Goal: Information Seeking & Learning: Learn about a topic

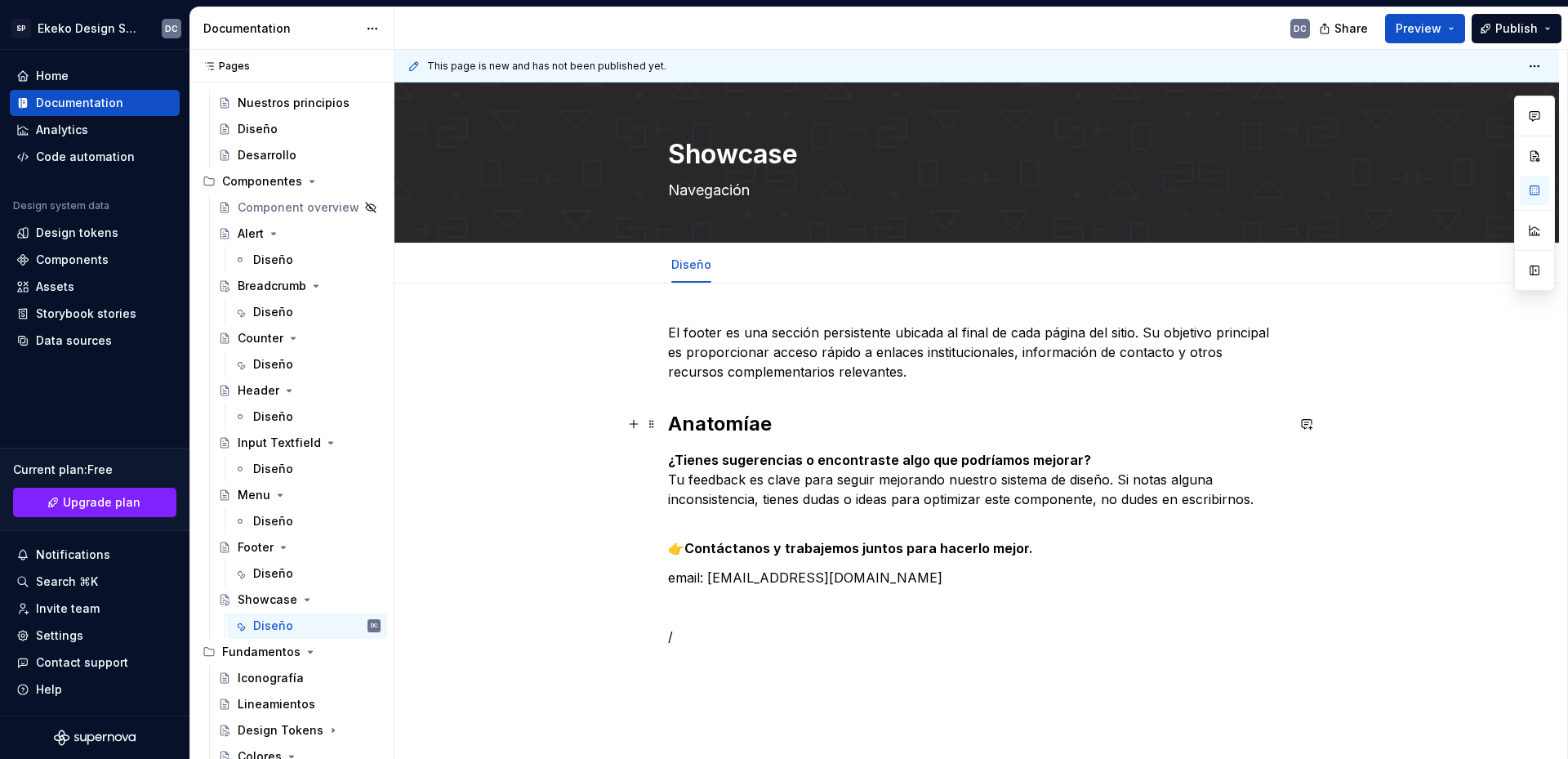
click at [793, 424] on h2 "Anatomíae" at bounding box center [976, 424] width 617 height 26
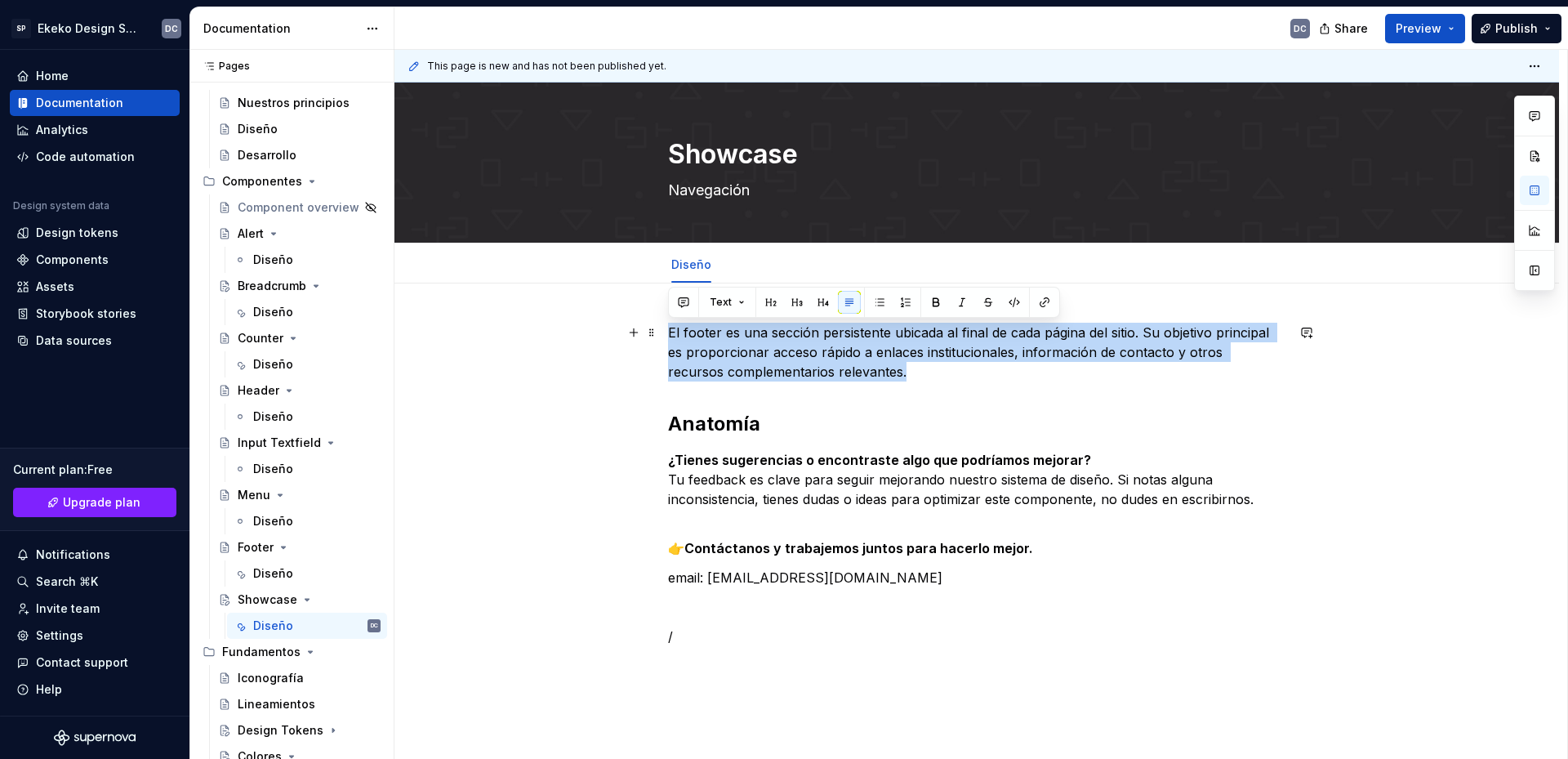
drag, startPoint x: 852, startPoint y: 370, endPoint x: 665, endPoint y: 338, distance: 189.7
click at [665, 338] on div "El footer es una sección persistente ubicada al final de cada página del sitio.…" at bounding box center [977, 603] width 1165 height 640
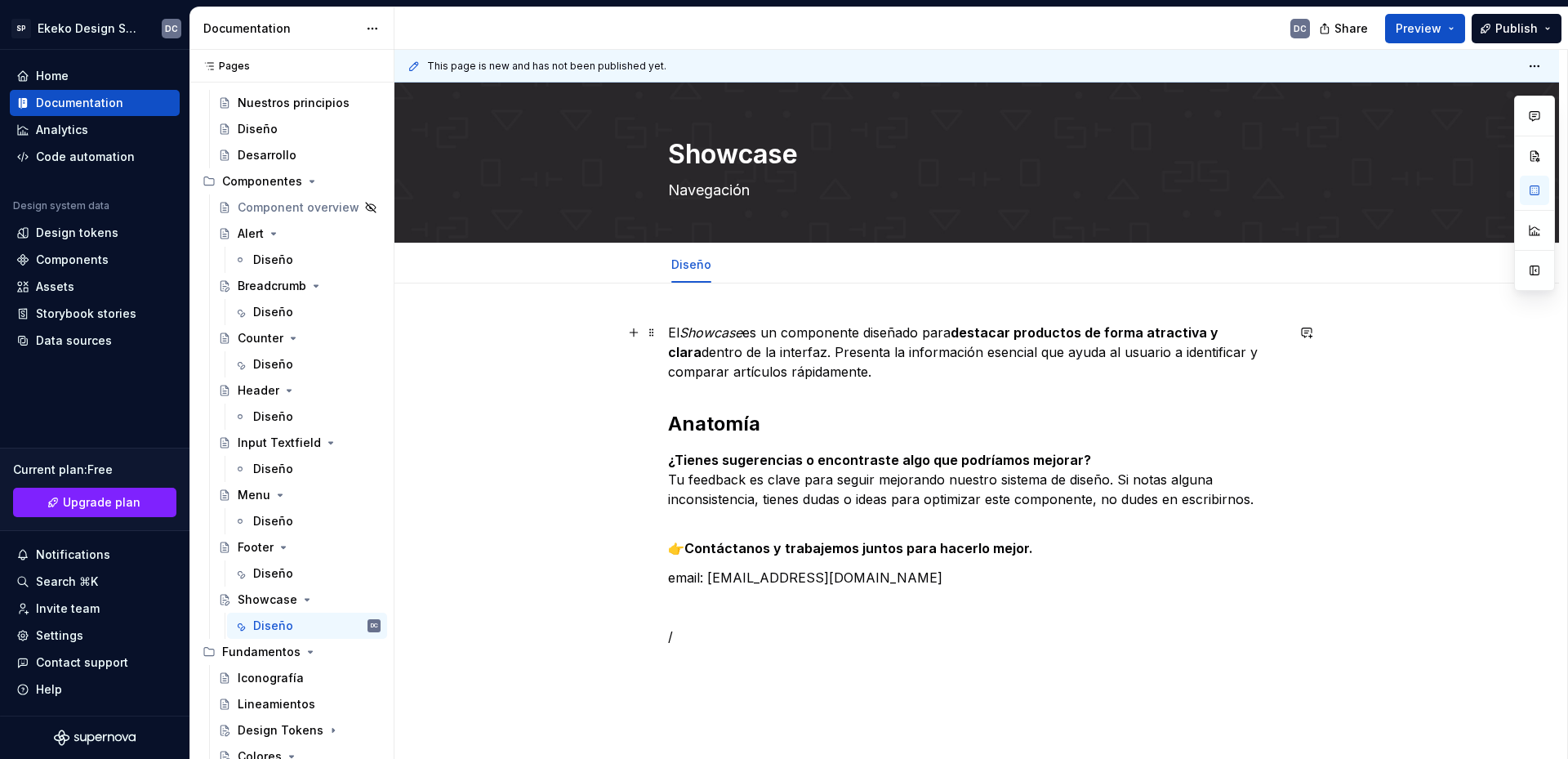
click at [813, 362] on p "El Showcase es un componente diseñado para destacar productos de forma atractiv…" at bounding box center [976, 352] width 617 height 59
drag, startPoint x: 795, startPoint y: 333, endPoint x: 669, endPoint y: 339, distance: 126.1
click at [669, 339] on p "El Showcase es un componente diseñado para destacar productos de forma atractiv…" at bounding box center [976, 352] width 617 height 59
click at [794, 419] on h2 "Anatomía" at bounding box center [976, 424] width 617 height 26
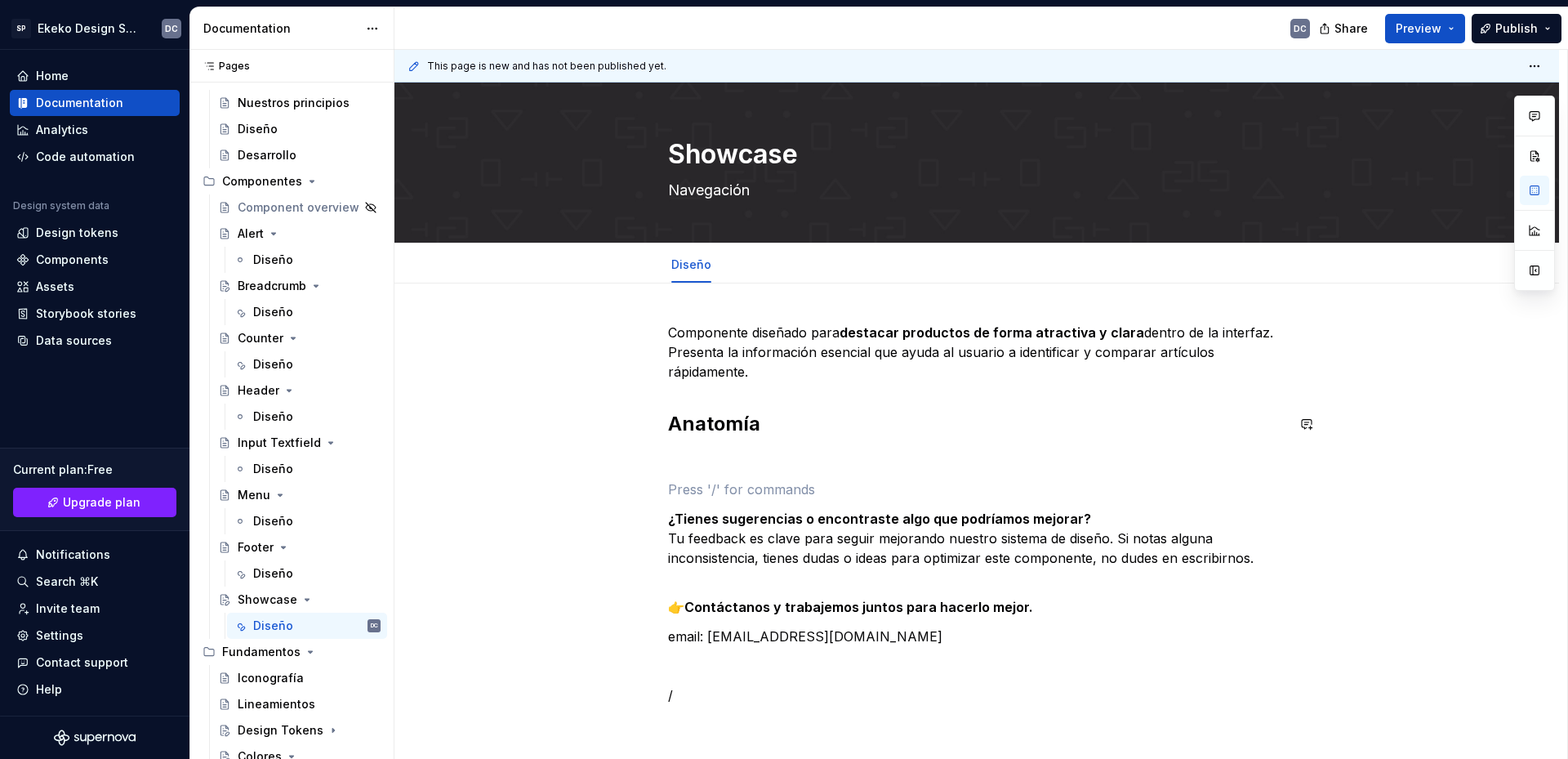
click at [773, 447] on div "Componente diseñado para destacar productos de forma atractiva y clara dentro d…" at bounding box center [976, 529] width 617 height 412
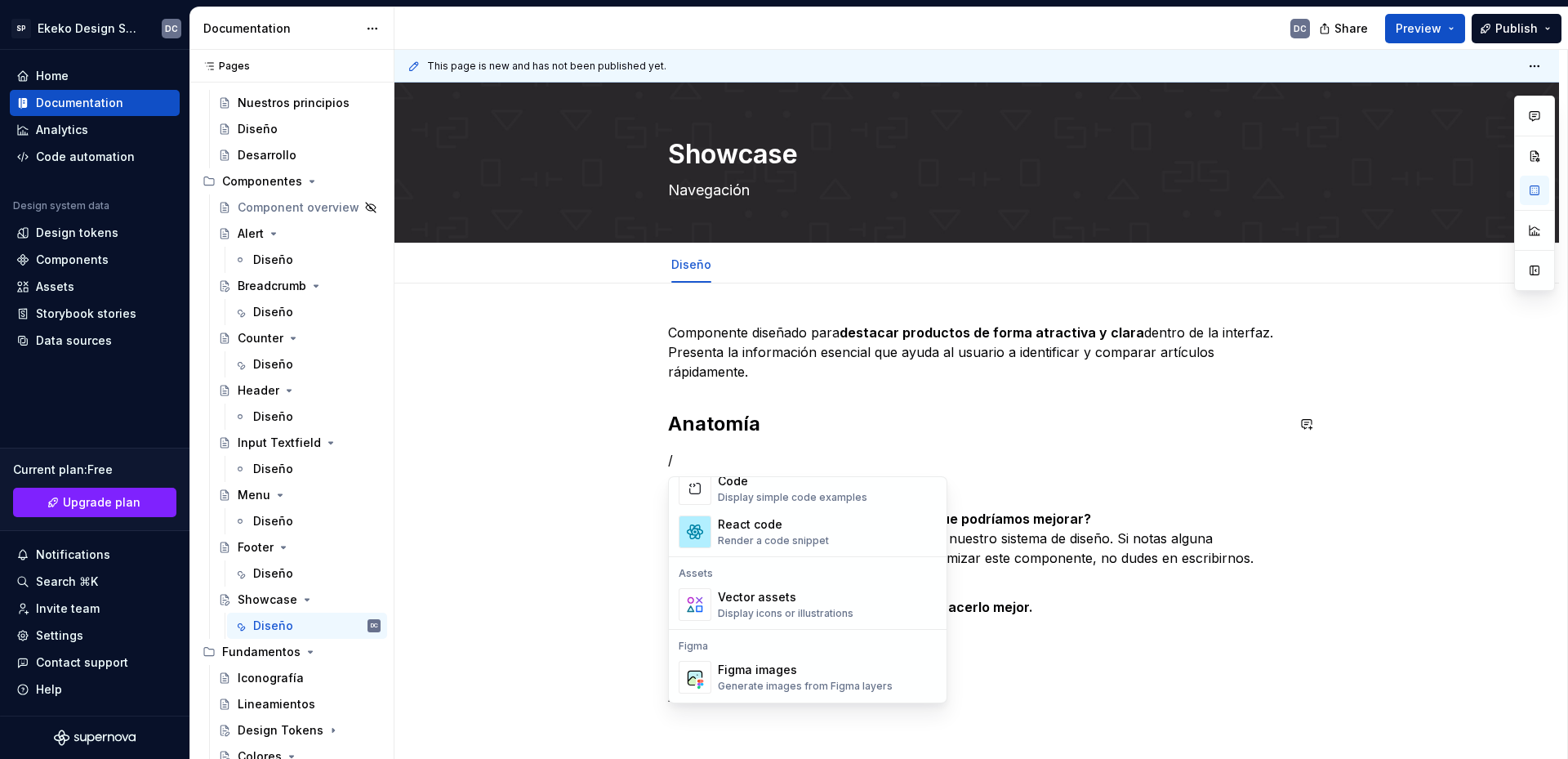
scroll to position [1389, 0]
click at [807, 670] on div "Figma images" at bounding box center [806, 663] width 175 height 17
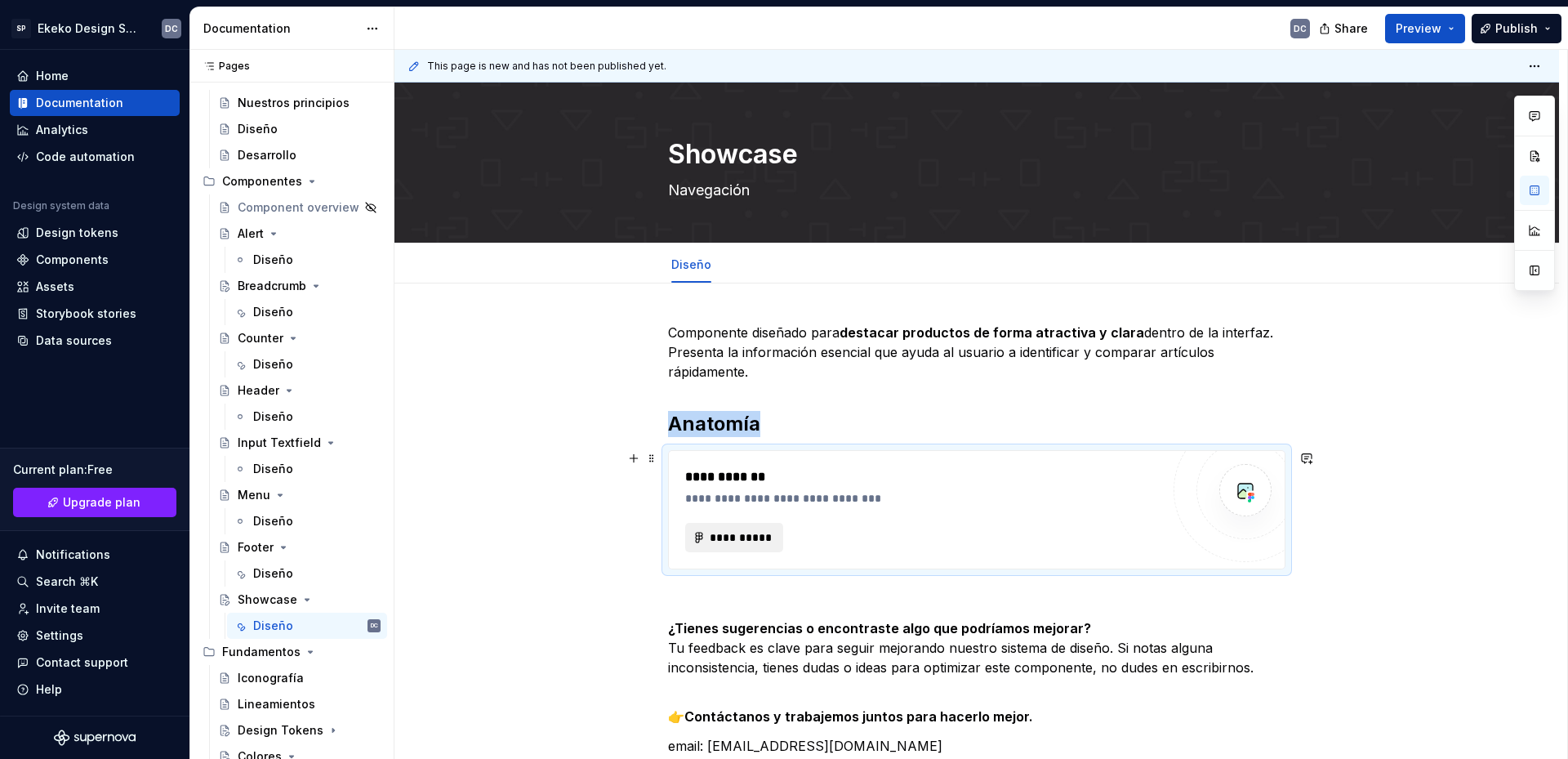
click at [765, 537] on span "**********" at bounding box center [740, 538] width 63 height 17
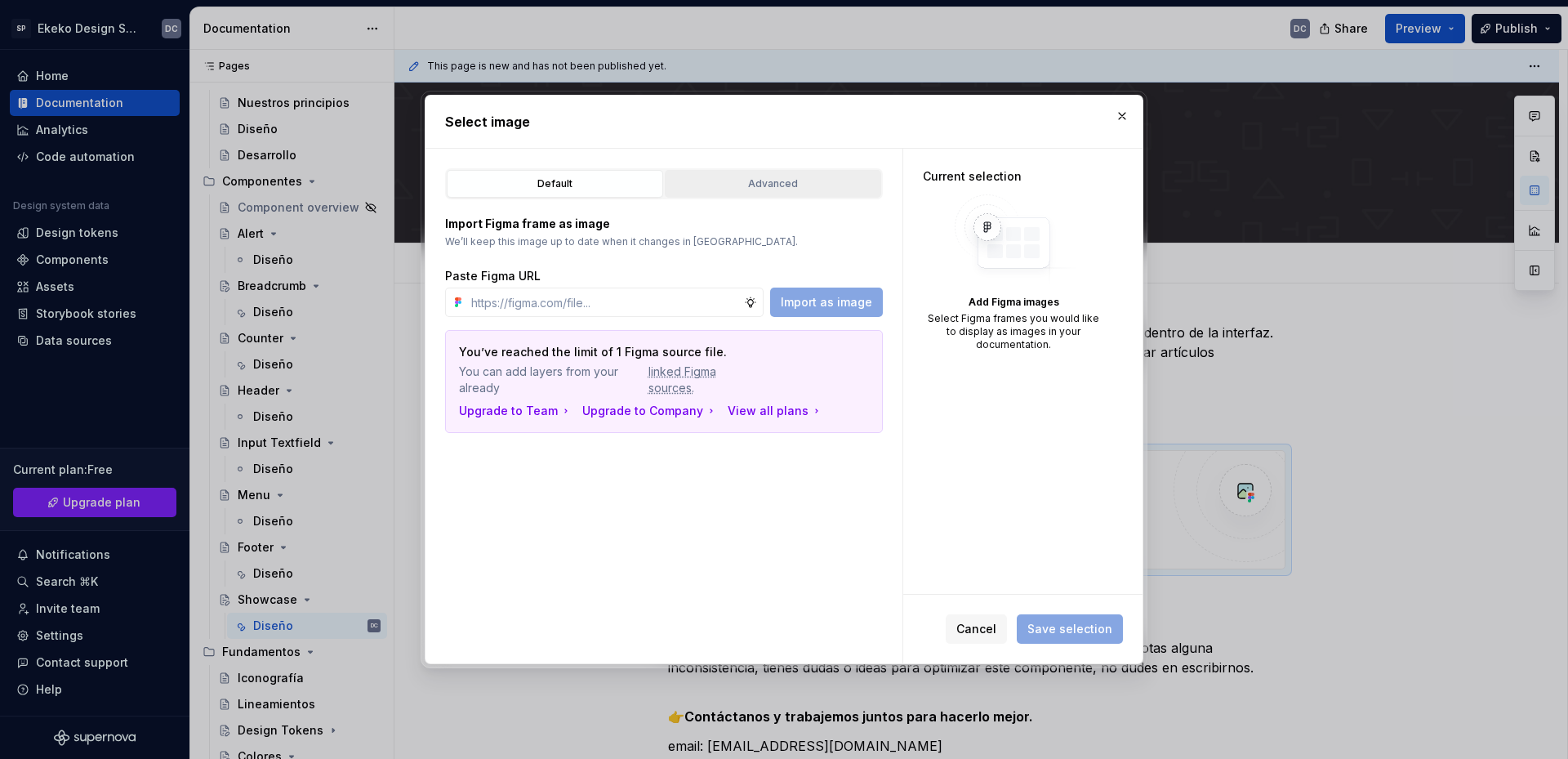
click at [771, 188] on div "Advanced" at bounding box center [773, 184] width 205 height 17
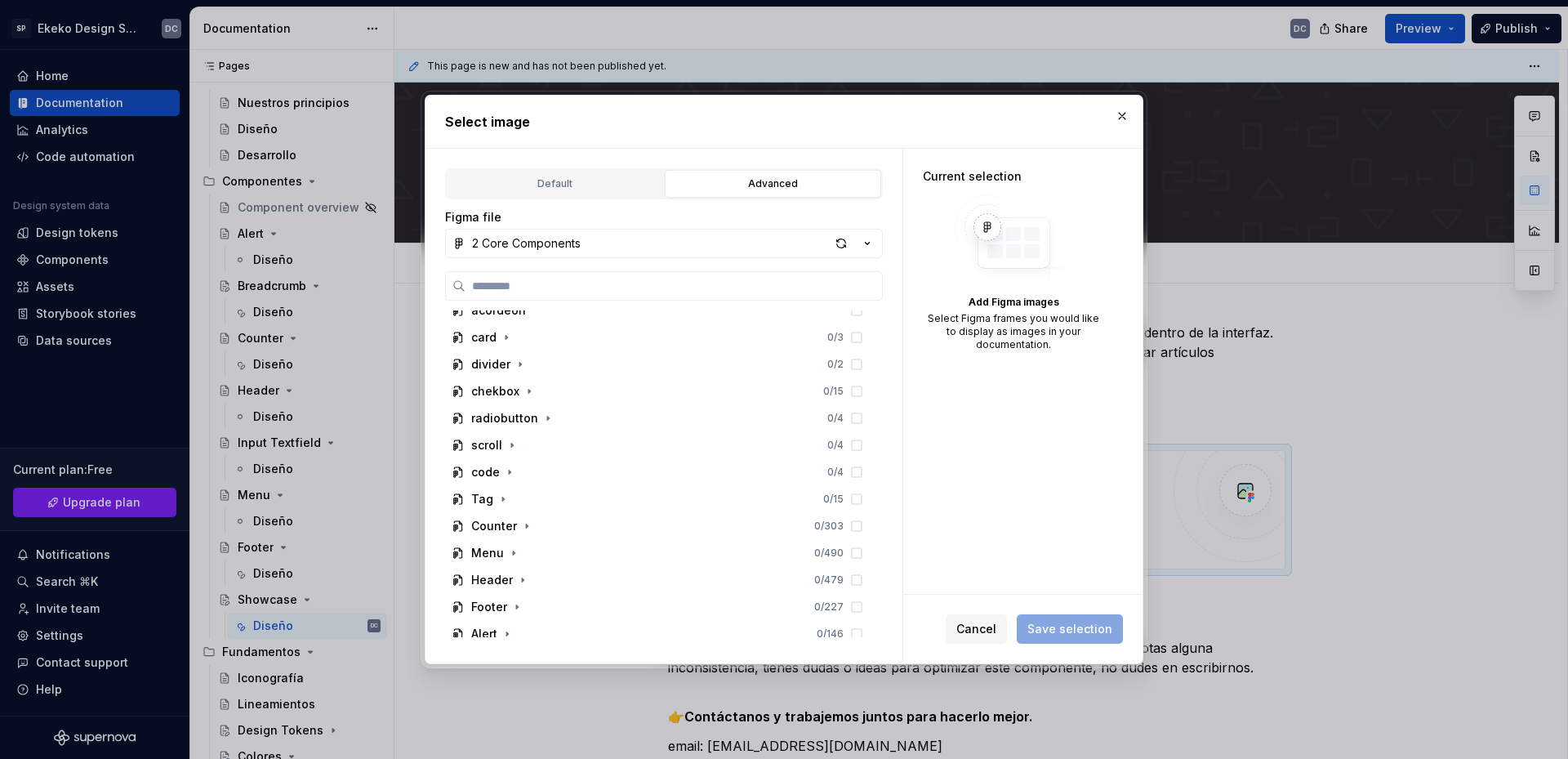
scroll to position [245, 0]
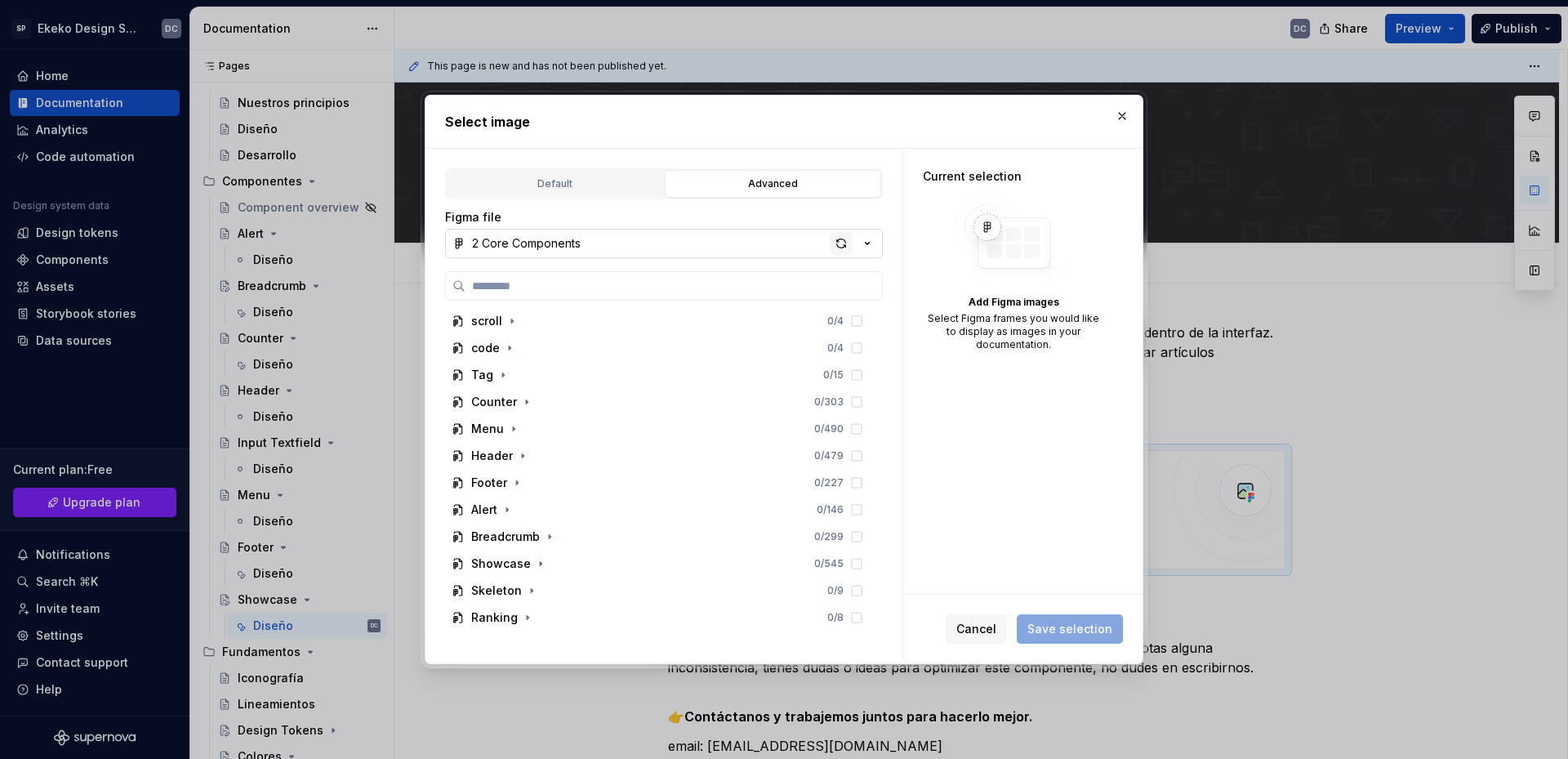
click at [834, 238] on div "button" at bounding box center [841, 243] width 23 height 23
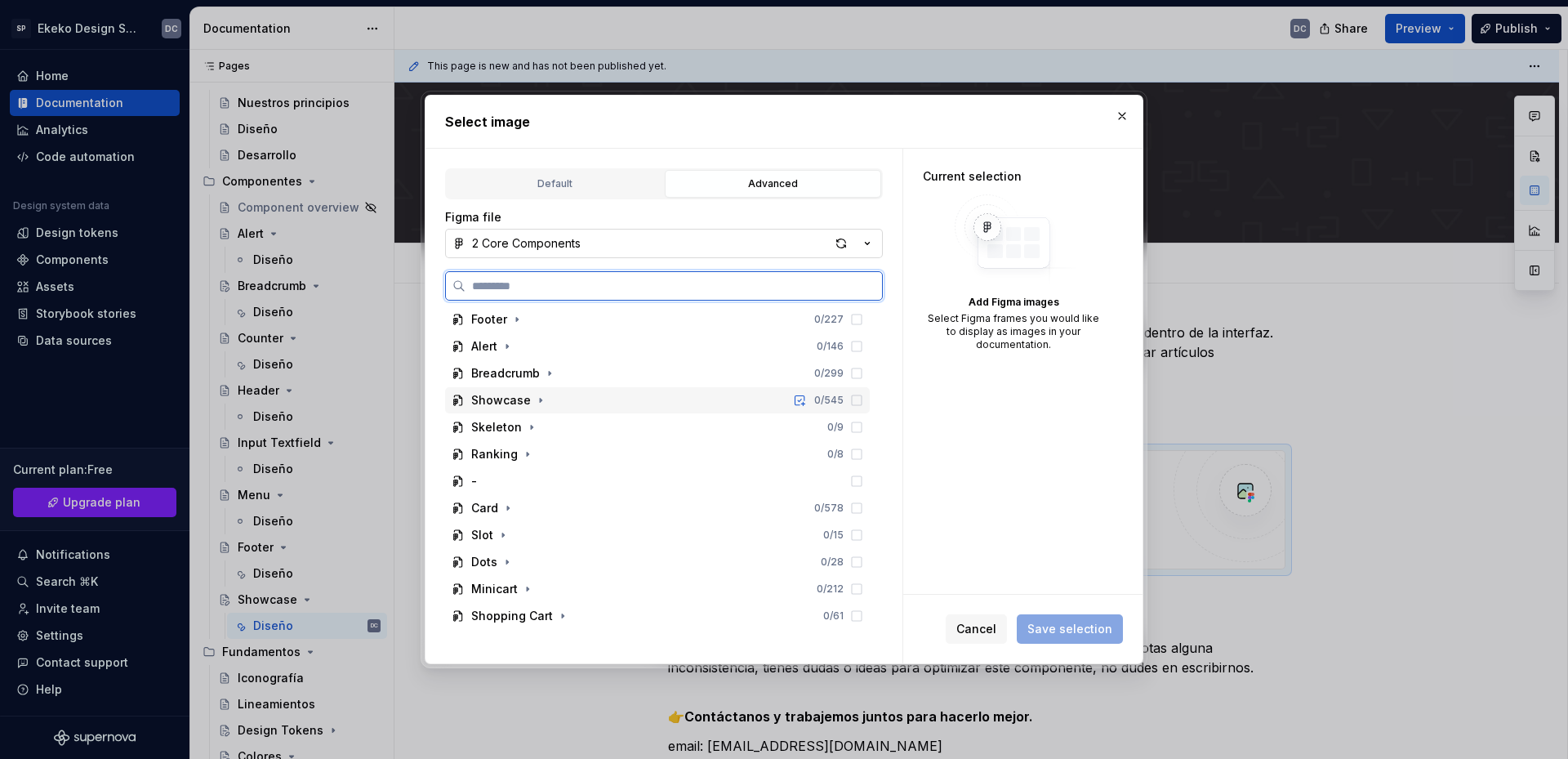
click at [577, 409] on div "Showcase 0 / 545" at bounding box center [657, 400] width 425 height 26
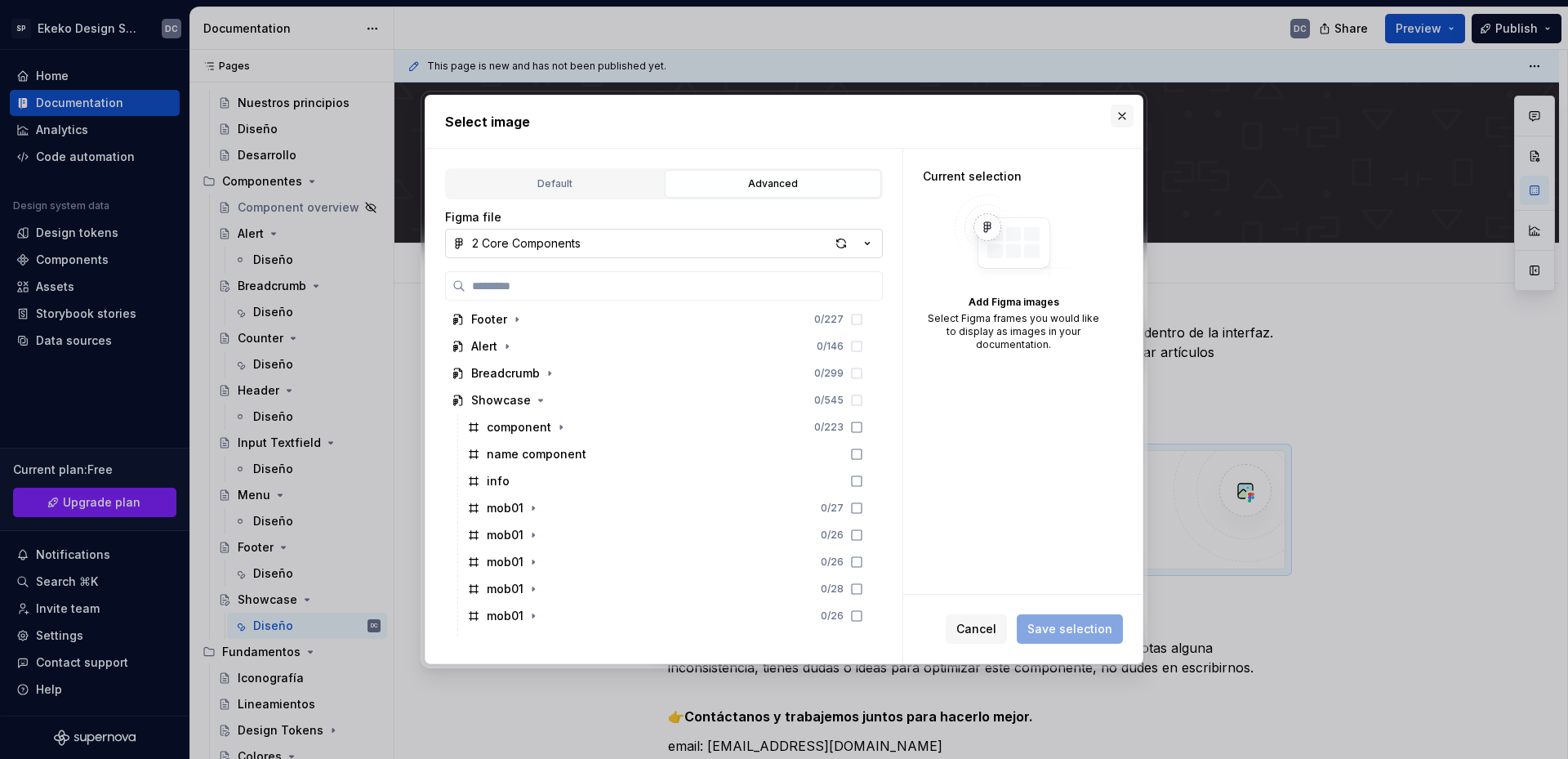
click at [1124, 115] on button "button" at bounding box center [1122, 116] width 23 height 23
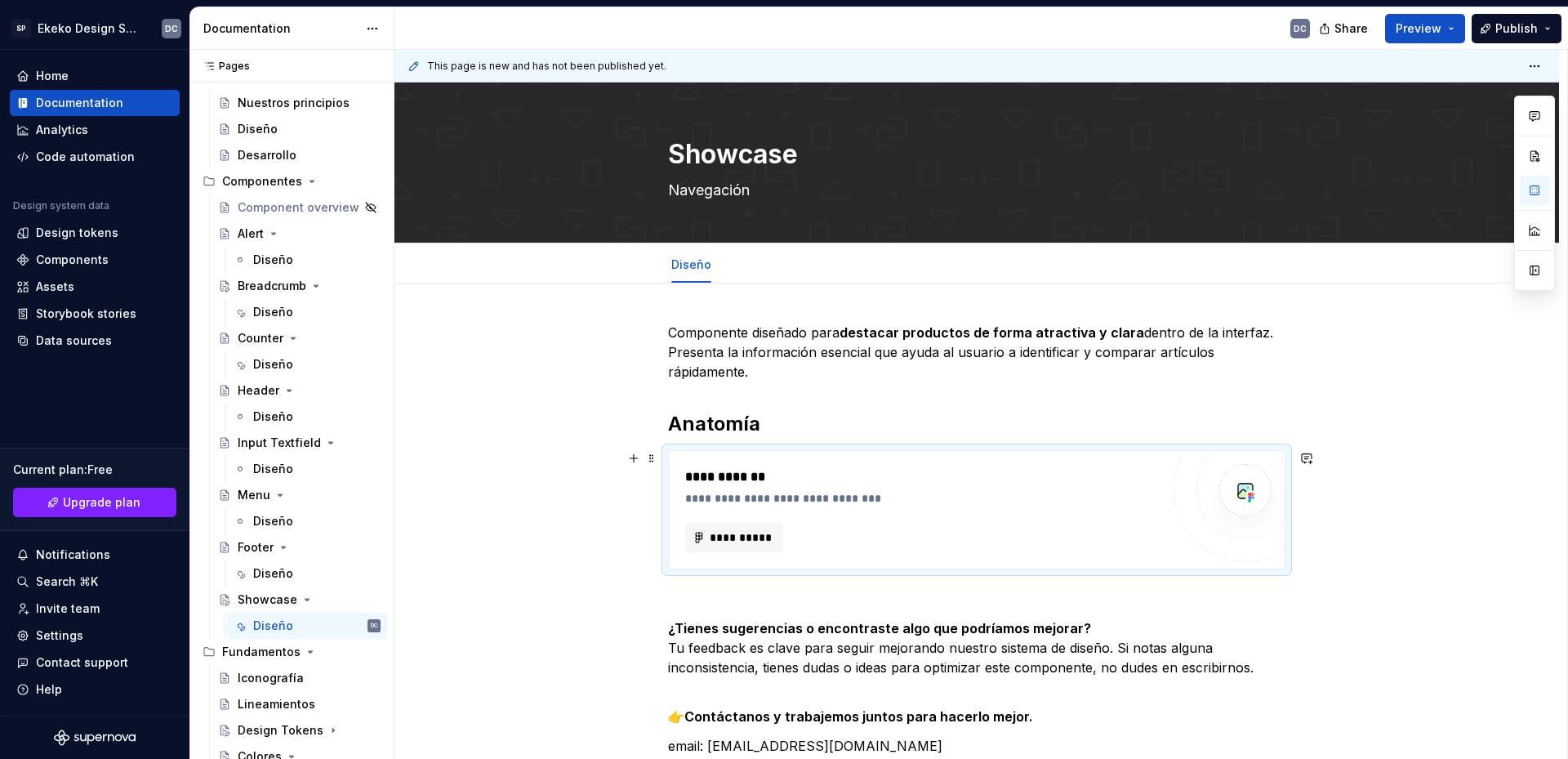
scroll to position [163, 0]
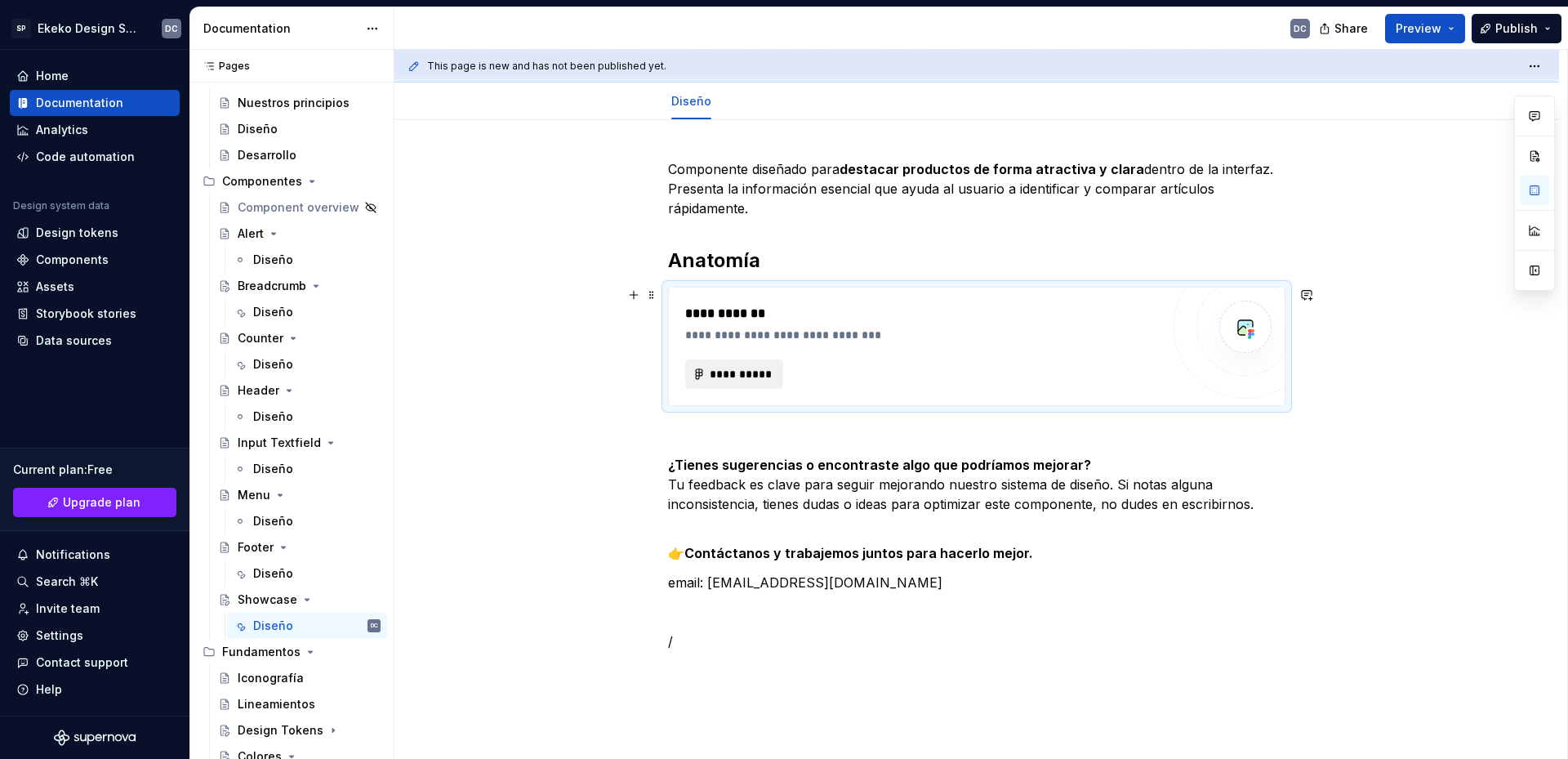
click at [763, 364] on button "**********" at bounding box center [734, 374] width 98 height 29
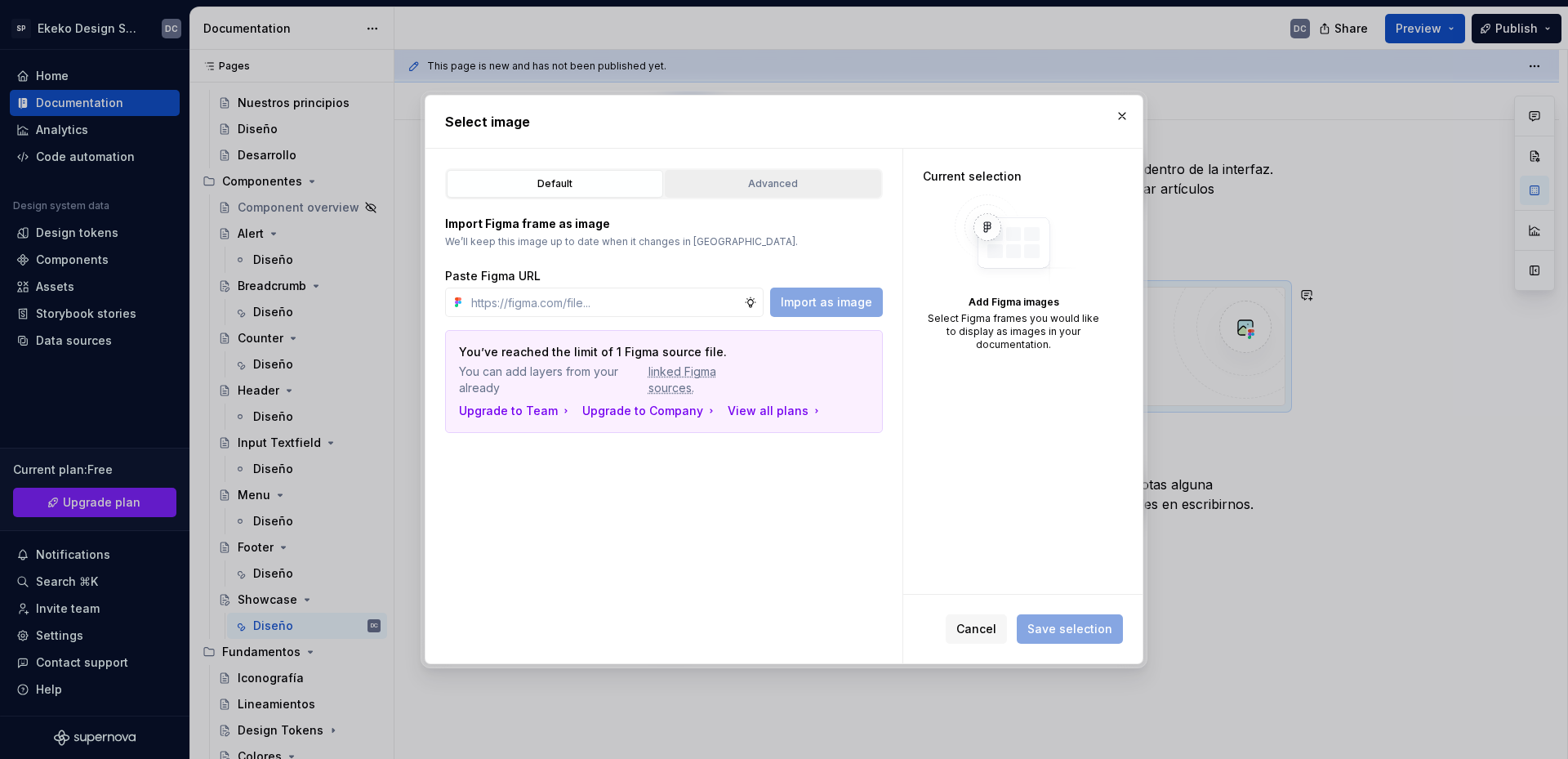
click at [805, 175] on div "Advanced" at bounding box center [773, 184] width 205 height 17
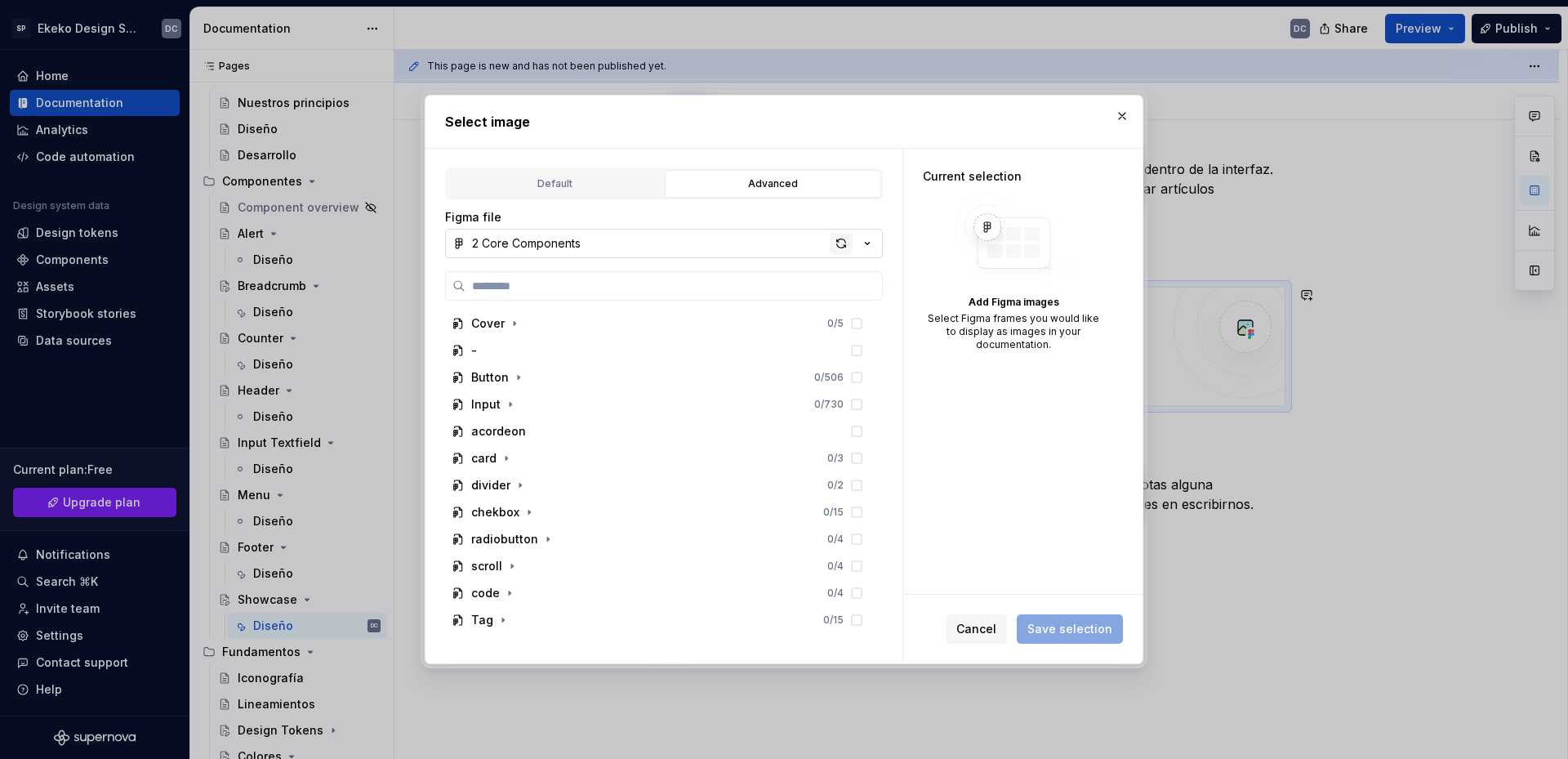
click at [842, 250] on div "button" at bounding box center [841, 243] width 23 height 23
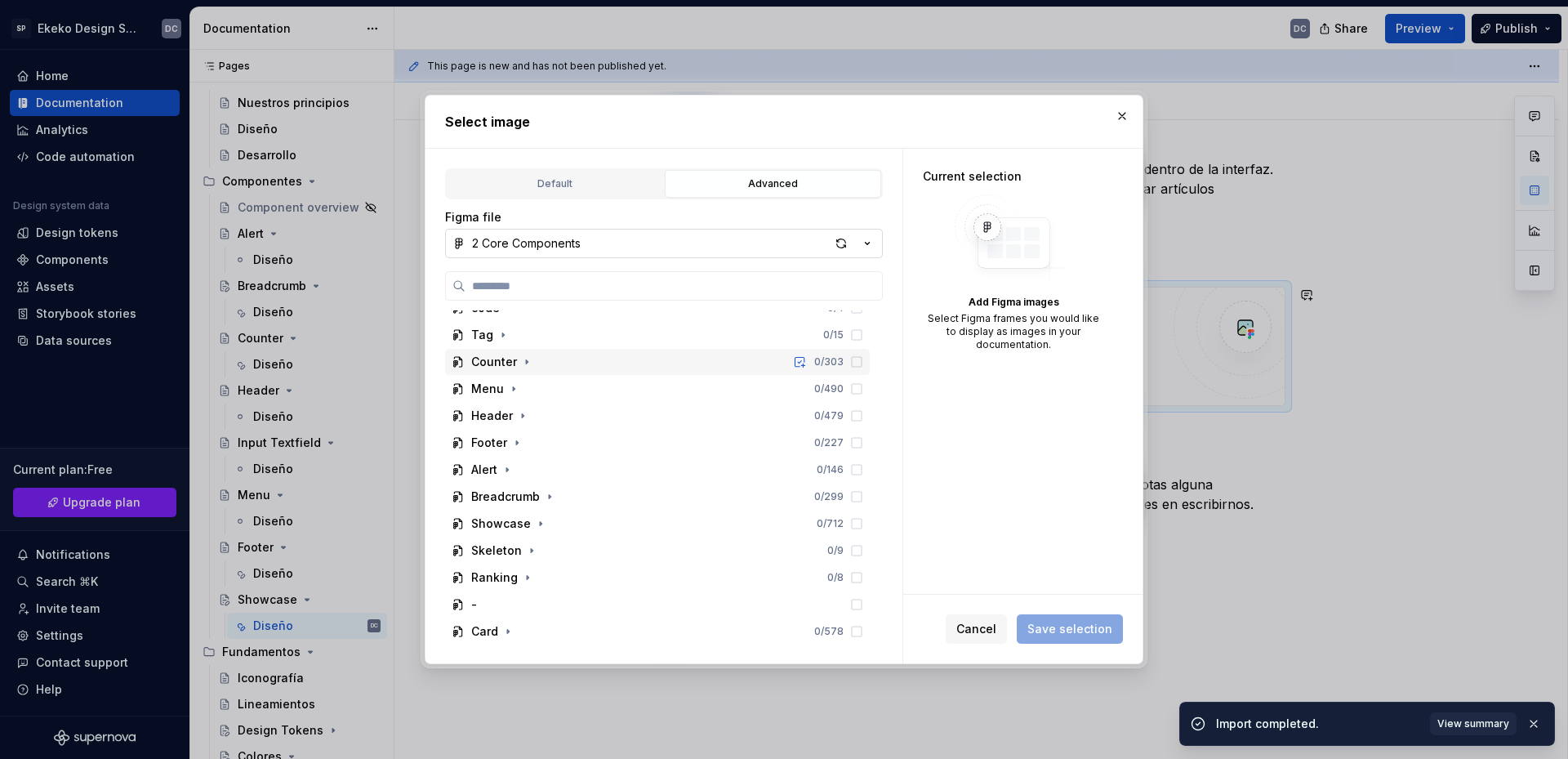
scroll to position [408, 0]
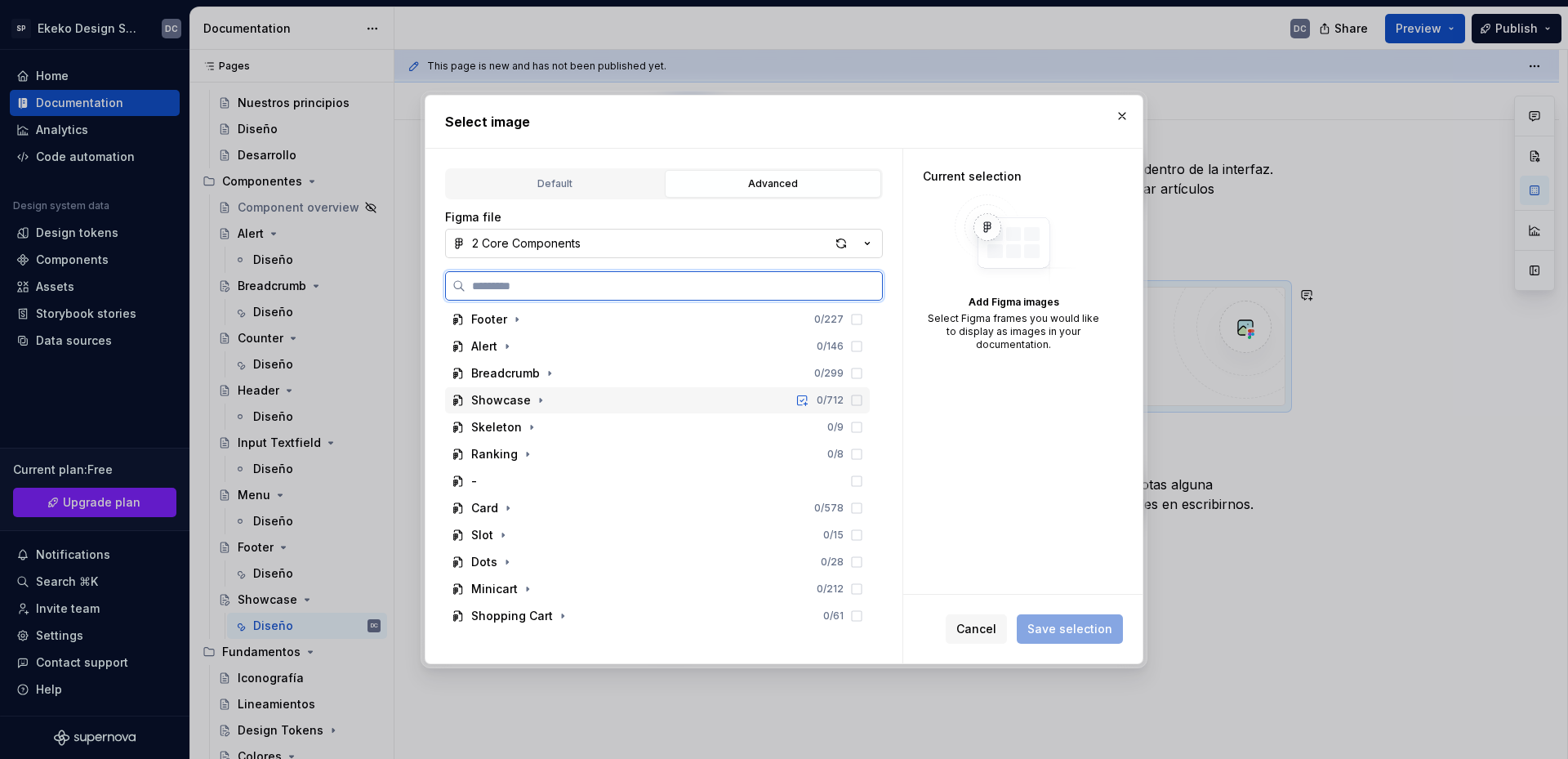
click at [557, 395] on div "Showcase 0 / 712" at bounding box center [657, 400] width 425 height 26
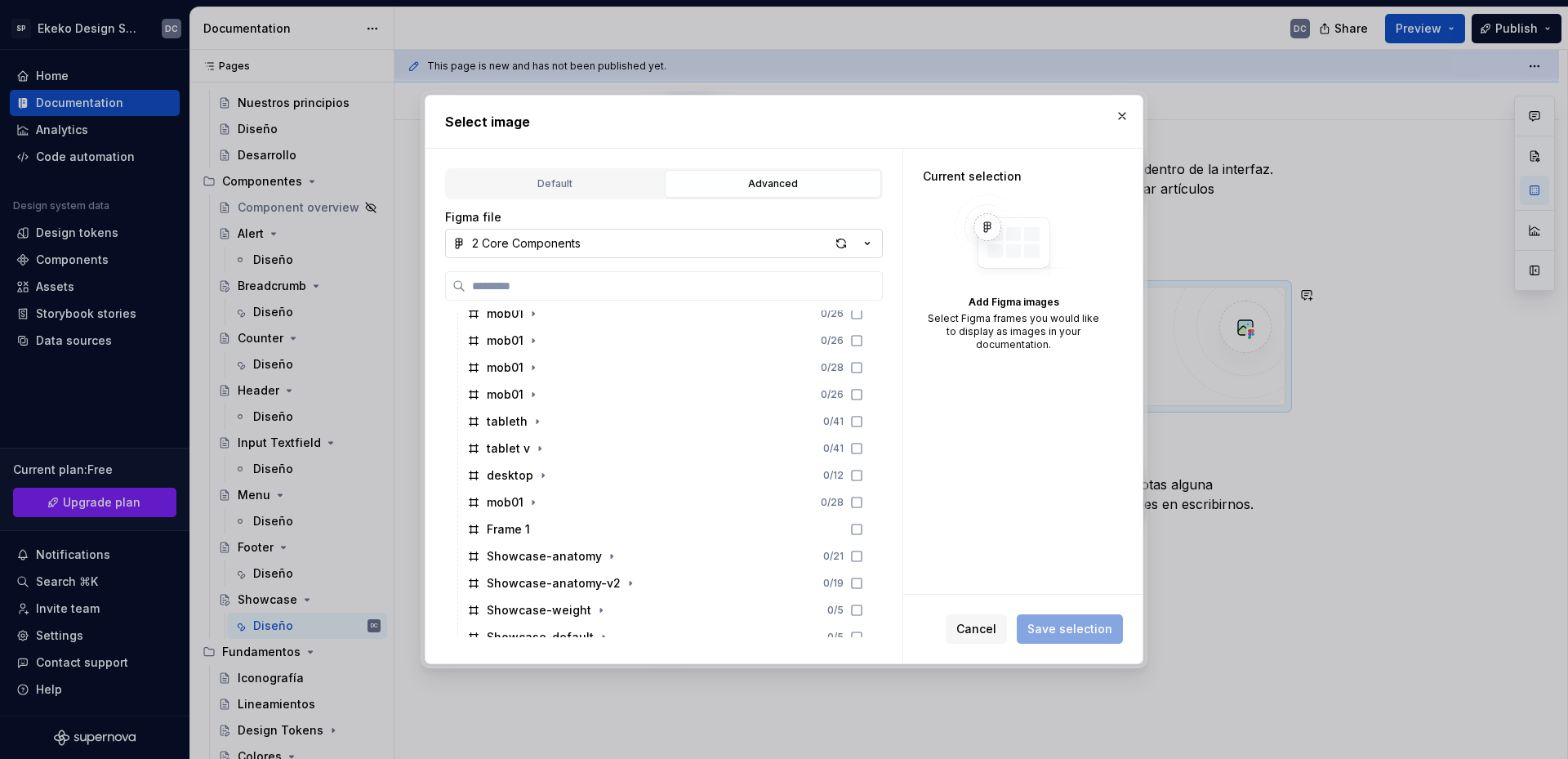
scroll to position [653, 0]
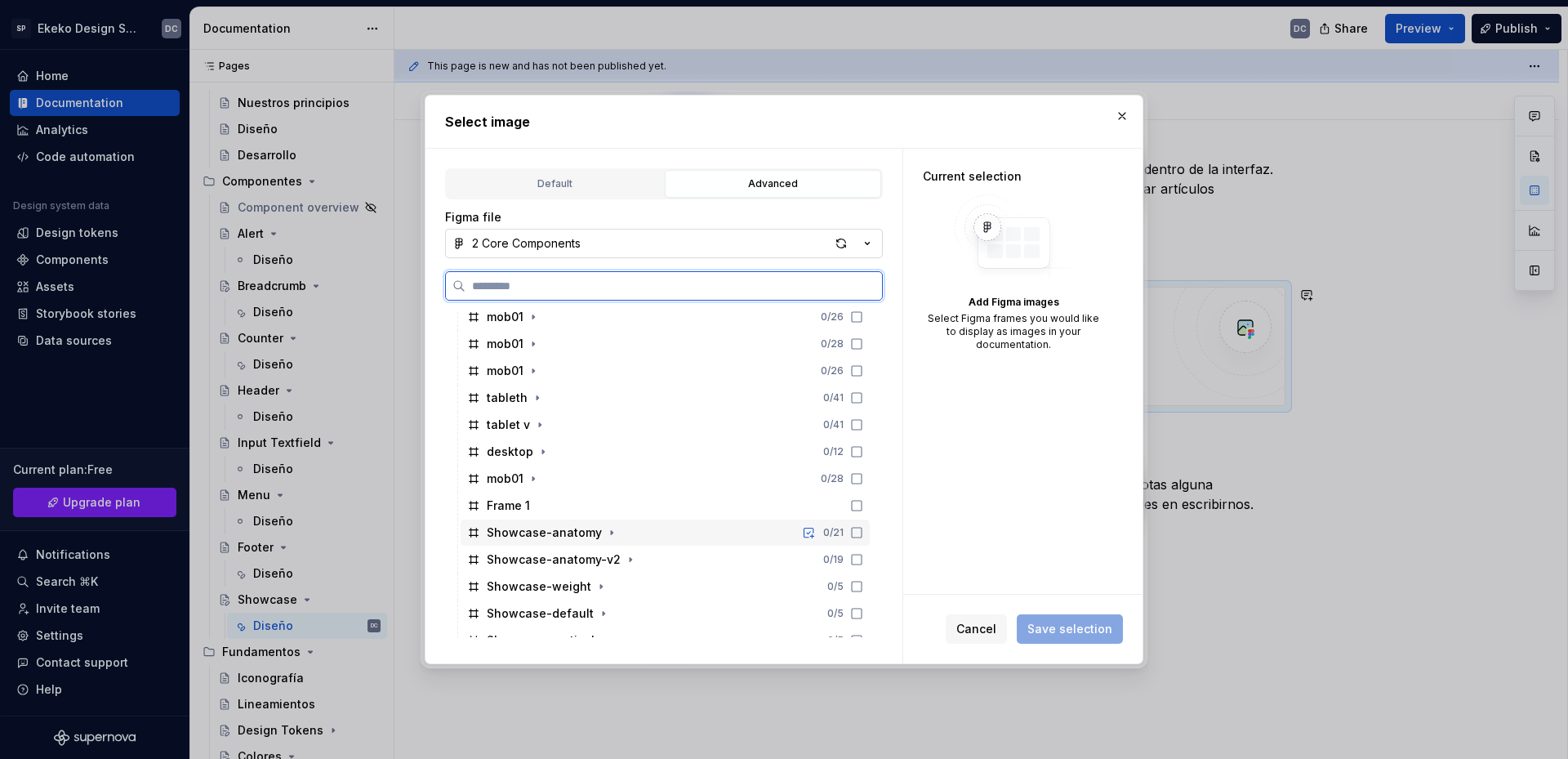
click at [656, 538] on div "Showcase-anatomy 0 / 21" at bounding box center [665, 532] width 409 height 26
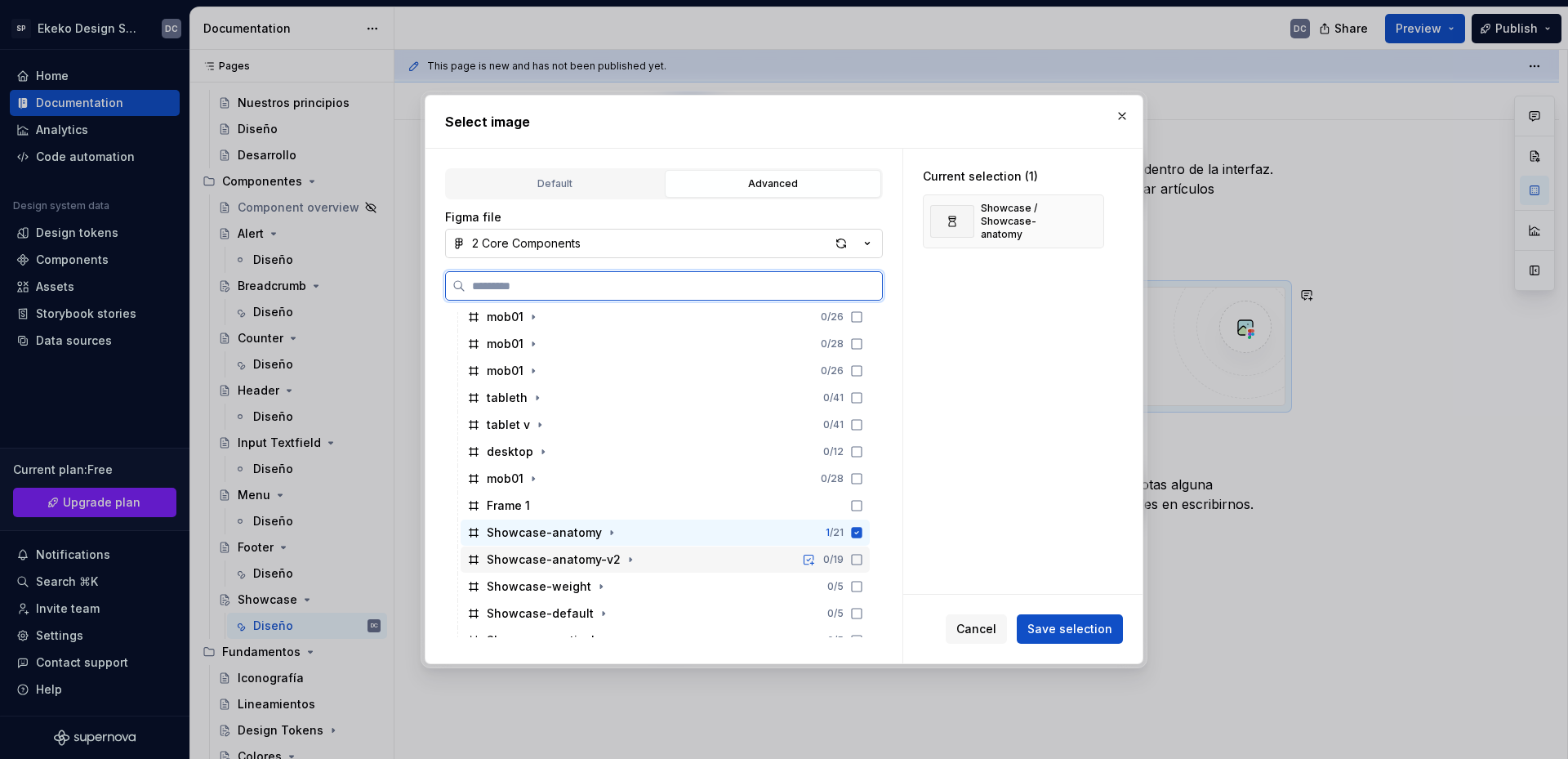
click at [686, 561] on div "Showcase-anatomy-v2 0 / 19" at bounding box center [665, 560] width 409 height 26
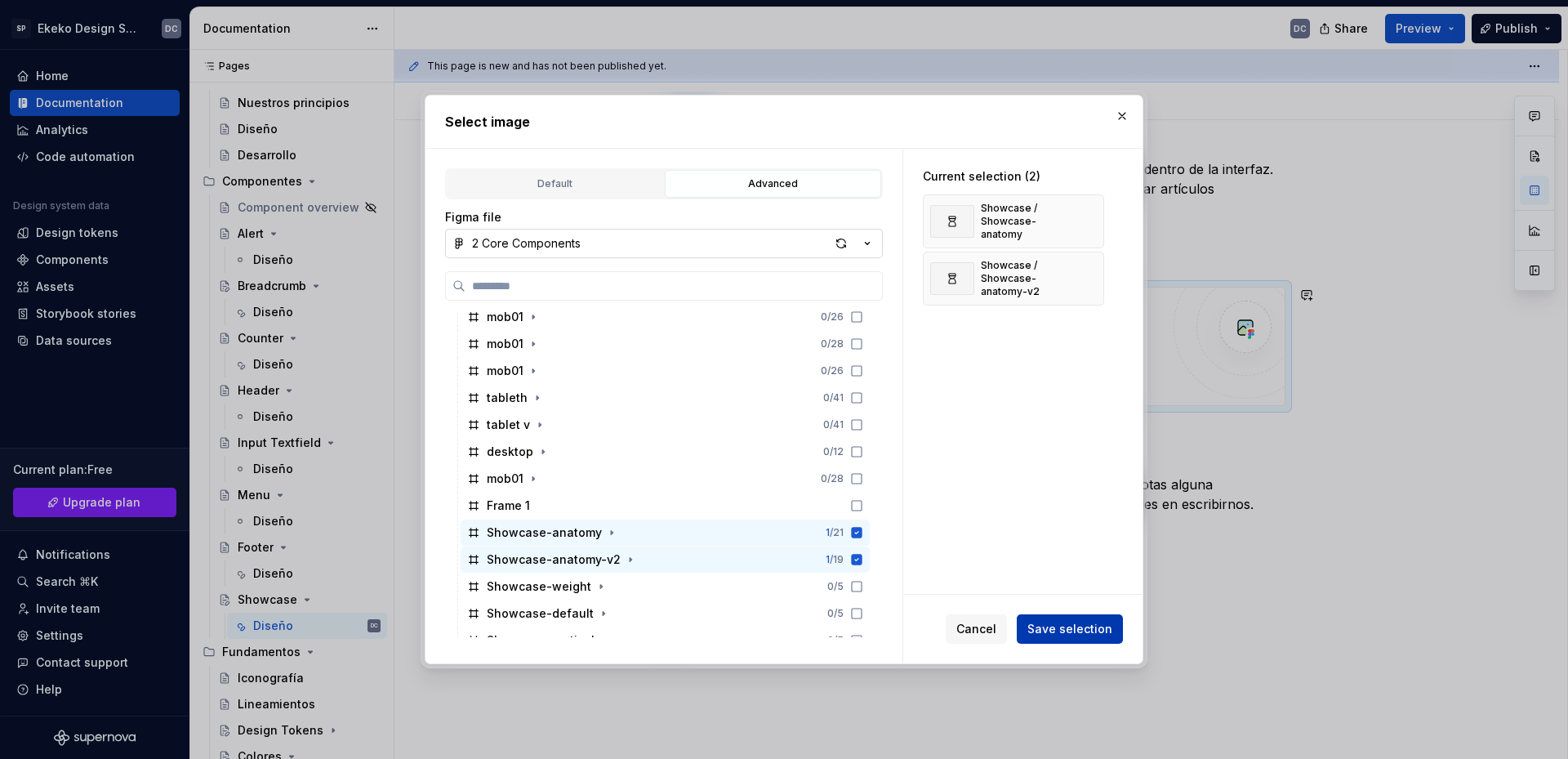
click at [1052, 629] on span "Save selection" at bounding box center [1070, 630] width 85 height 17
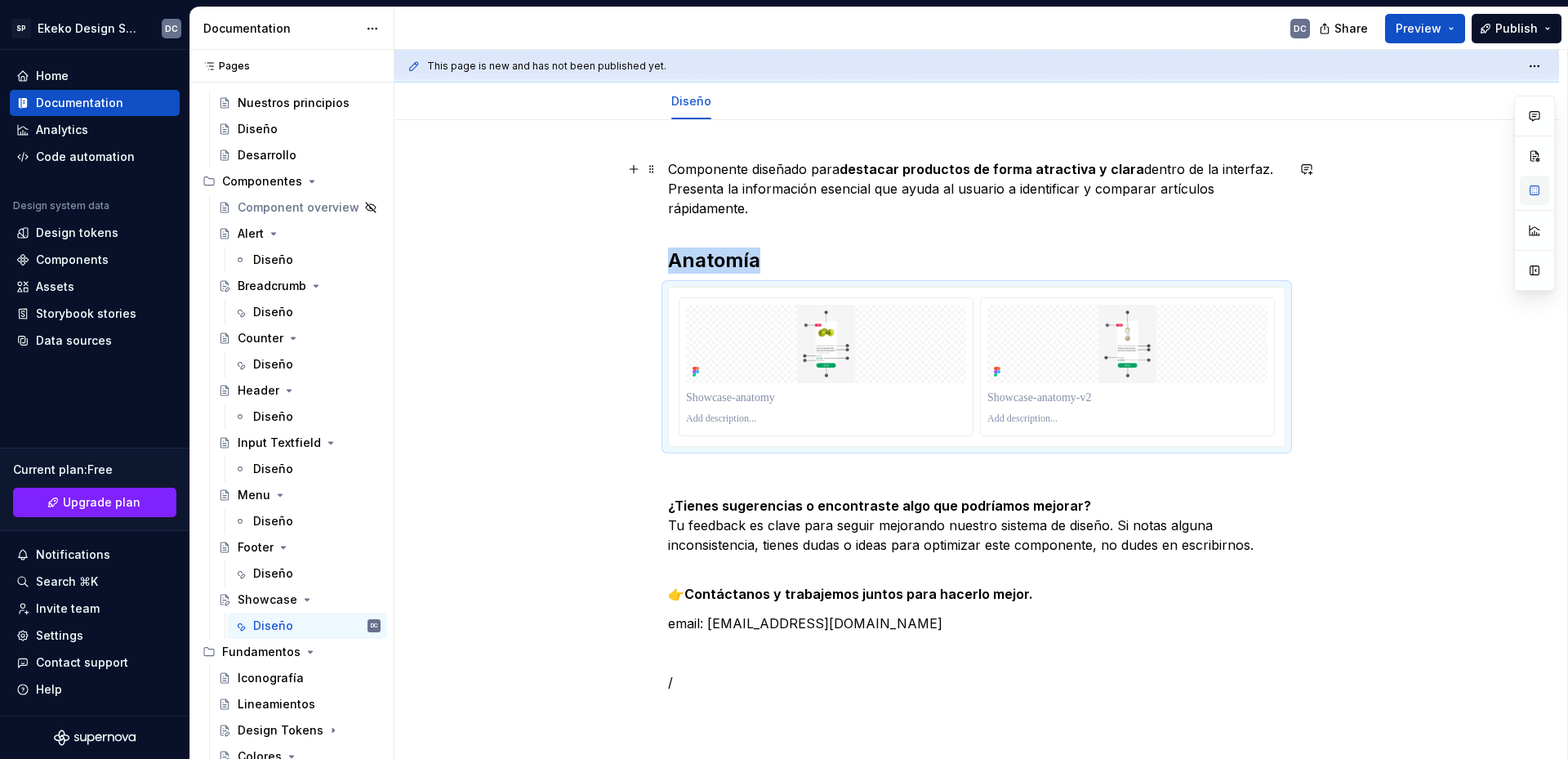
click at [1526, 197] on button "button" at bounding box center [1535, 190] width 29 height 29
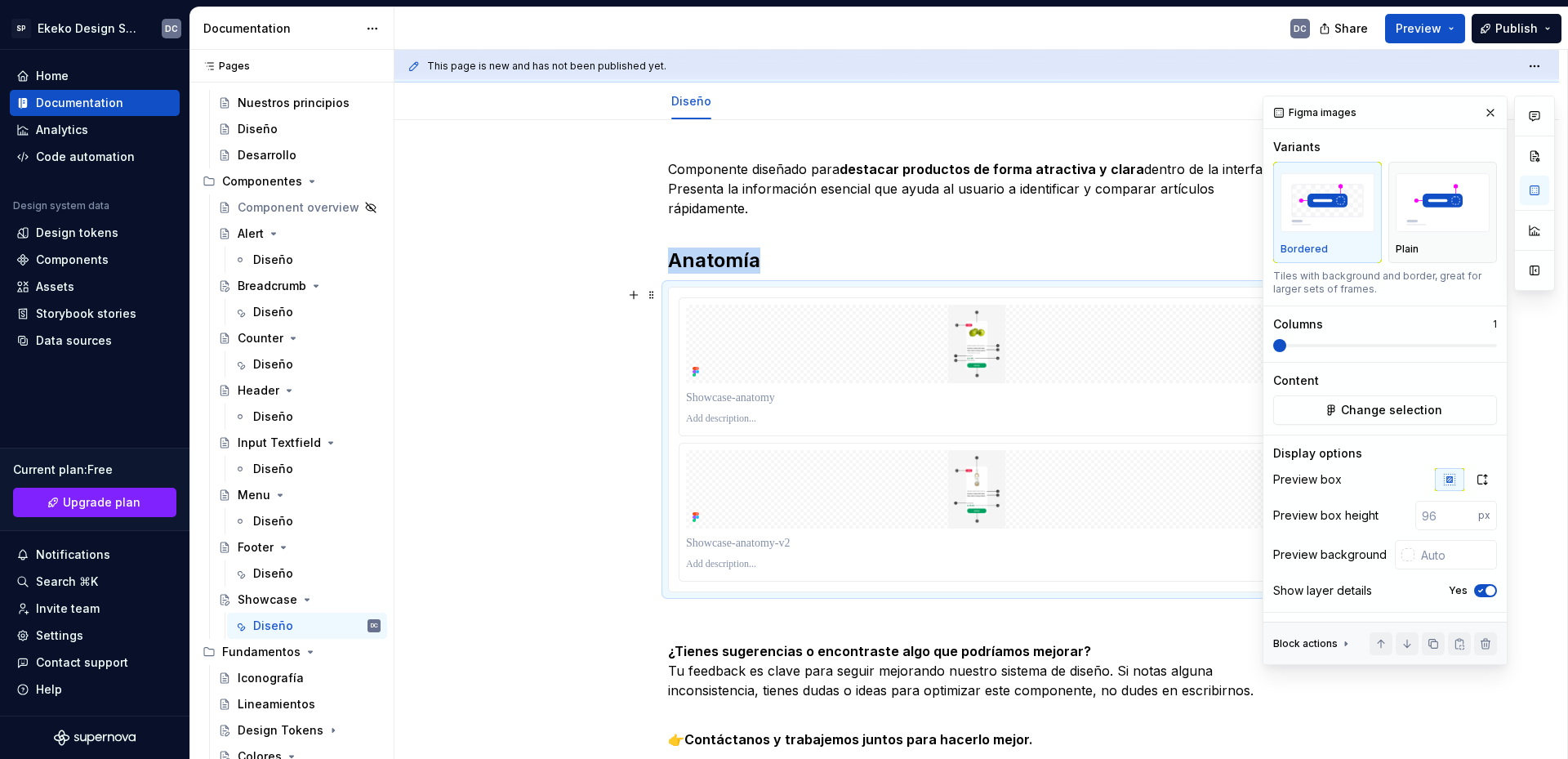
click at [1273, 350] on span at bounding box center [1280, 345] width 13 height 13
click at [1476, 479] on icon "button" at bounding box center [1483, 479] width 13 height 13
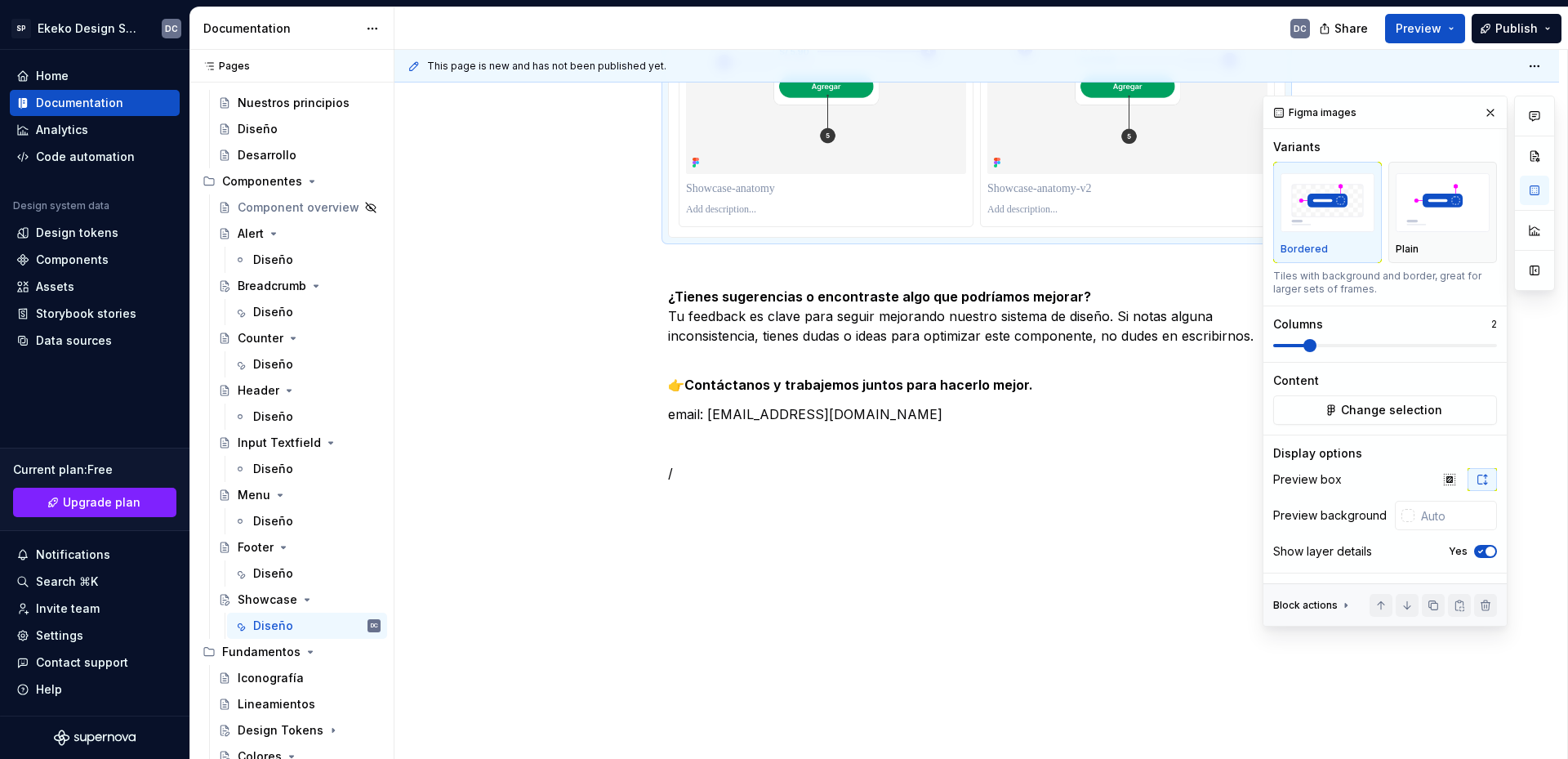
scroll to position [400, 0]
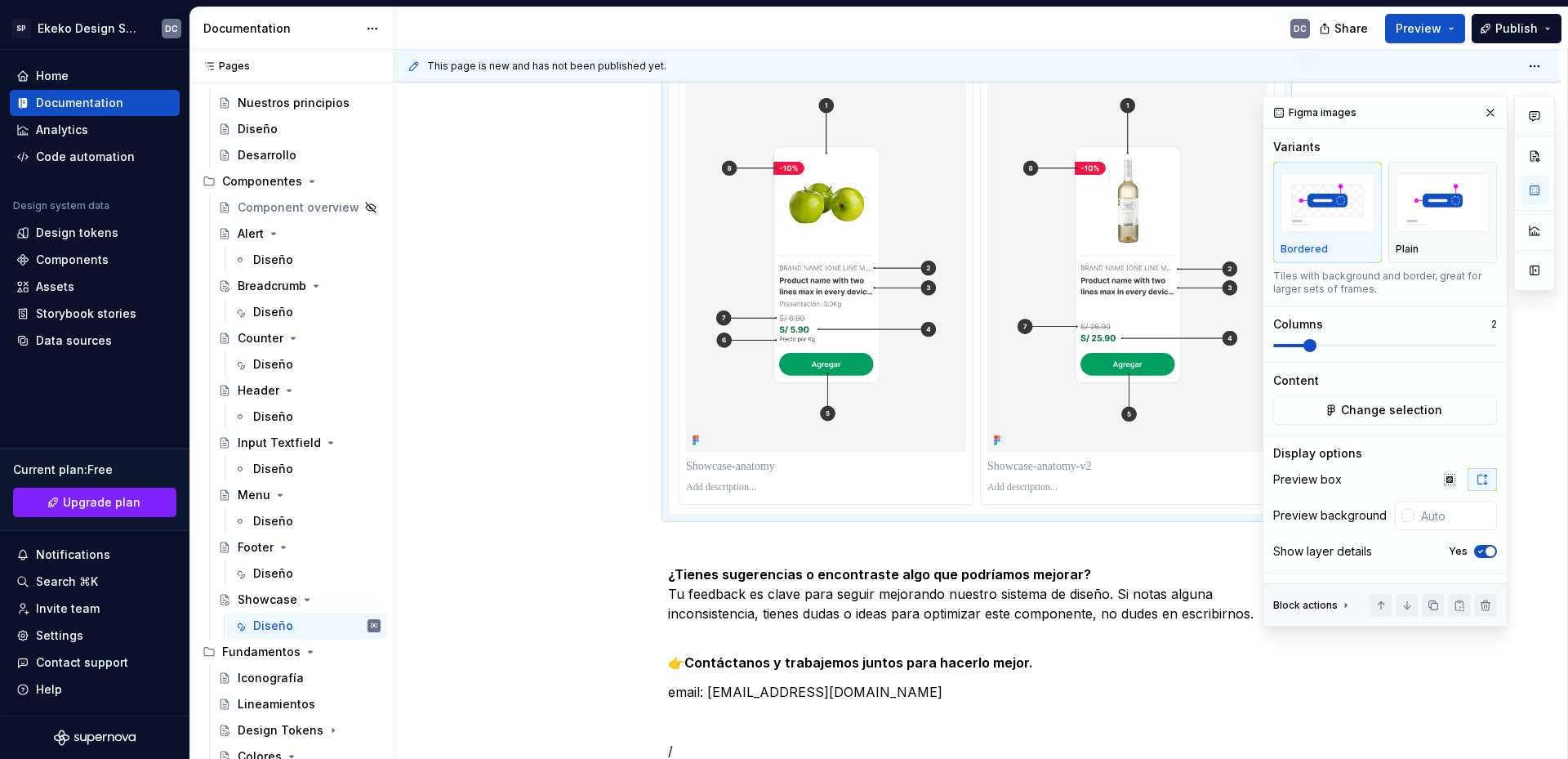
click at [1304, 340] on span at bounding box center [1310, 345] width 13 height 13
click at [1129, 553] on p at bounding box center [976, 544] width 617 height 19
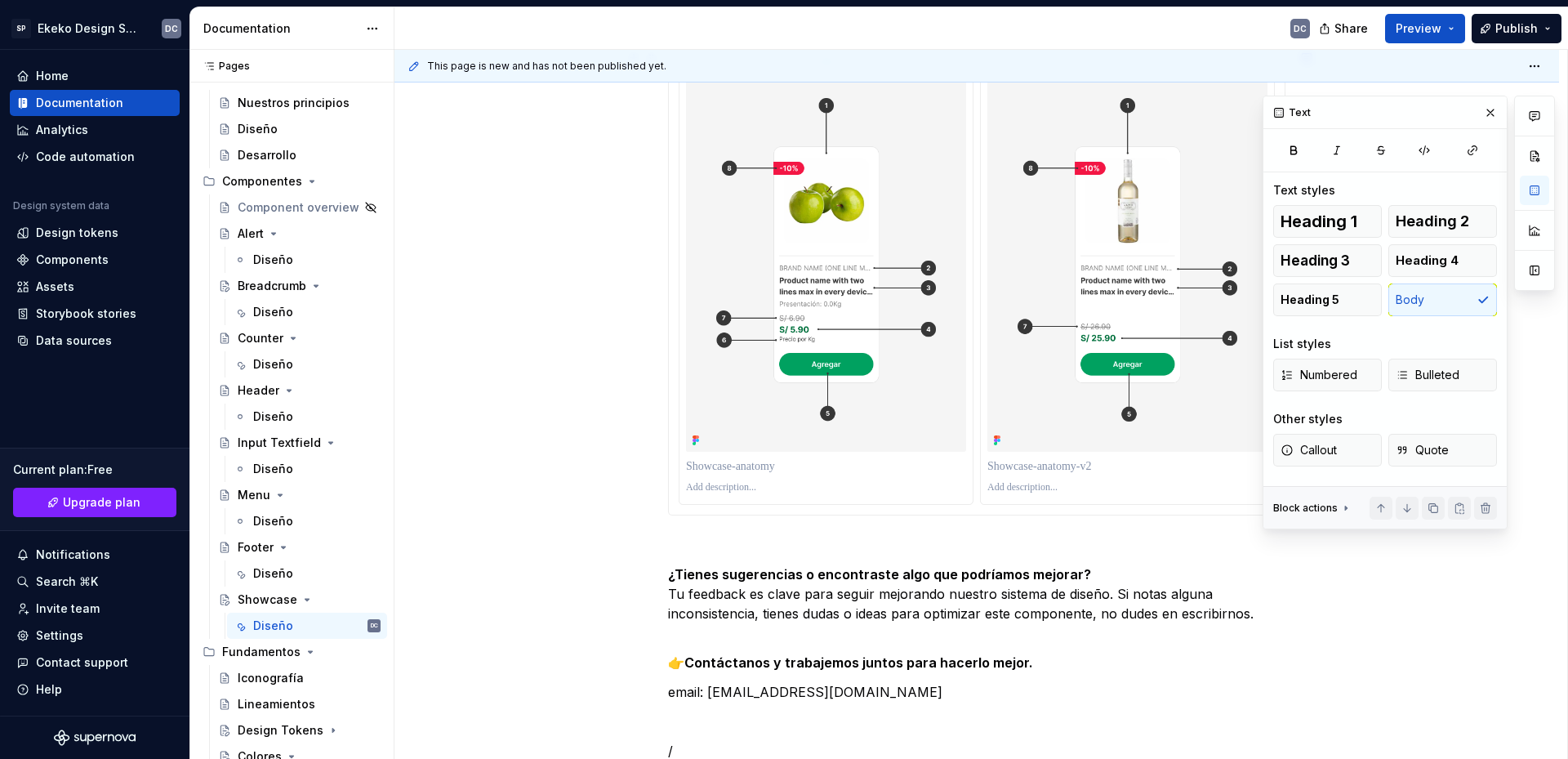
click at [784, 469] on p at bounding box center [826, 466] width 280 height 17
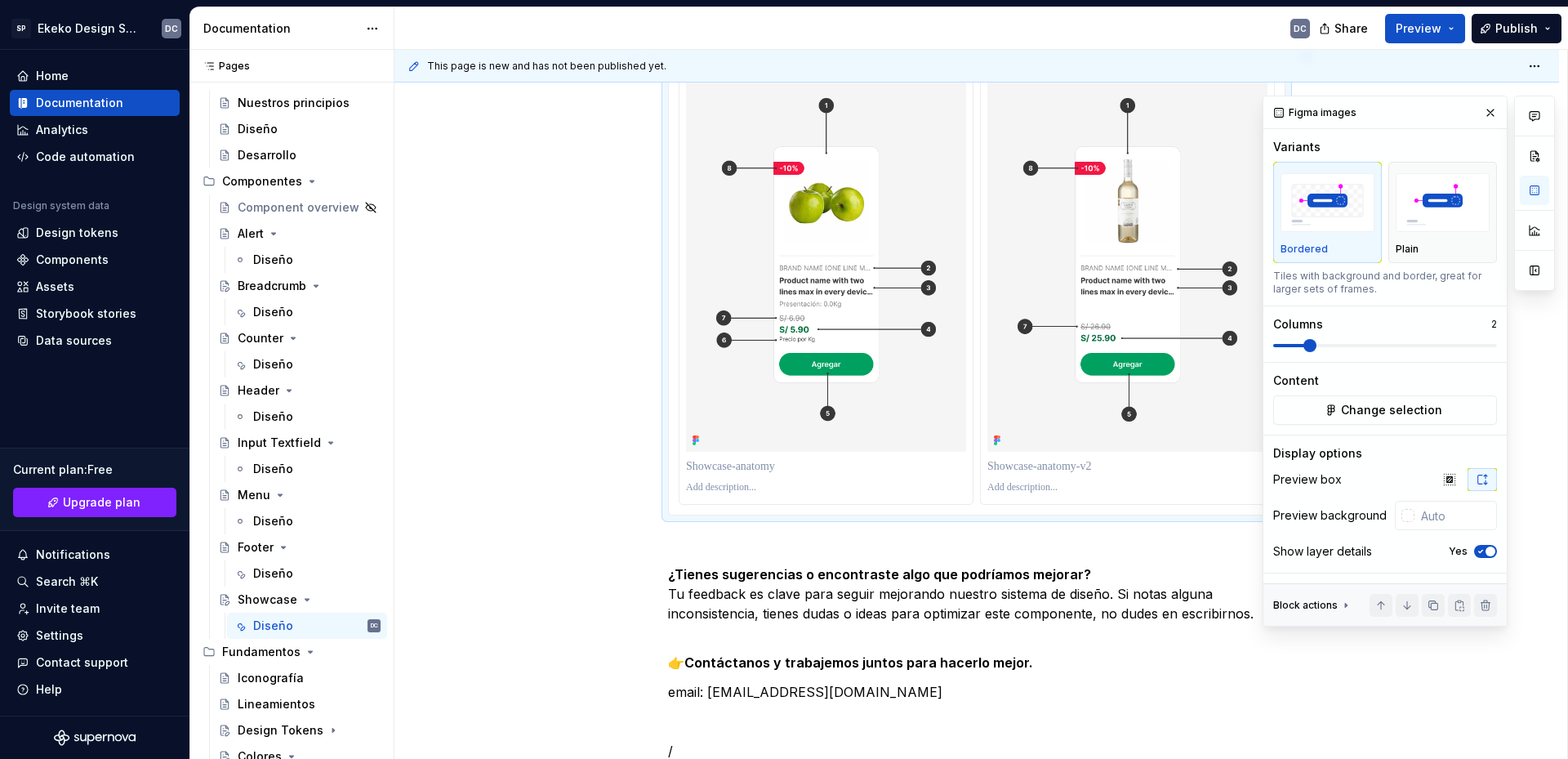
type textarea "*"
click at [979, 494] on div "**********" at bounding box center [977, 283] width 596 height 444
click at [1124, 425] on img at bounding box center [1127, 260] width 280 height 384
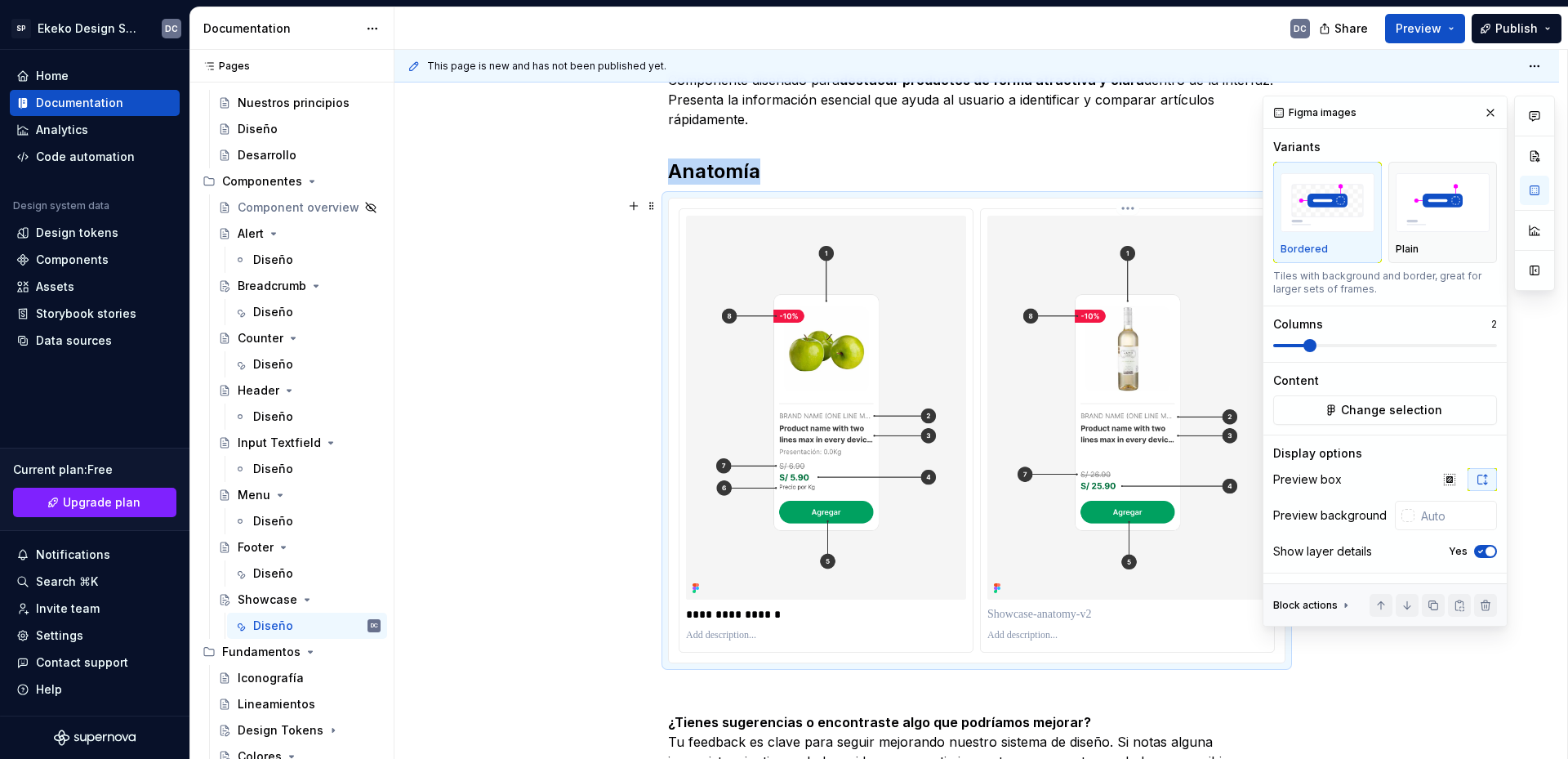
scroll to position [237, 0]
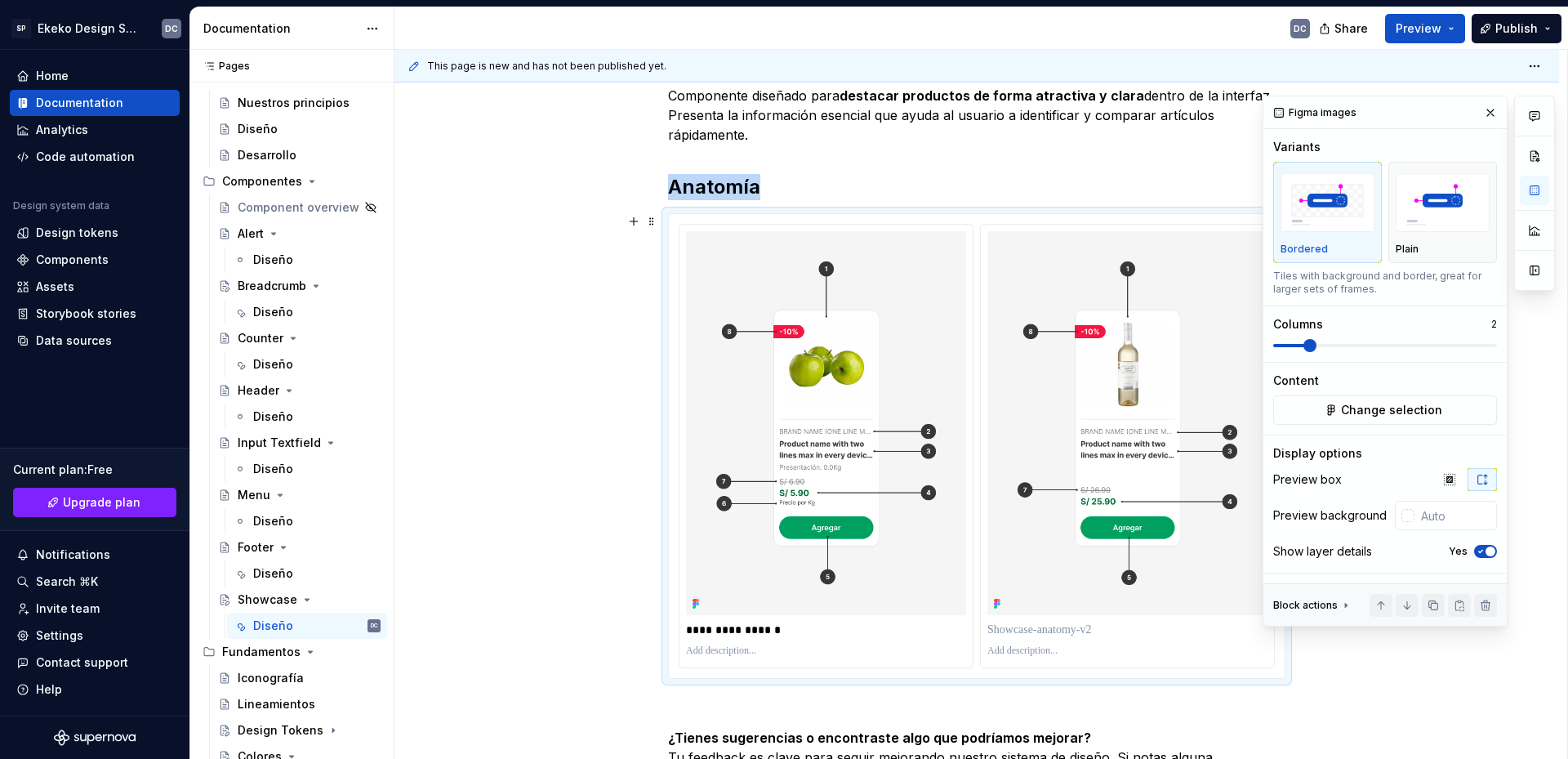
click at [1040, 213] on div "**********" at bounding box center [976, 445] width 617 height 465
click at [1349, 414] on span "Change selection" at bounding box center [1392, 410] width 101 height 17
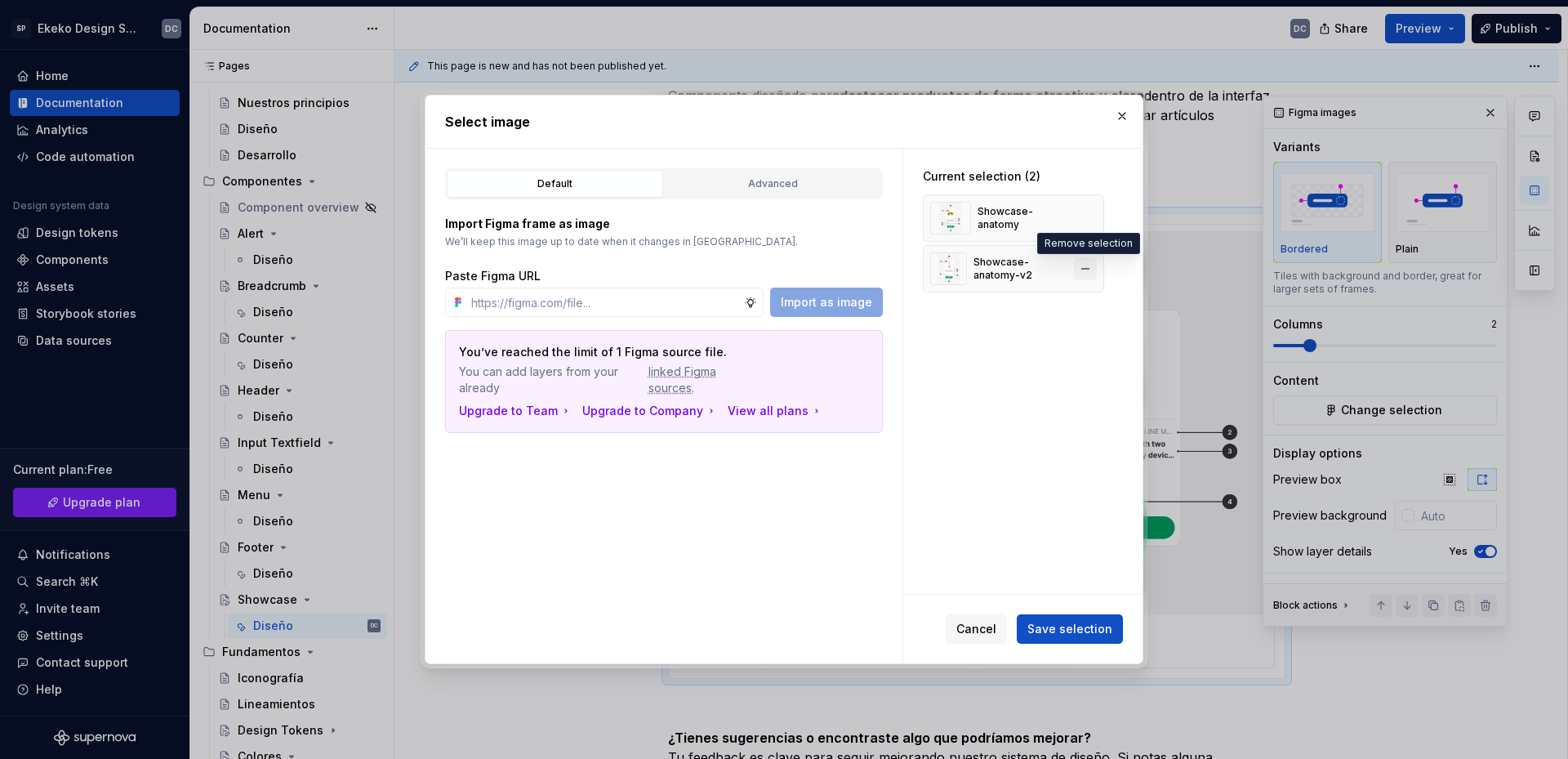
click at [1094, 273] on button "button" at bounding box center [1085, 268] width 23 height 23
click at [1119, 118] on button "button" at bounding box center [1122, 116] width 23 height 23
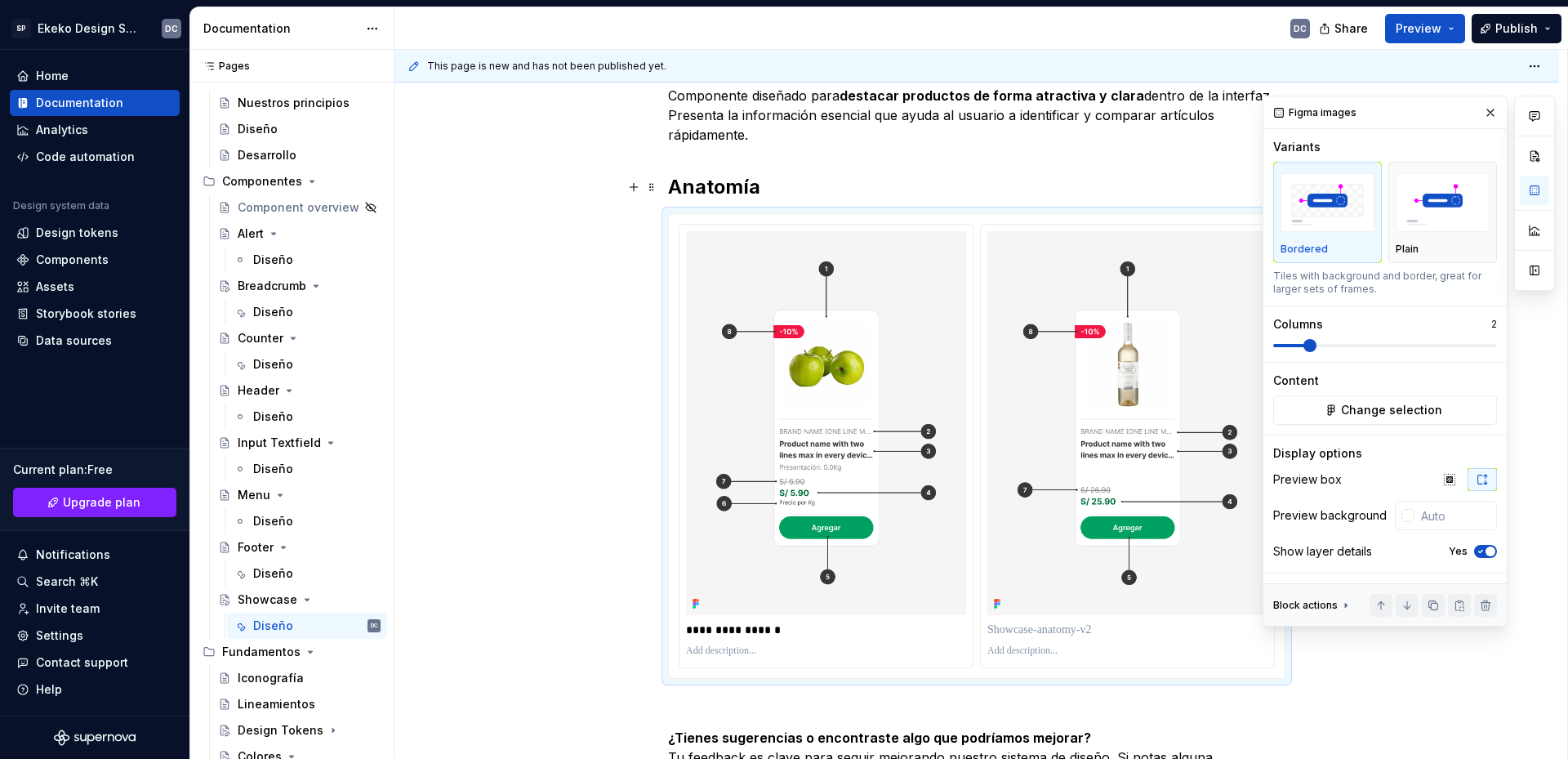
click at [1053, 181] on h2 "Anatomía" at bounding box center [976, 187] width 617 height 26
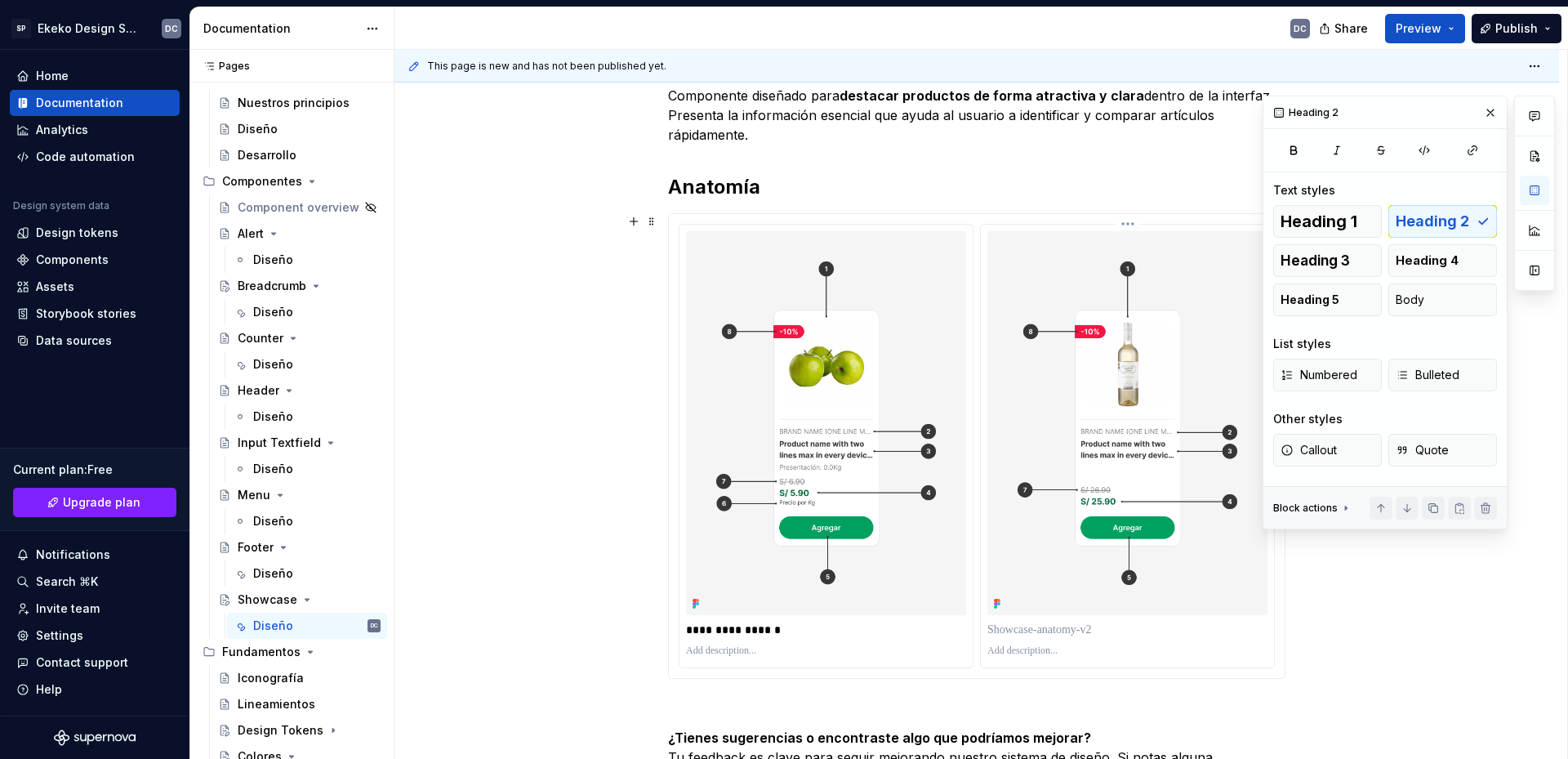
scroll to position [318, 0]
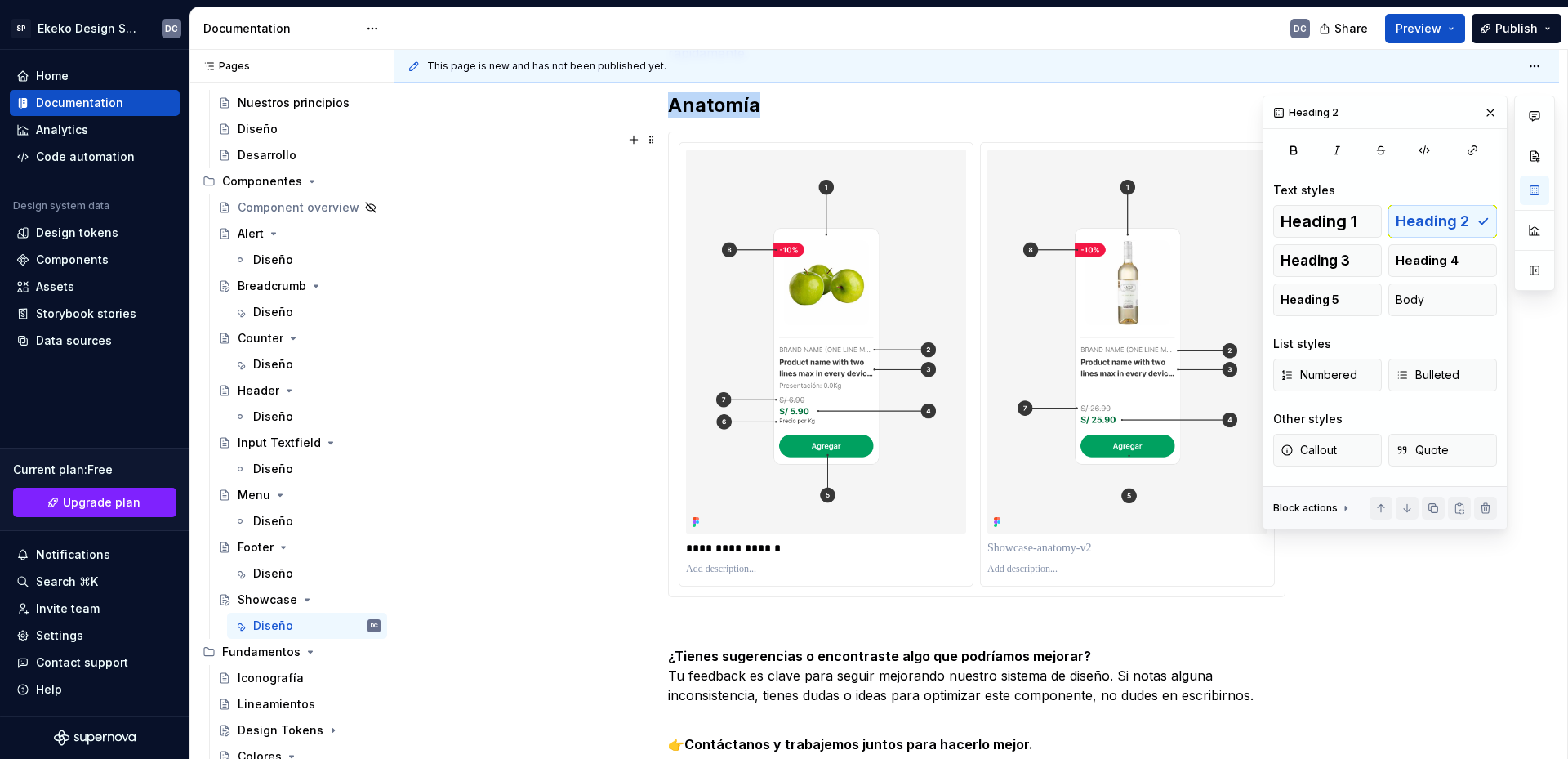
click at [975, 571] on div "**********" at bounding box center [977, 364] width 596 height 444
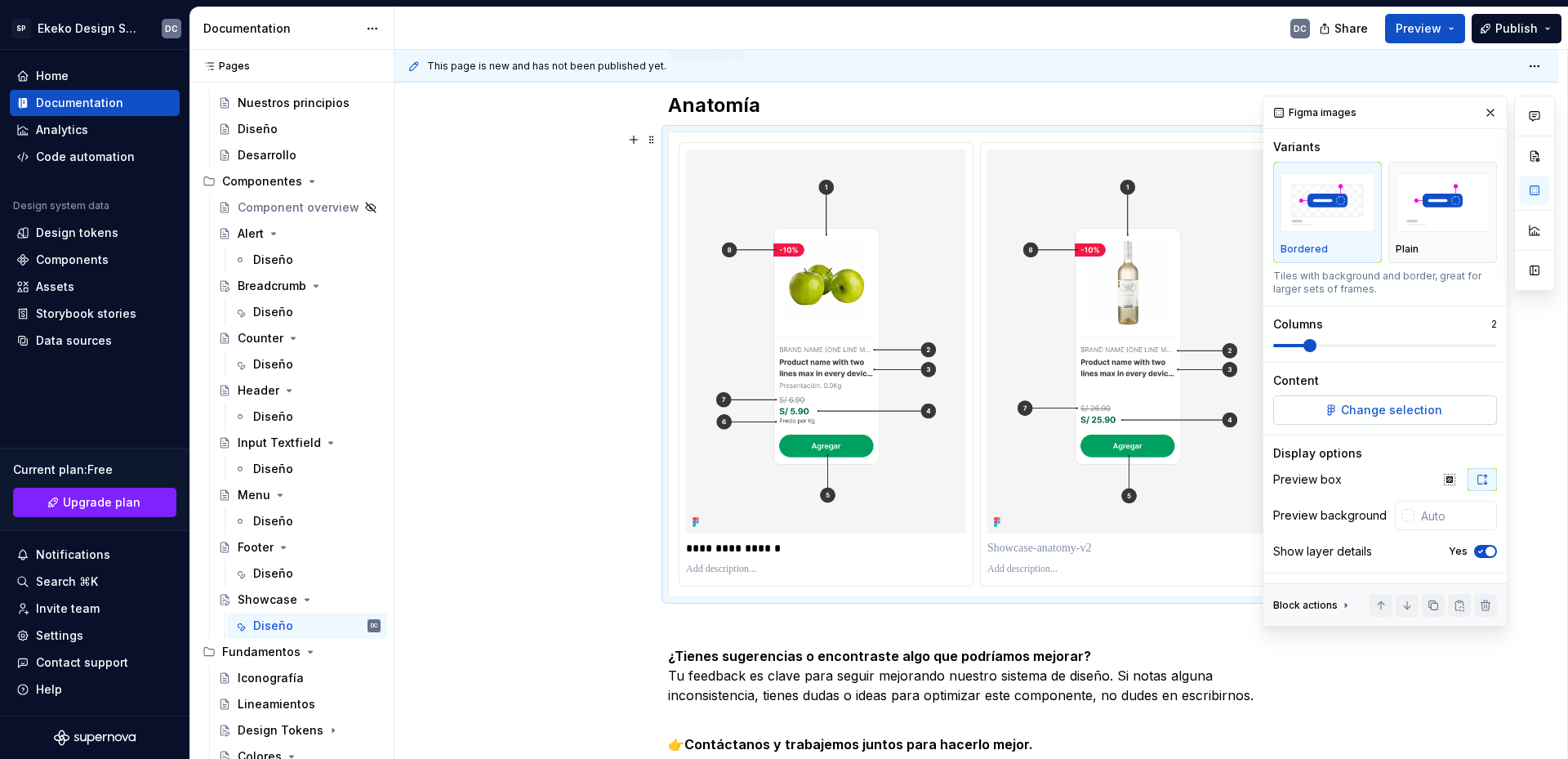
click at [1376, 408] on span "Change selection" at bounding box center [1392, 410] width 101 height 17
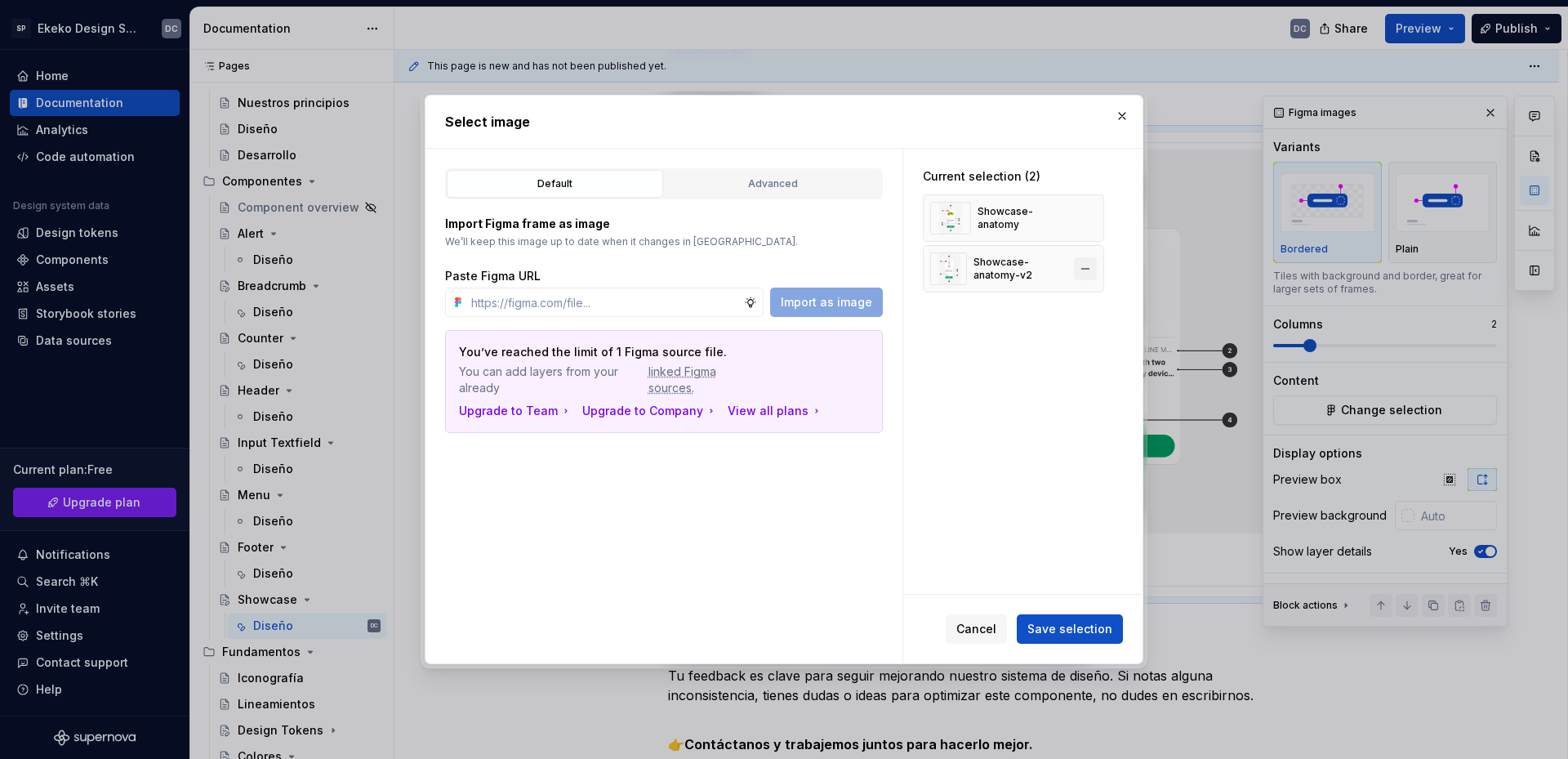
click at [1084, 272] on button "button" at bounding box center [1085, 268] width 23 height 23
click at [1065, 624] on span "Save selection" at bounding box center [1070, 630] width 85 height 17
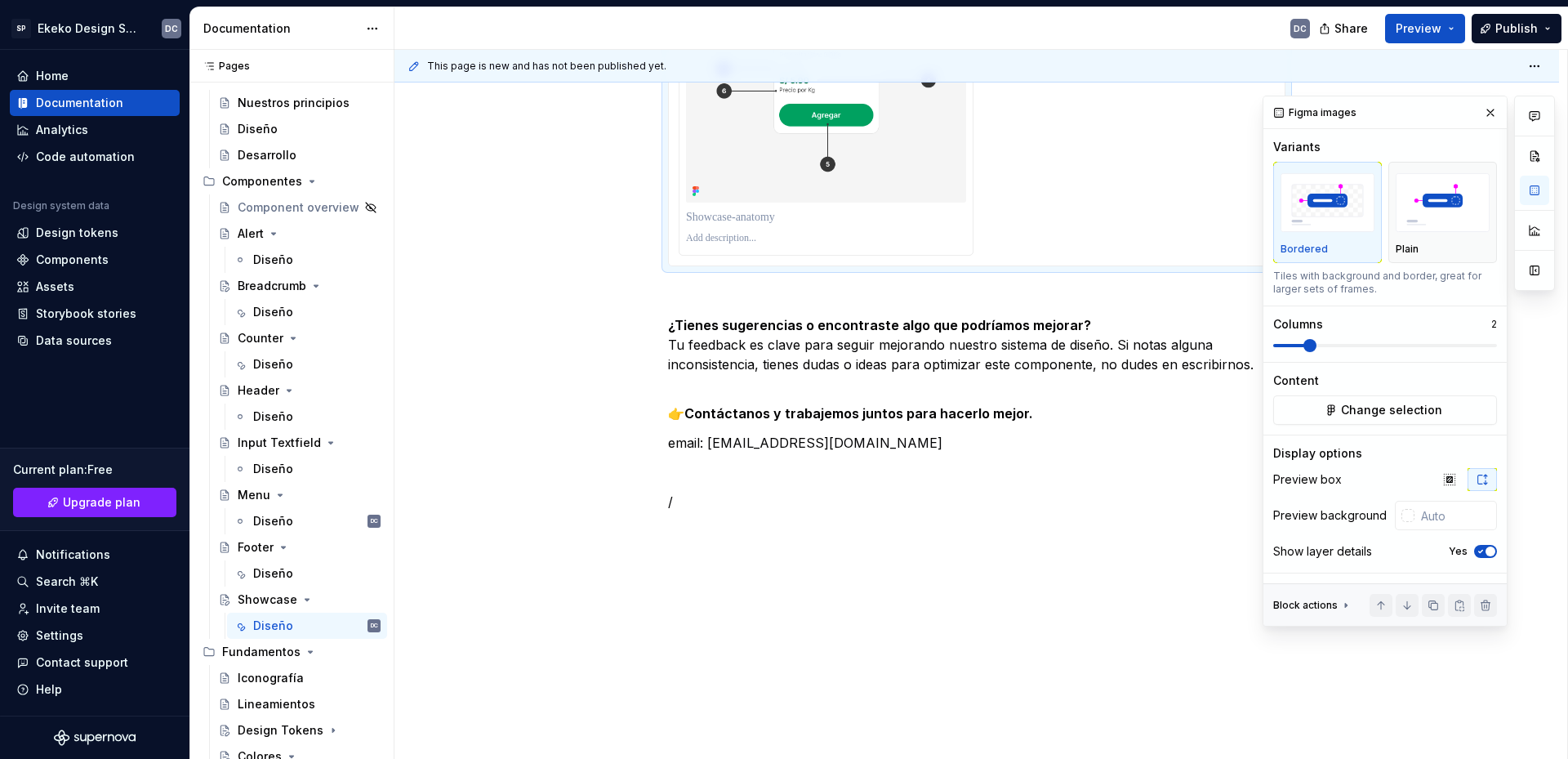
scroll to position [653, 0]
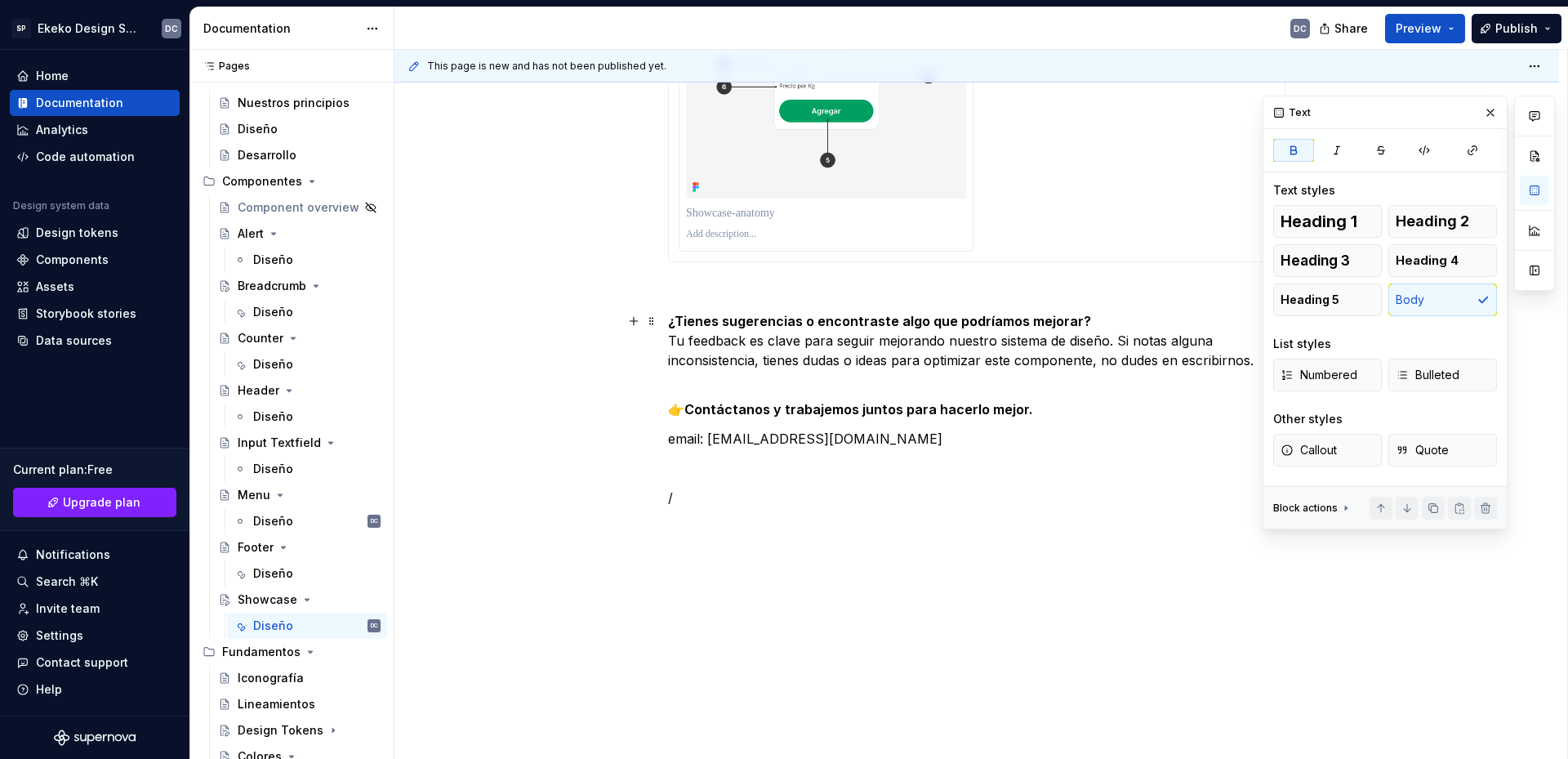
click at [673, 324] on strong "¿Tienes sugerencias o encontraste algo que podríamos mejorar?" at bounding box center [879, 321] width 423 height 17
click at [671, 320] on strong "¿Tienes sugerencias o encontraste algo que podríamos mejorar?" at bounding box center [879, 321] width 423 height 17
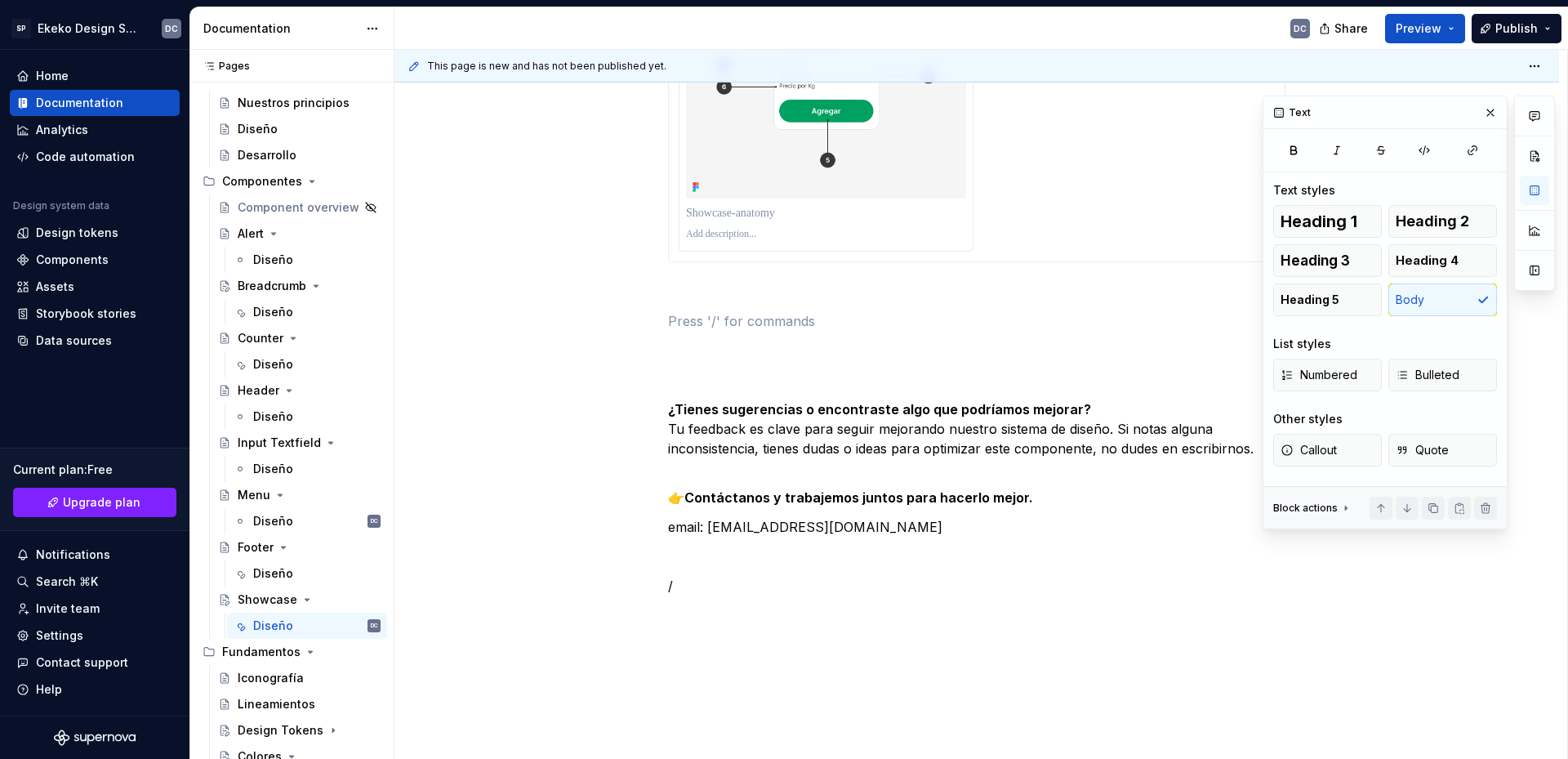
click at [702, 303] on div "Componente diseñado para destacar productos de forma atractiva y clara dentro d…" at bounding box center [976, 147] width 617 height 956
click at [701, 277] on div "Componente diseñado para destacar productos de forma atractiva y clara dentro d…" at bounding box center [976, 147] width 617 height 956
click at [701, 275] on div "Componente diseñado para destacar productos de forma atractiva y clara dentro d…" at bounding box center [976, 147] width 617 height 956
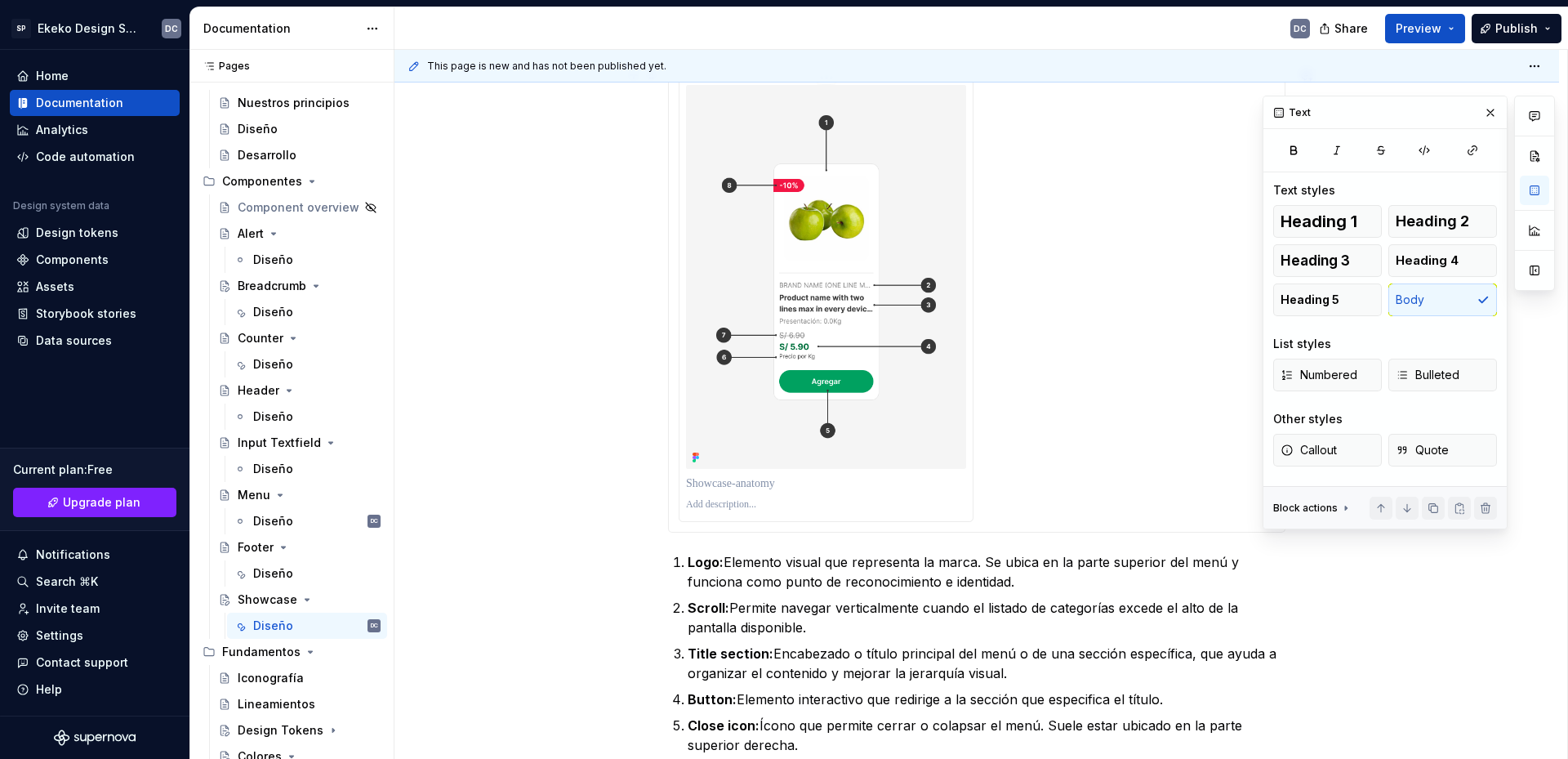
scroll to position [408, 0]
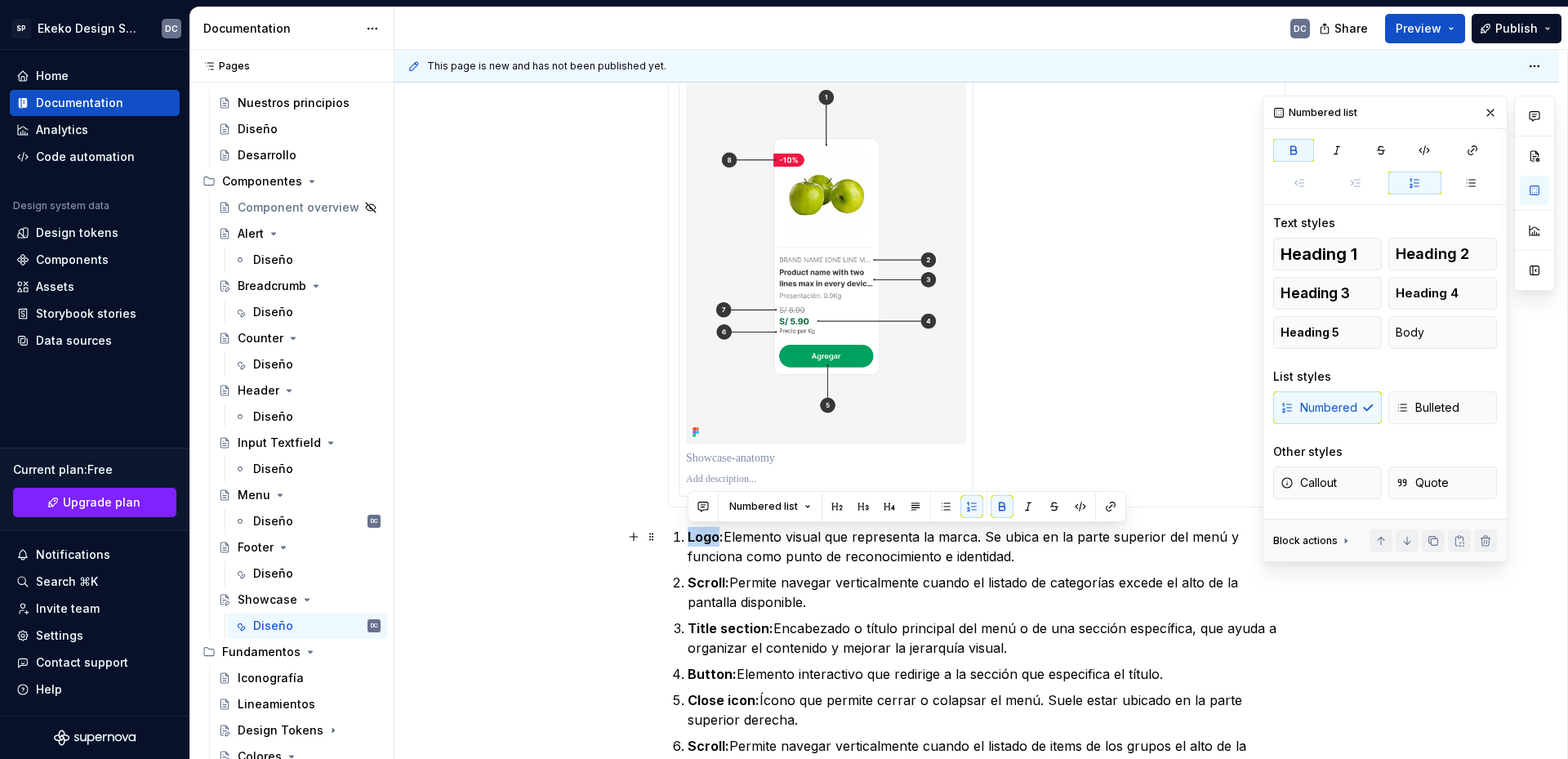
drag, startPoint x: 718, startPoint y: 539, endPoint x: 689, endPoint y: 540, distance: 29.0
click at [689, 540] on strong "Logo:" at bounding box center [706, 537] width 36 height 17
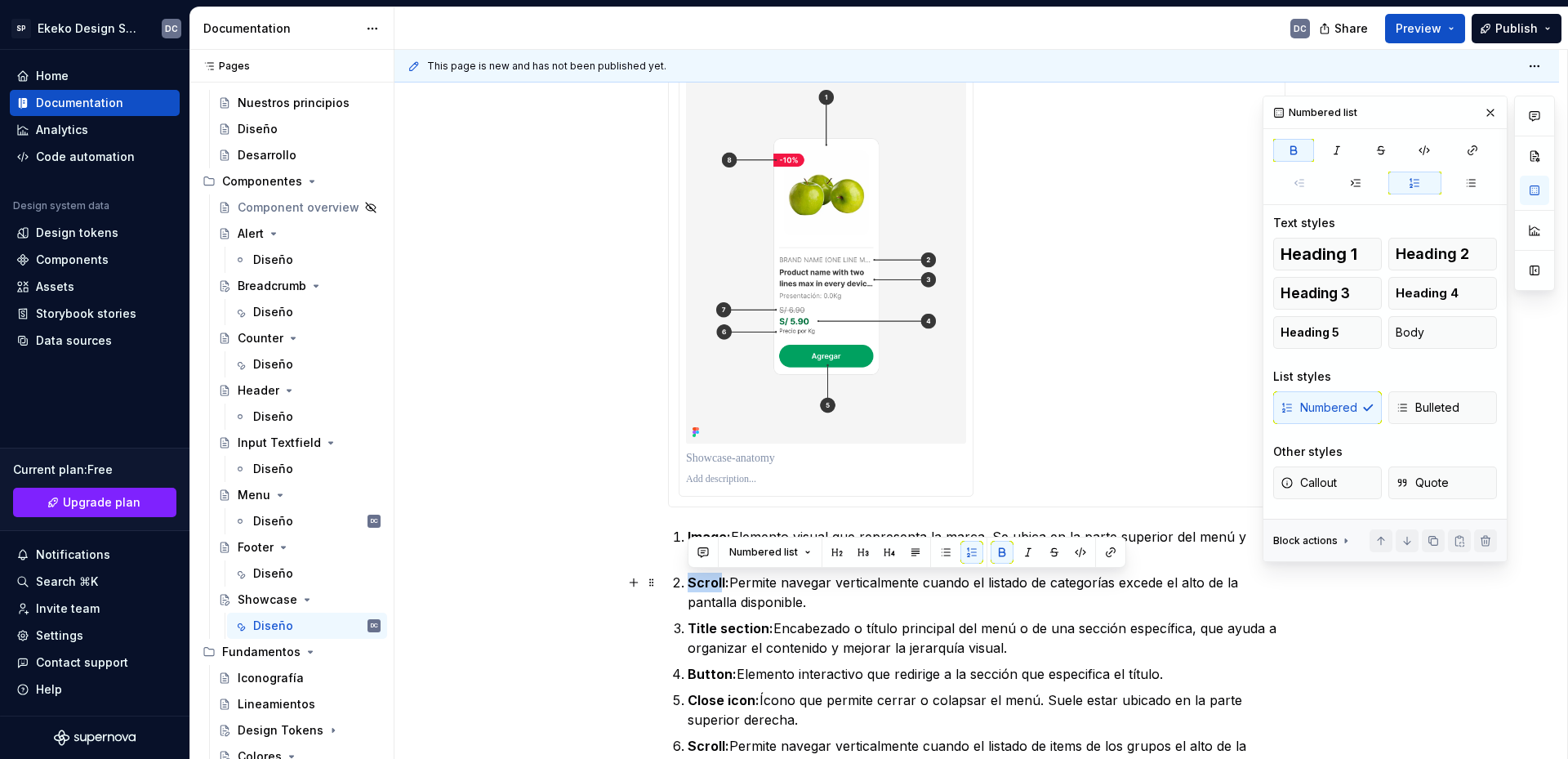
drag, startPoint x: 721, startPoint y: 584, endPoint x: 686, endPoint y: 585, distance: 35.0
click at [688, 585] on li "Scroll: Permite navegar verticalmente cuando el listado de categorías excede el…" at bounding box center [987, 592] width 598 height 39
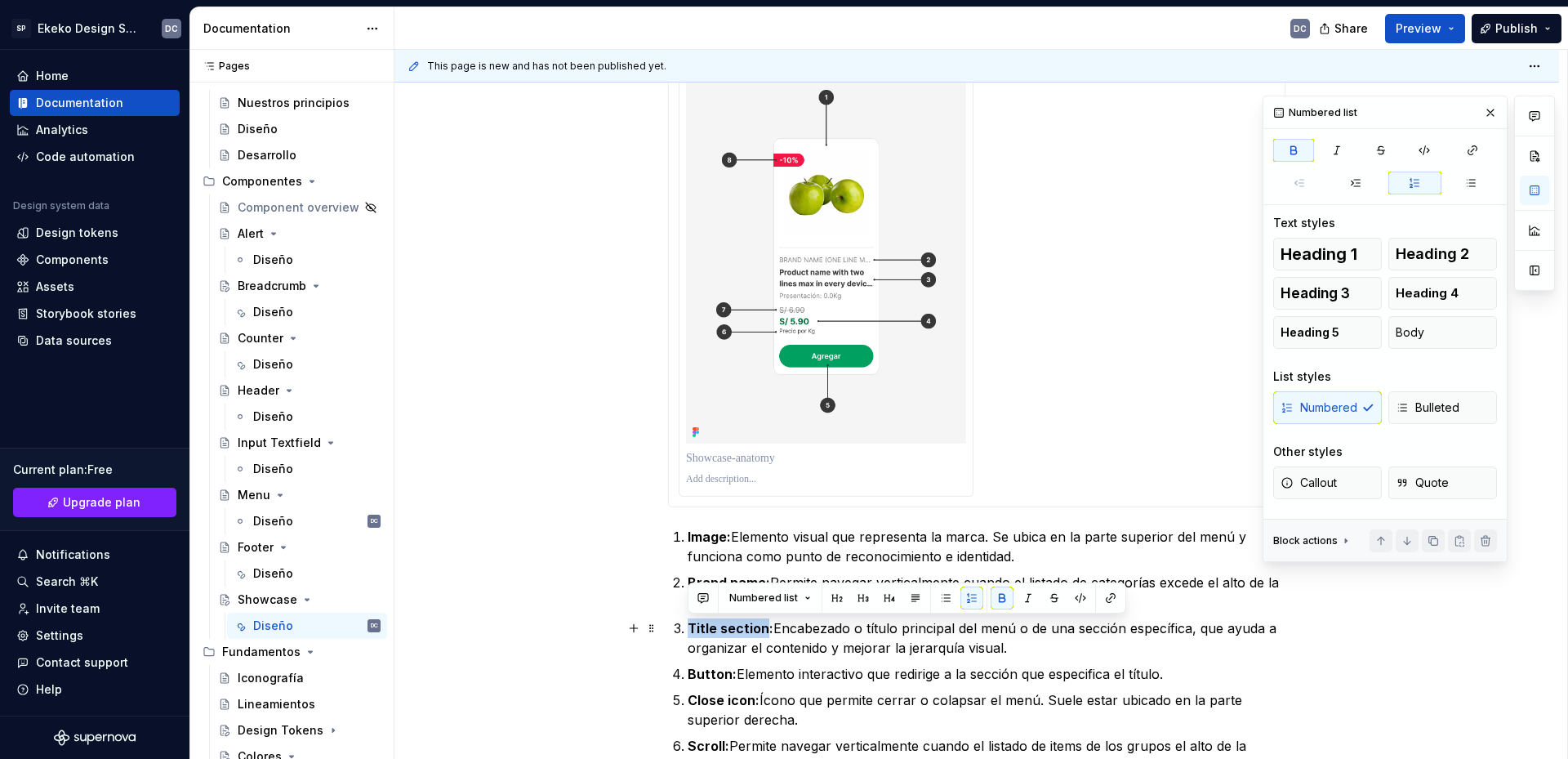
drag, startPoint x: 765, startPoint y: 634, endPoint x: 691, endPoint y: 630, distance: 74.1
click at [691, 630] on strong "Title section:" at bounding box center [730, 629] width 85 height 17
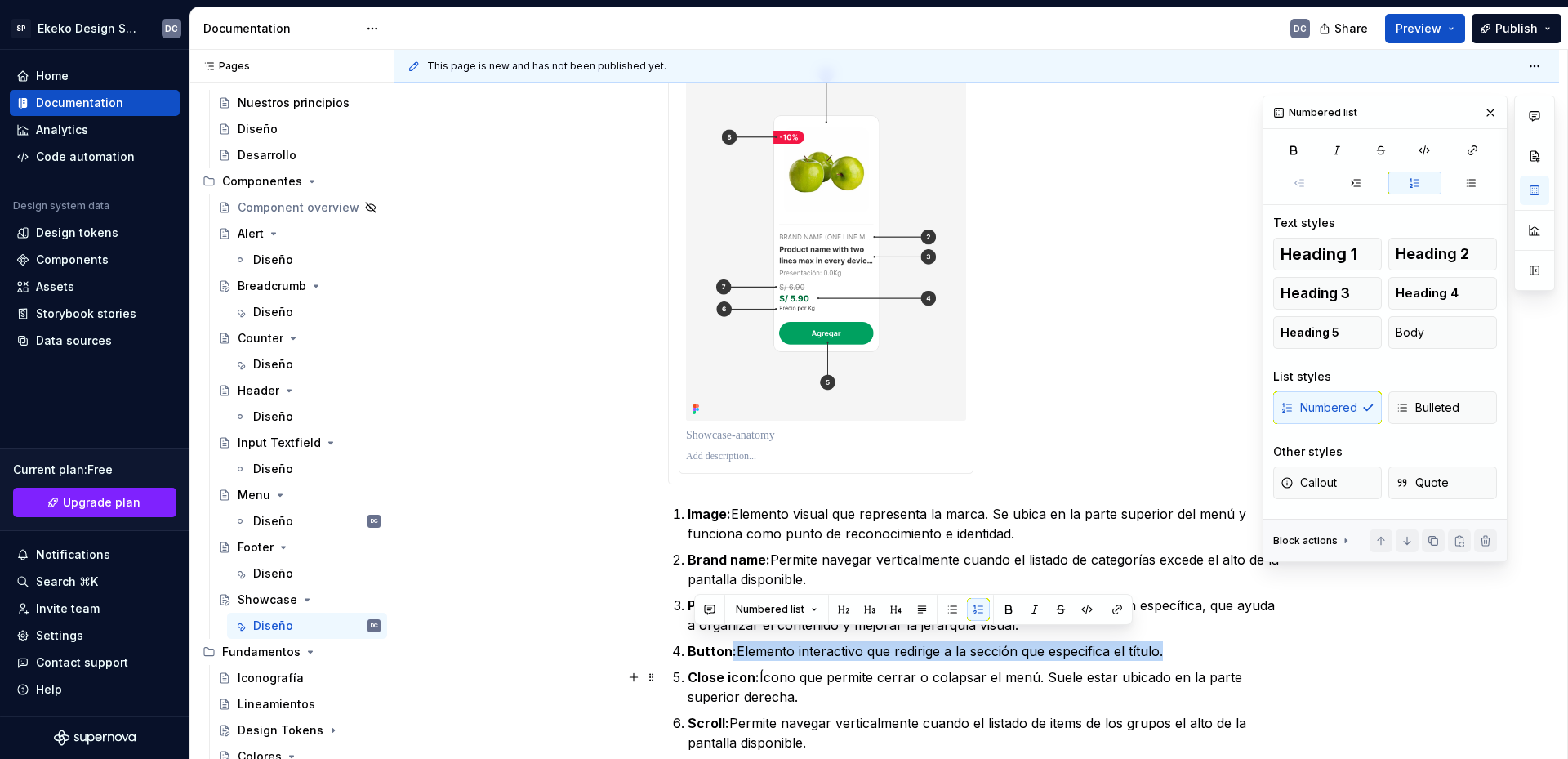
scroll to position [443, 0]
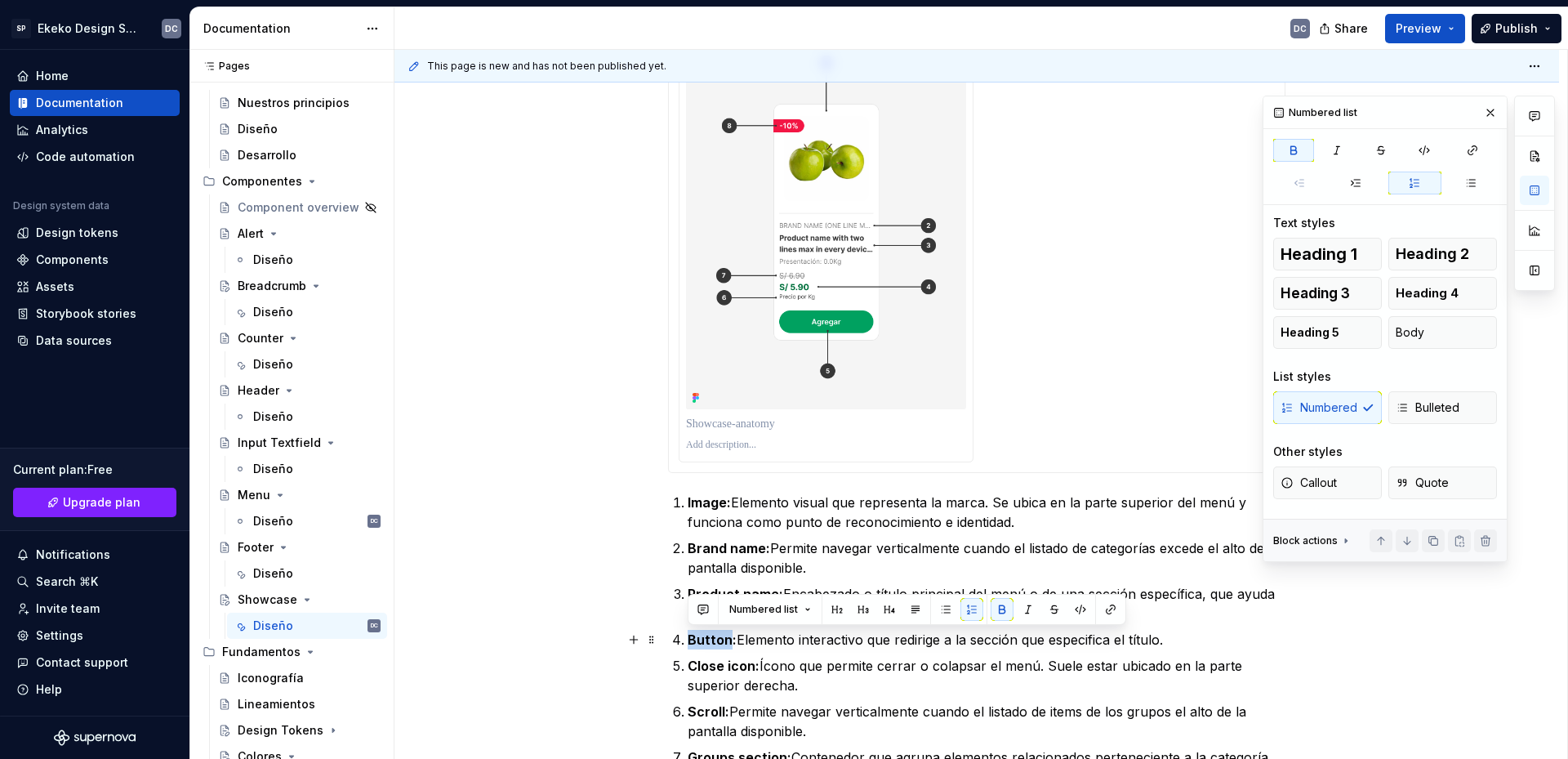
drag, startPoint x: 727, startPoint y: 675, endPoint x: 689, endPoint y: 645, distance: 48.4
click at [689, 645] on strong "Button:" at bounding box center [712, 640] width 49 height 17
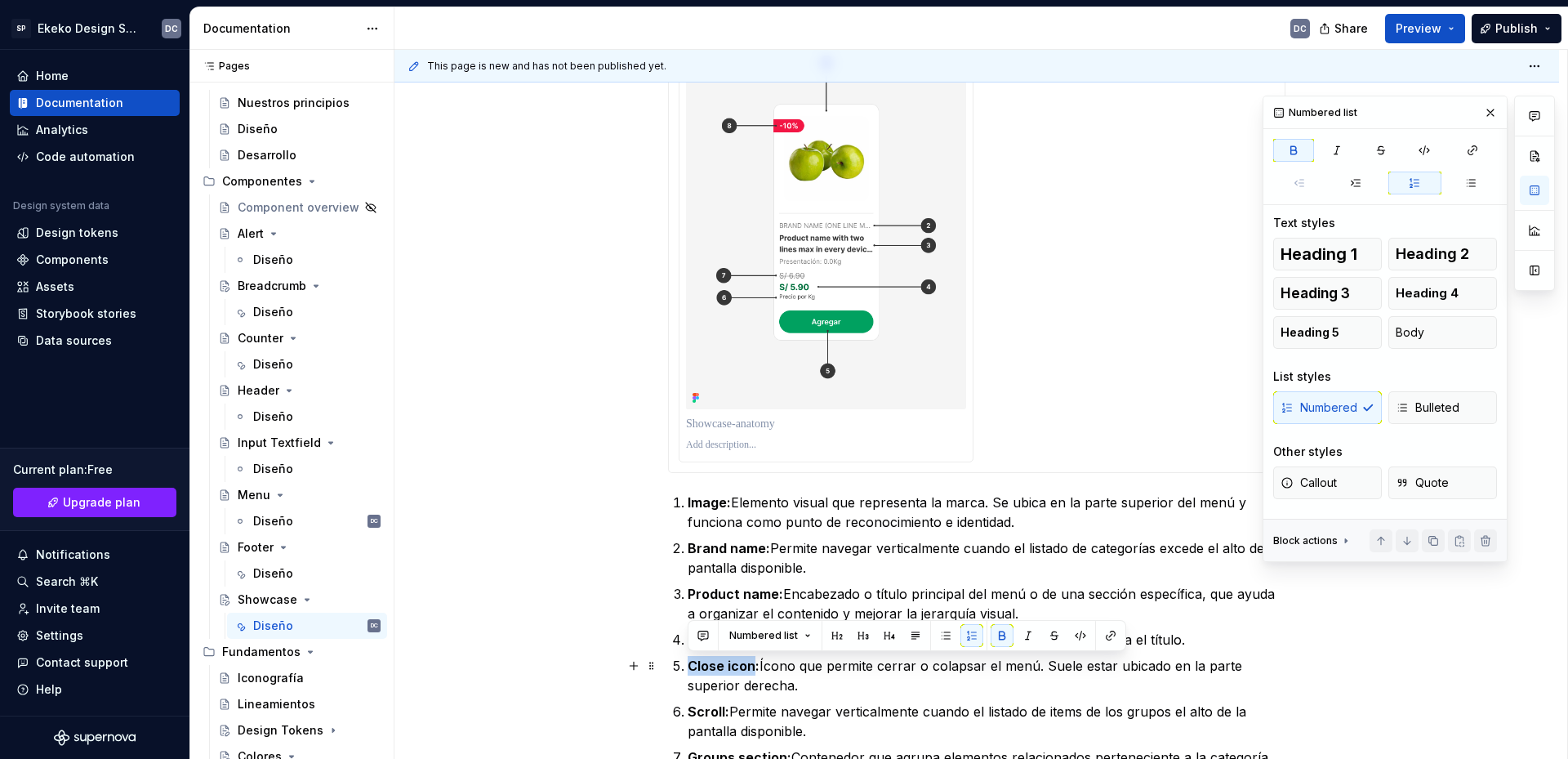
drag, startPoint x: 754, startPoint y: 668, endPoint x: 691, endPoint y: 669, distance: 63.0
click at [691, 669] on strong "Close icon:" at bounding box center [724, 666] width 72 height 17
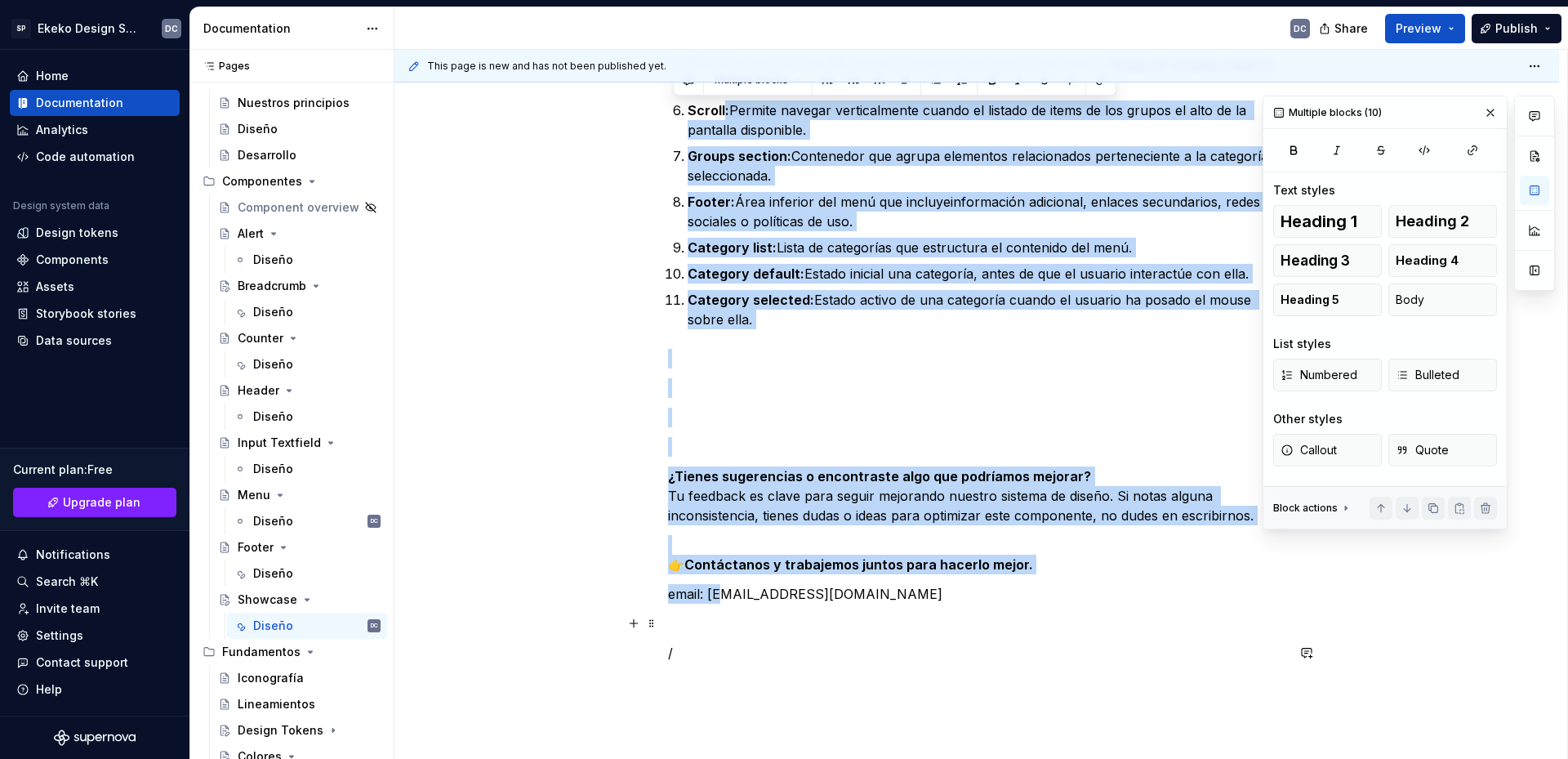
drag, startPoint x: 724, startPoint y: 711, endPoint x: 725, endPoint y: 572, distance: 139.0
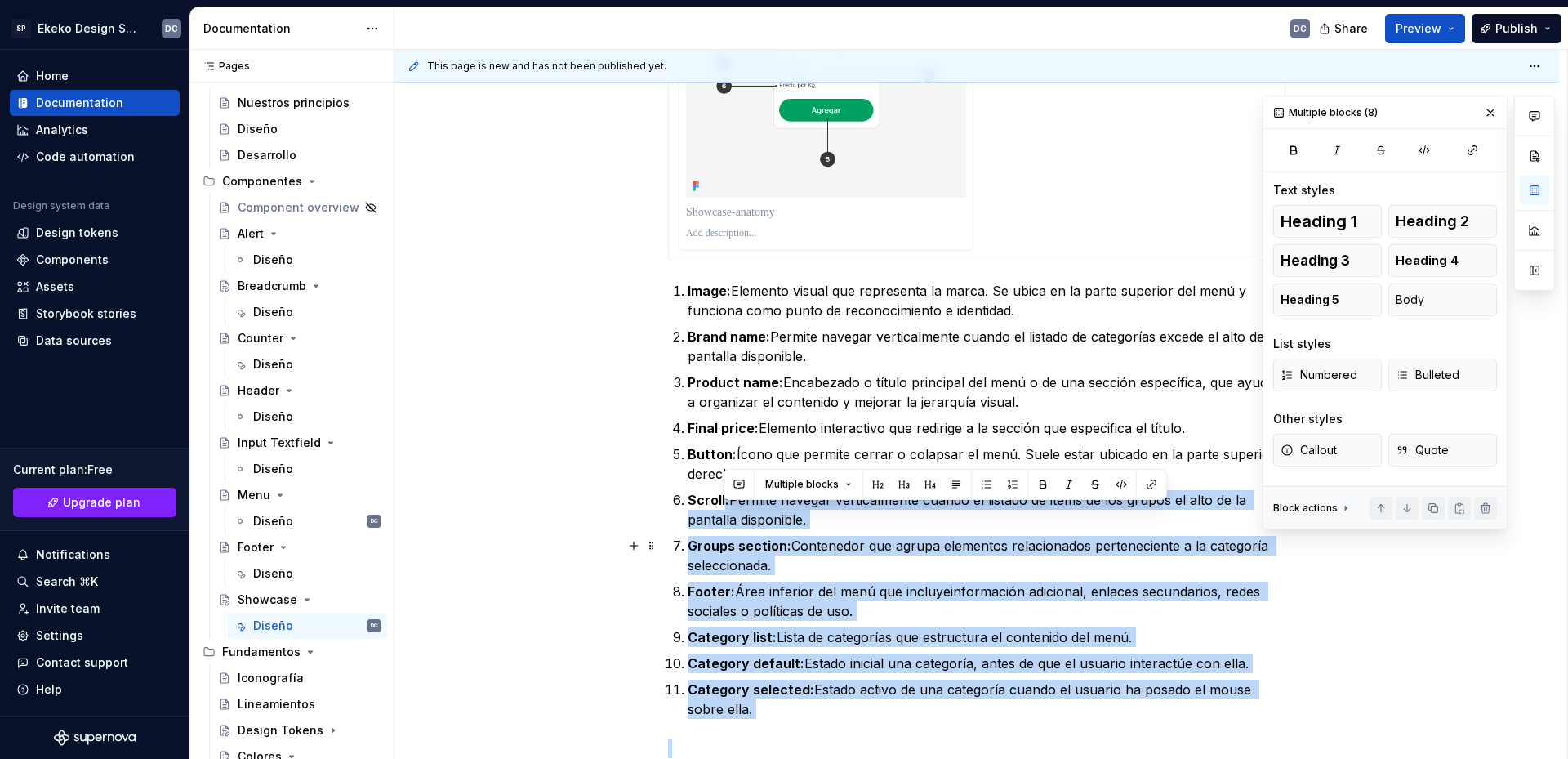
scroll to position [636, 0]
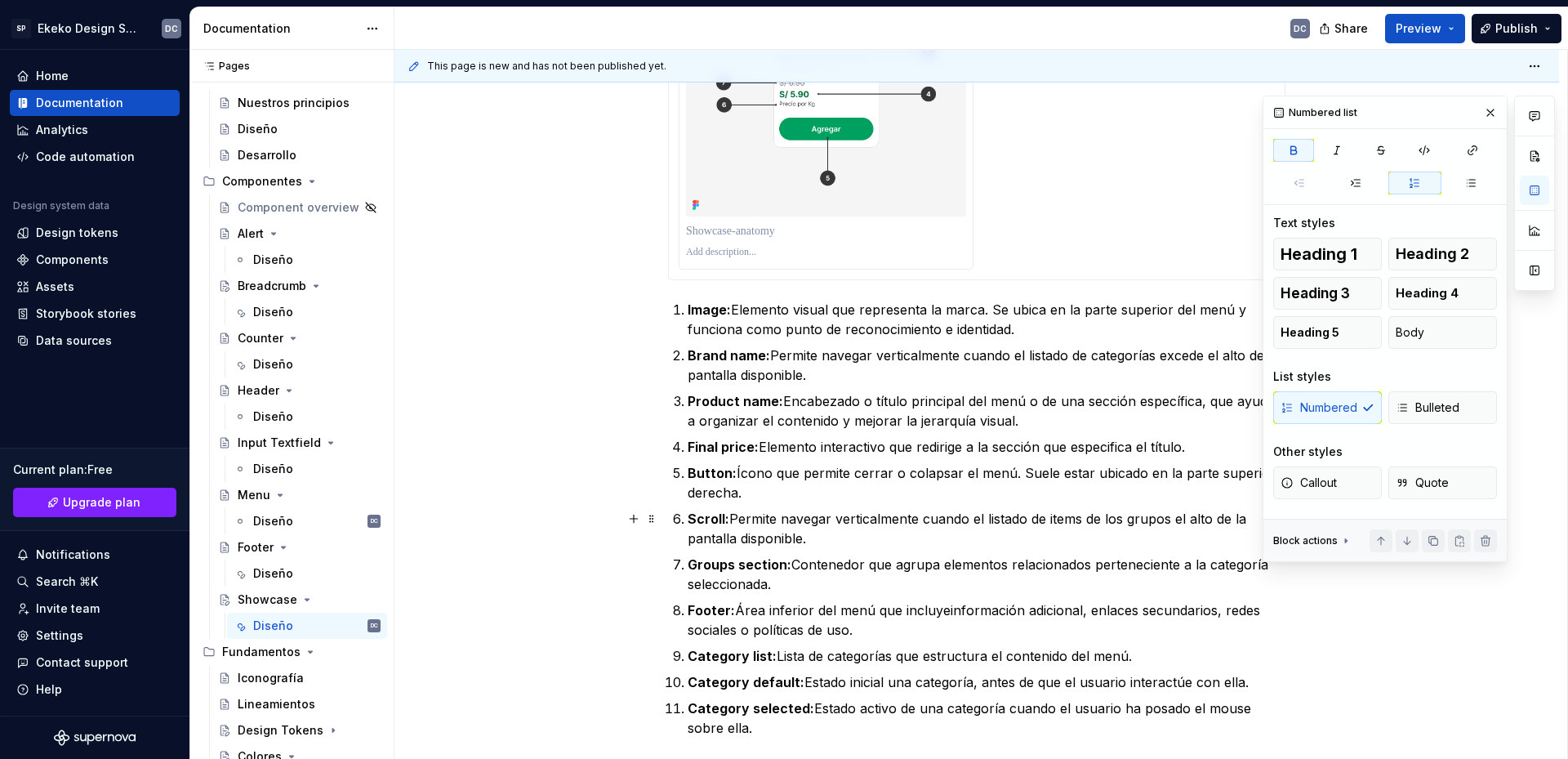
click at [757, 505] on ol "Image: Elemento visual que representa la marca. Se ubica en la parte superior d…" at bounding box center [987, 519] width 598 height 438
drag, startPoint x: 723, startPoint y: 518, endPoint x: 691, endPoint y: 516, distance: 32.1
click at [691, 516] on strong "Scroll:" at bounding box center [708, 519] width 41 height 17
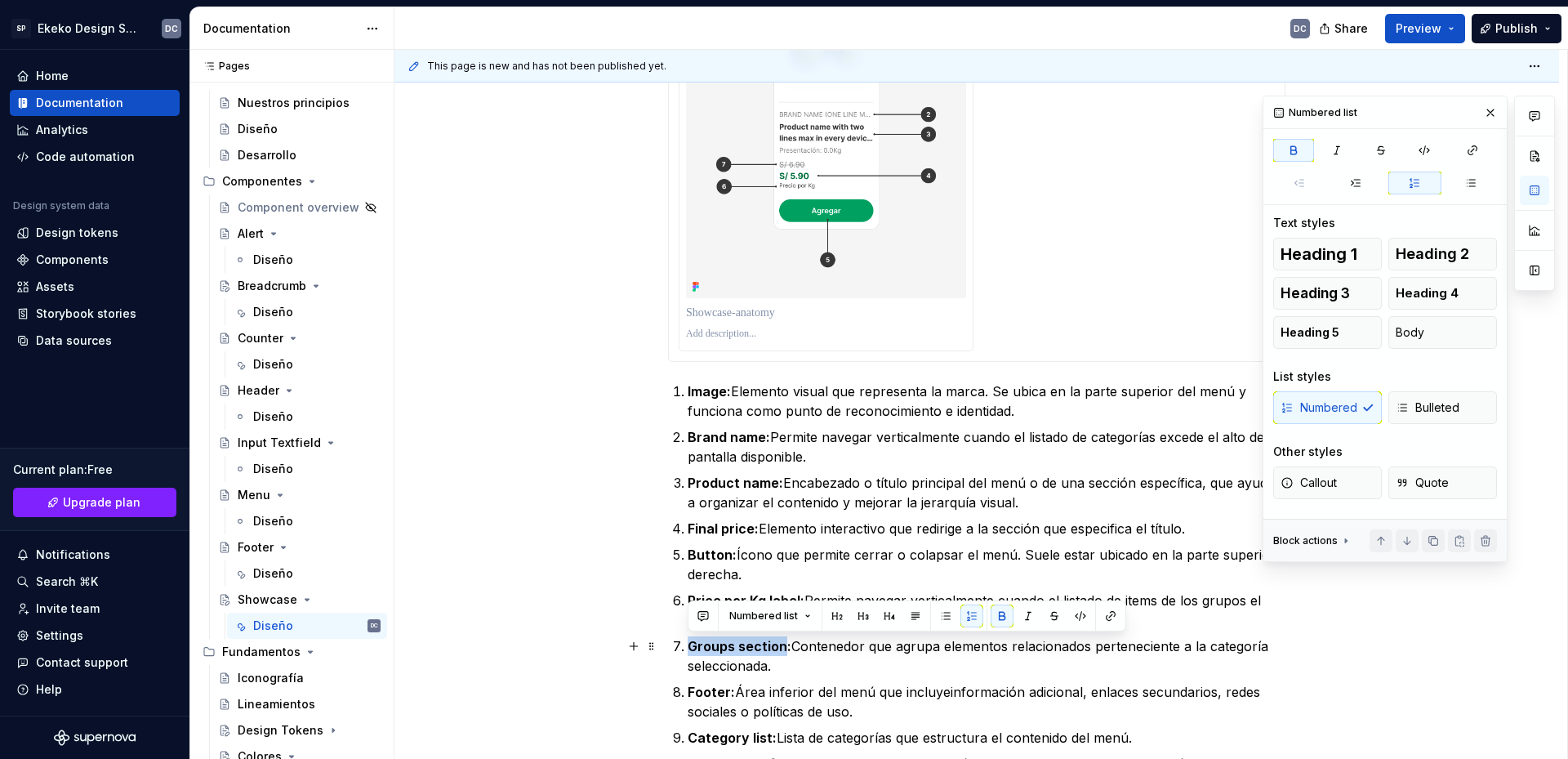
drag, startPoint x: 784, startPoint y: 644, endPoint x: 690, endPoint y: 643, distance: 94.0
click at [690, 643] on strong "Groups section:" at bounding box center [740, 646] width 104 height 17
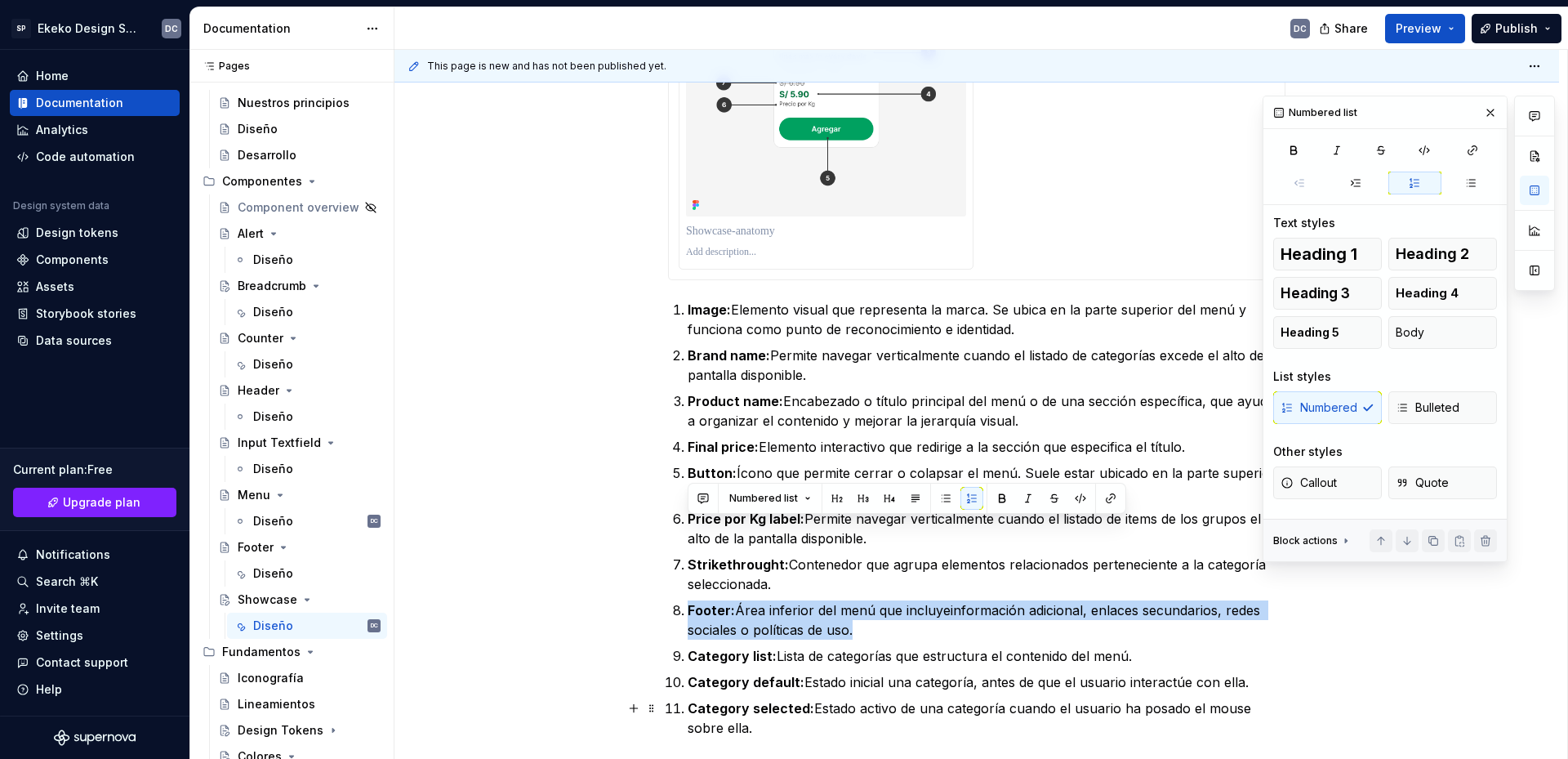
scroll to position [718, 0]
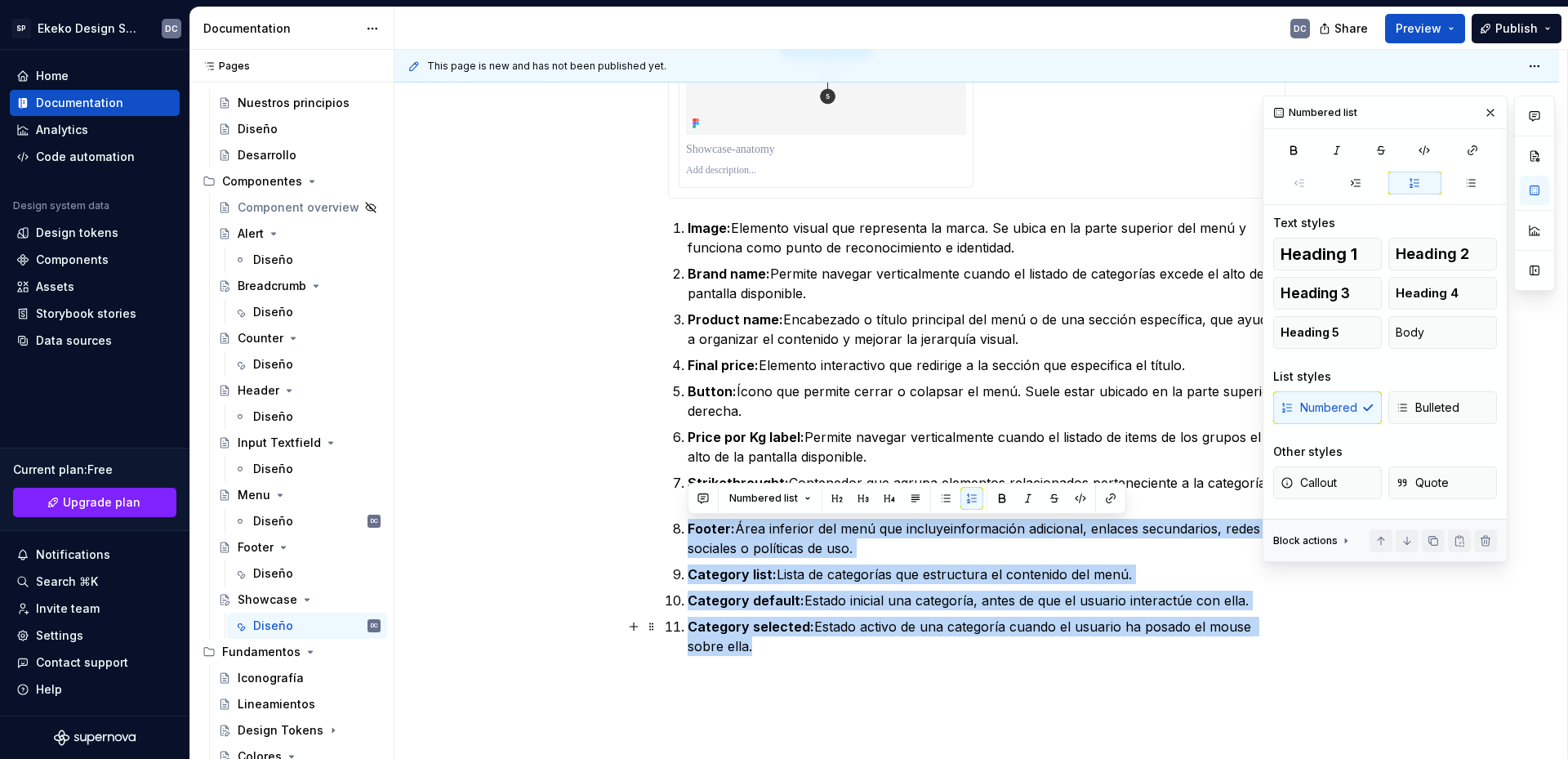
drag, startPoint x: 802, startPoint y: 594, endPoint x: 828, endPoint y: 652, distance: 63.6
click at [828, 652] on ol "Image: Elemento visual que representa la marca. Se ubica en la parte superior d…" at bounding box center [987, 437] width 598 height 438
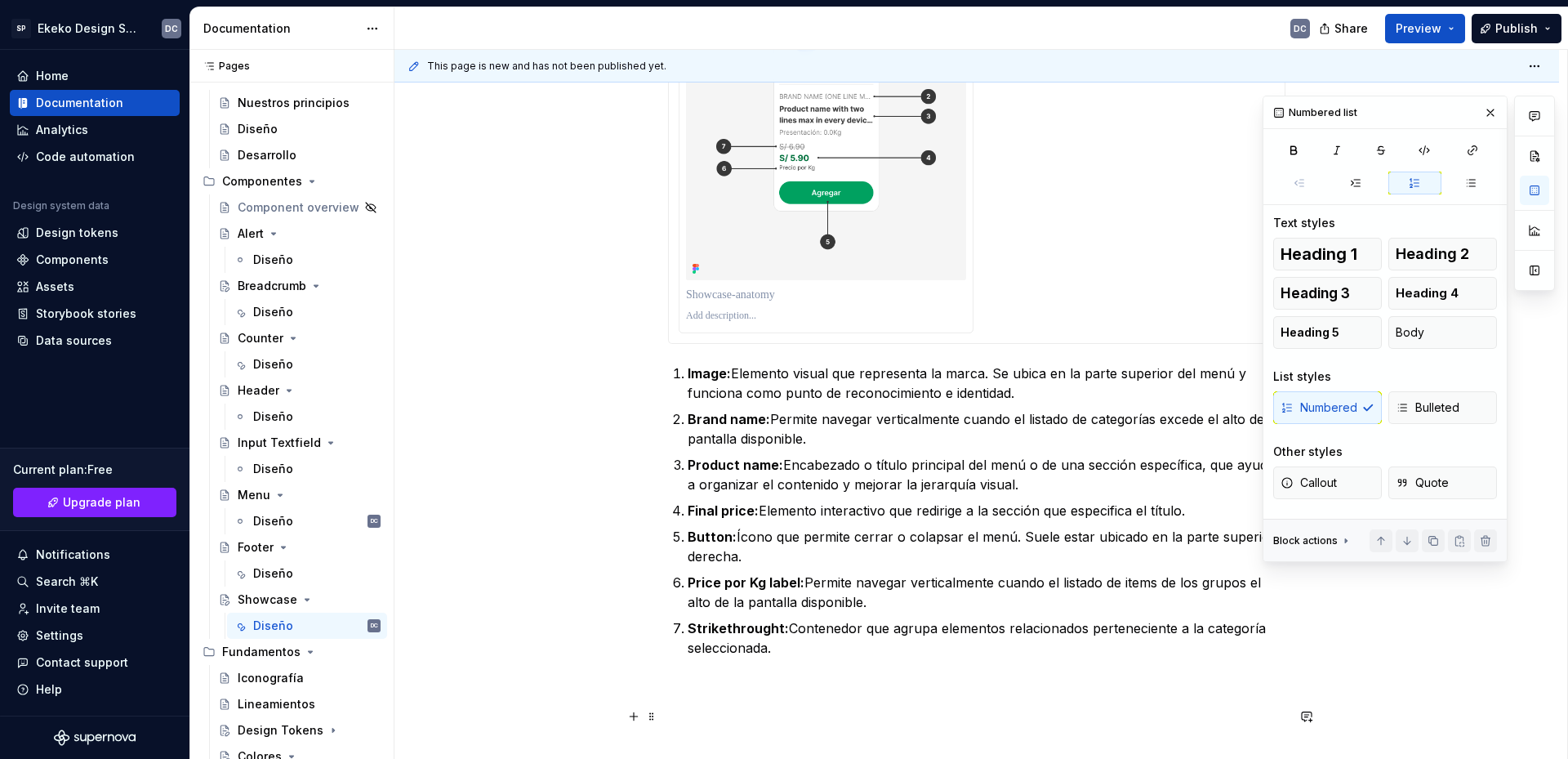
scroll to position [554, 0]
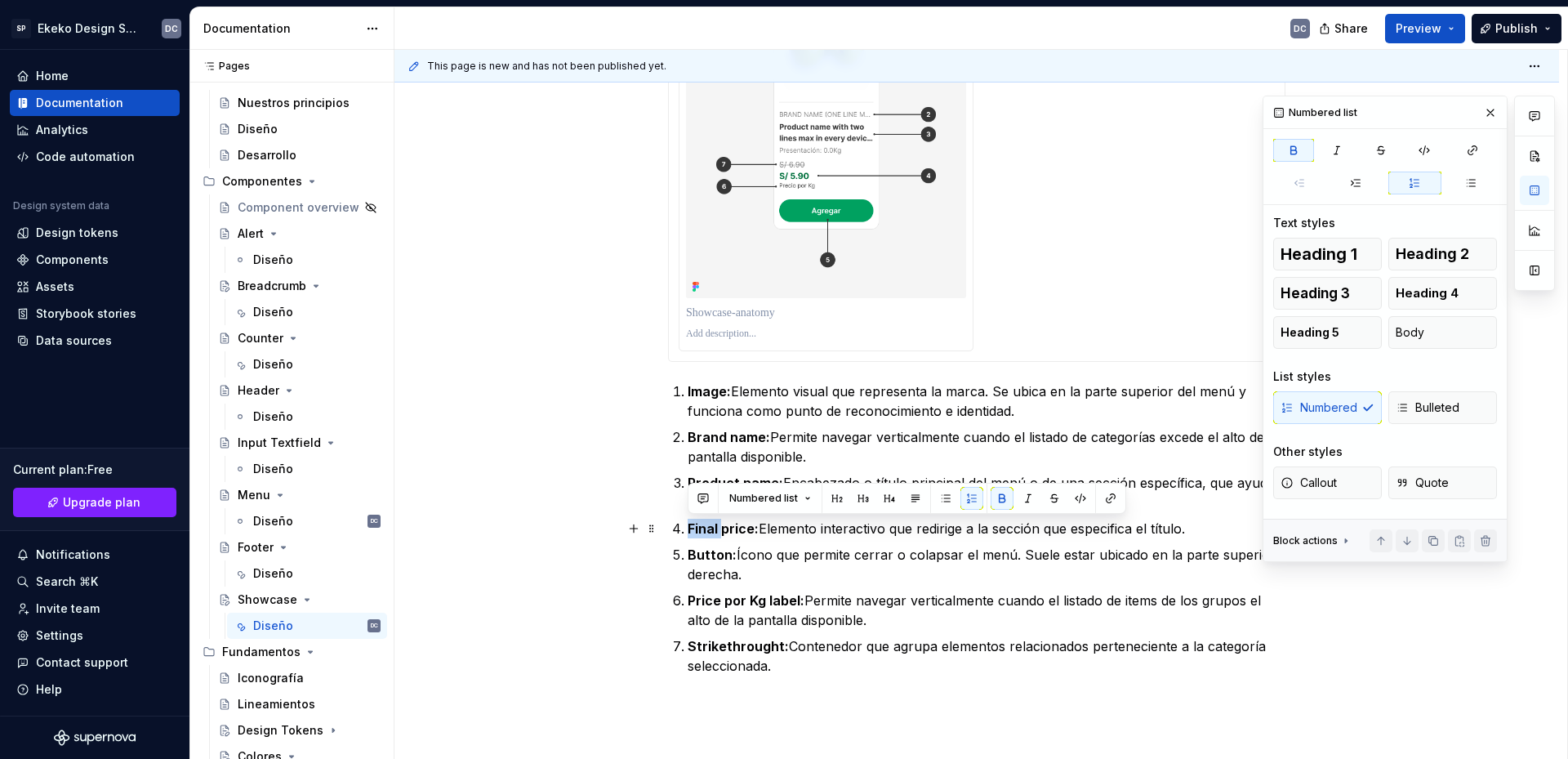
drag, startPoint x: 722, startPoint y: 529, endPoint x: 688, endPoint y: 532, distance: 34.1
click at [688, 532] on strong "Final price:" at bounding box center [723, 529] width 71 height 17
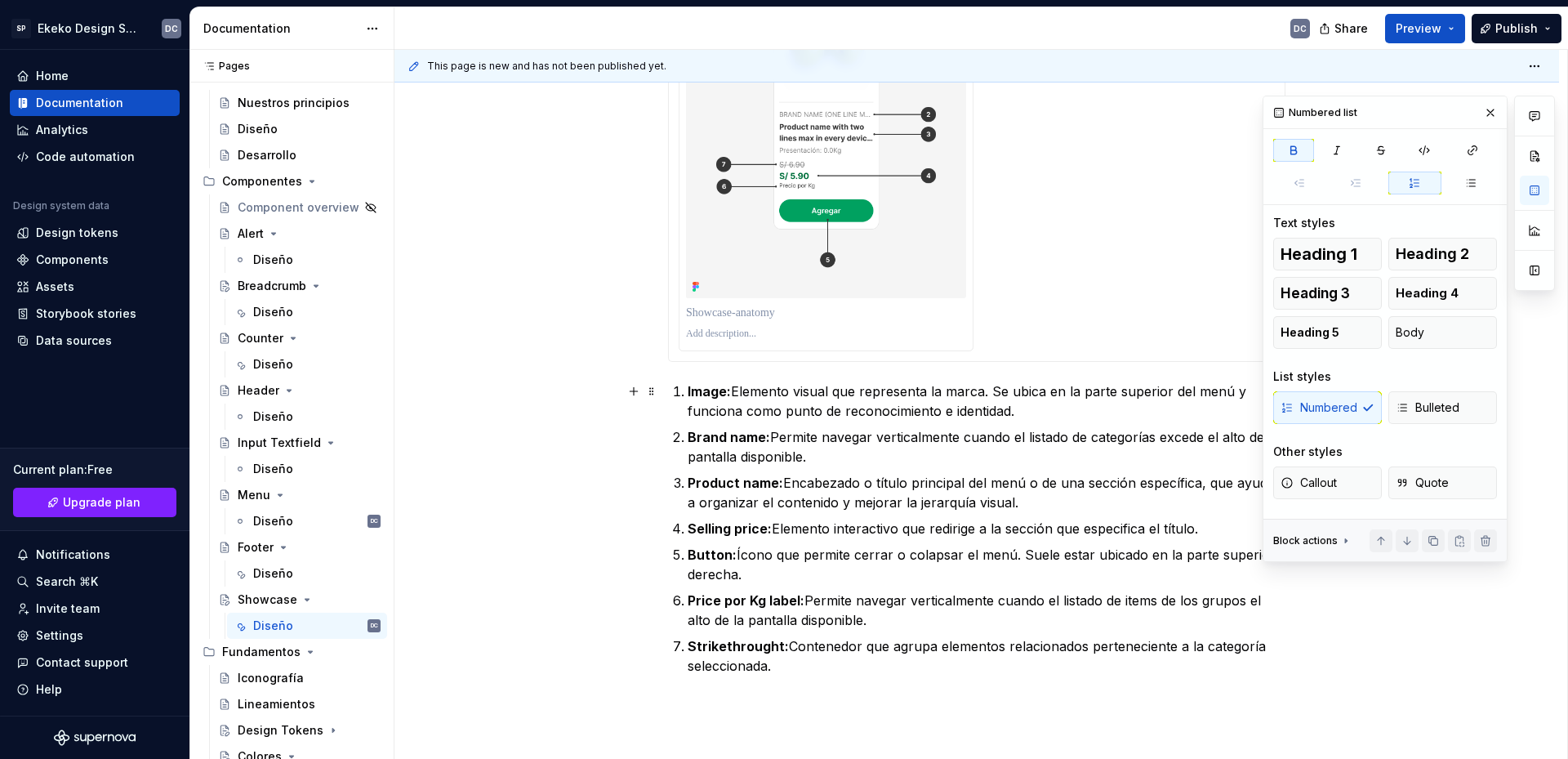
click at [725, 393] on strong "Image:" at bounding box center [709, 392] width 43 height 17
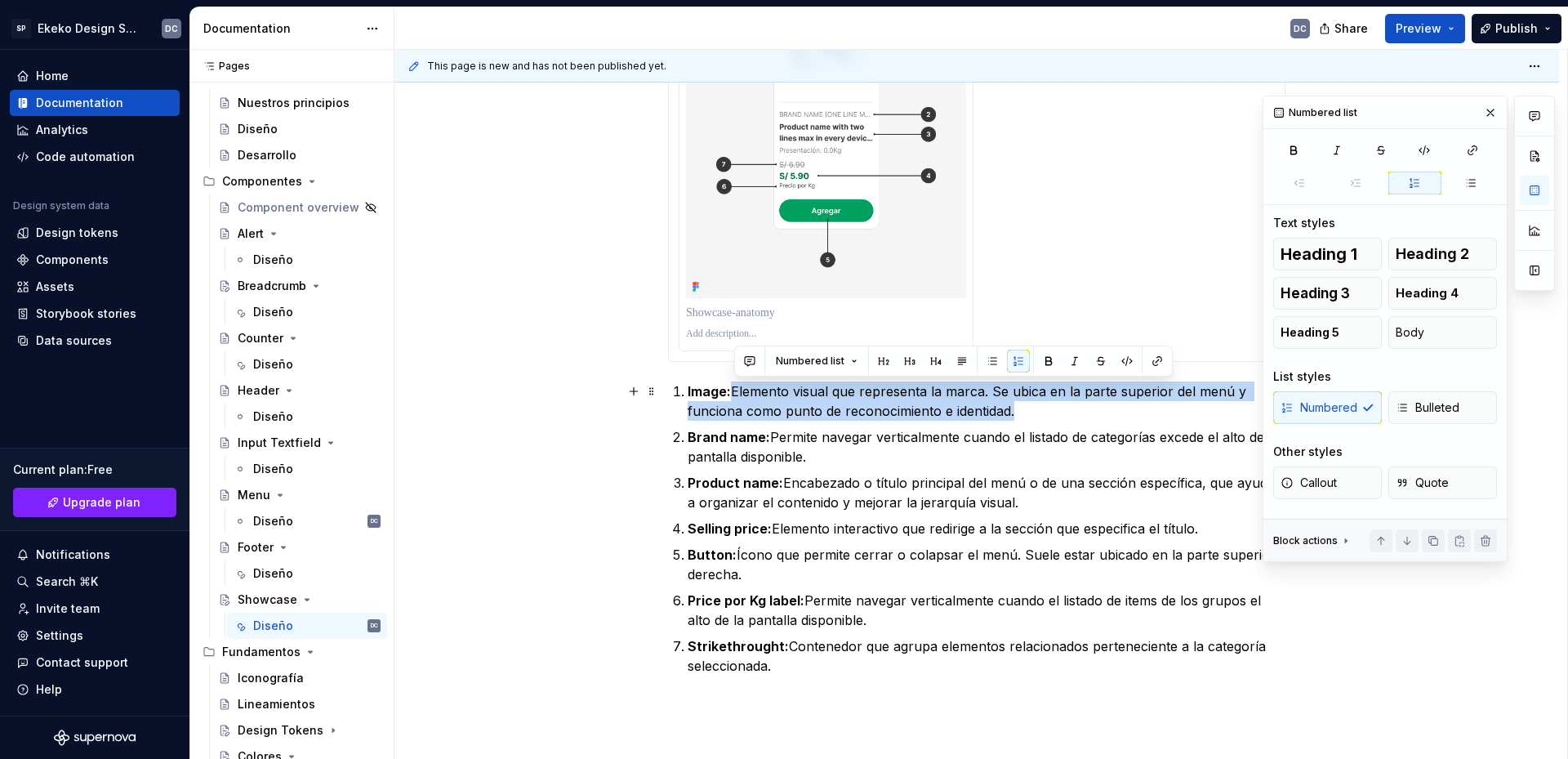
drag, startPoint x: 736, startPoint y: 393, endPoint x: 1019, endPoint y: 407, distance: 283.3
click at [1019, 407] on p "Image: Elemento visual que representa la marca. Se ubica en la parte superior d…" at bounding box center [987, 401] width 598 height 39
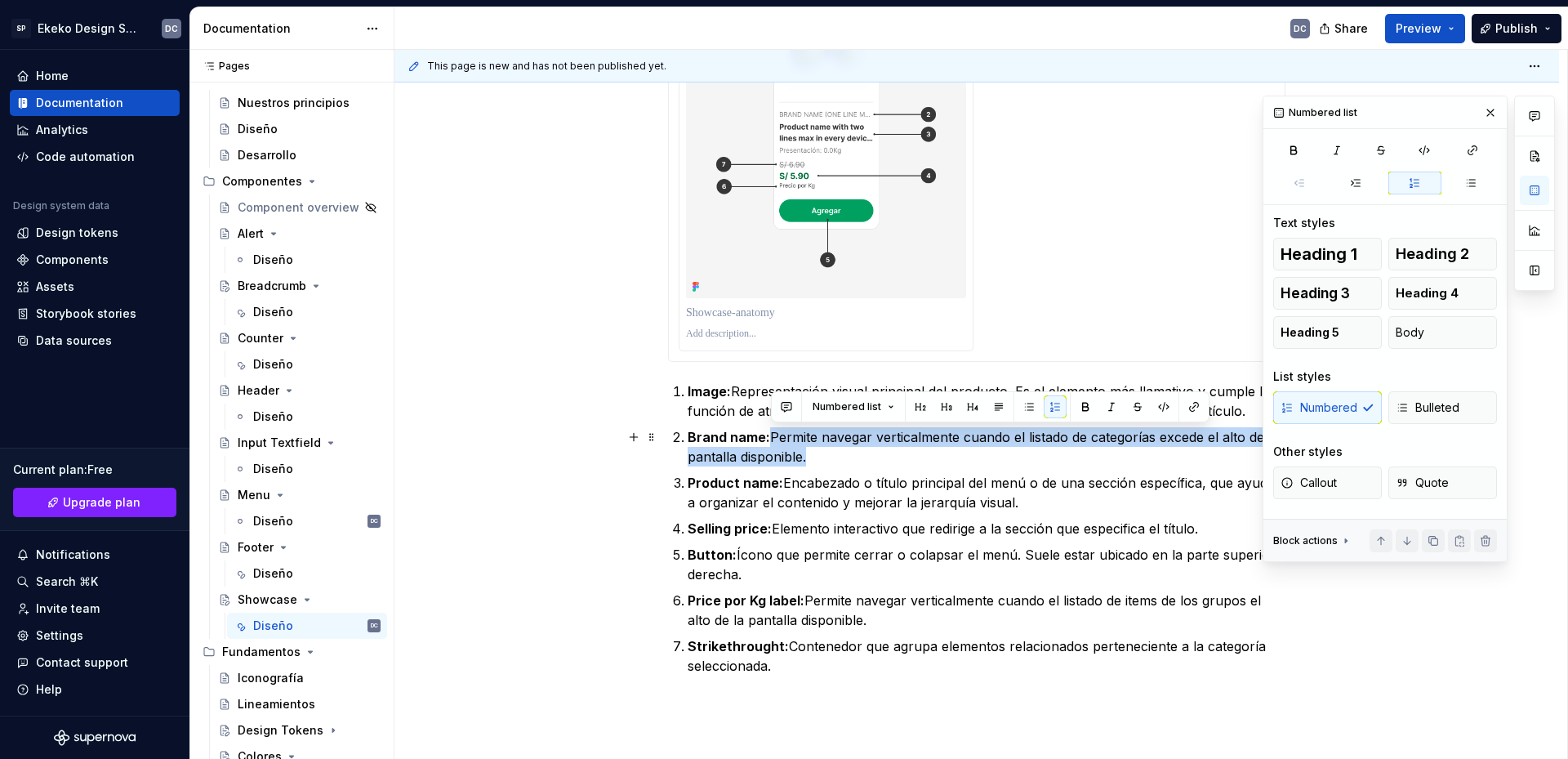
drag, startPoint x: 773, startPoint y: 439, endPoint x: 811, endPoint y: 452, distance: 40.2
click at [811, 452] on p "Brand name: Permite navegar verticalmente cuando el listado de categorías exced…" at bounding box center [987, 447] width 598 height 39
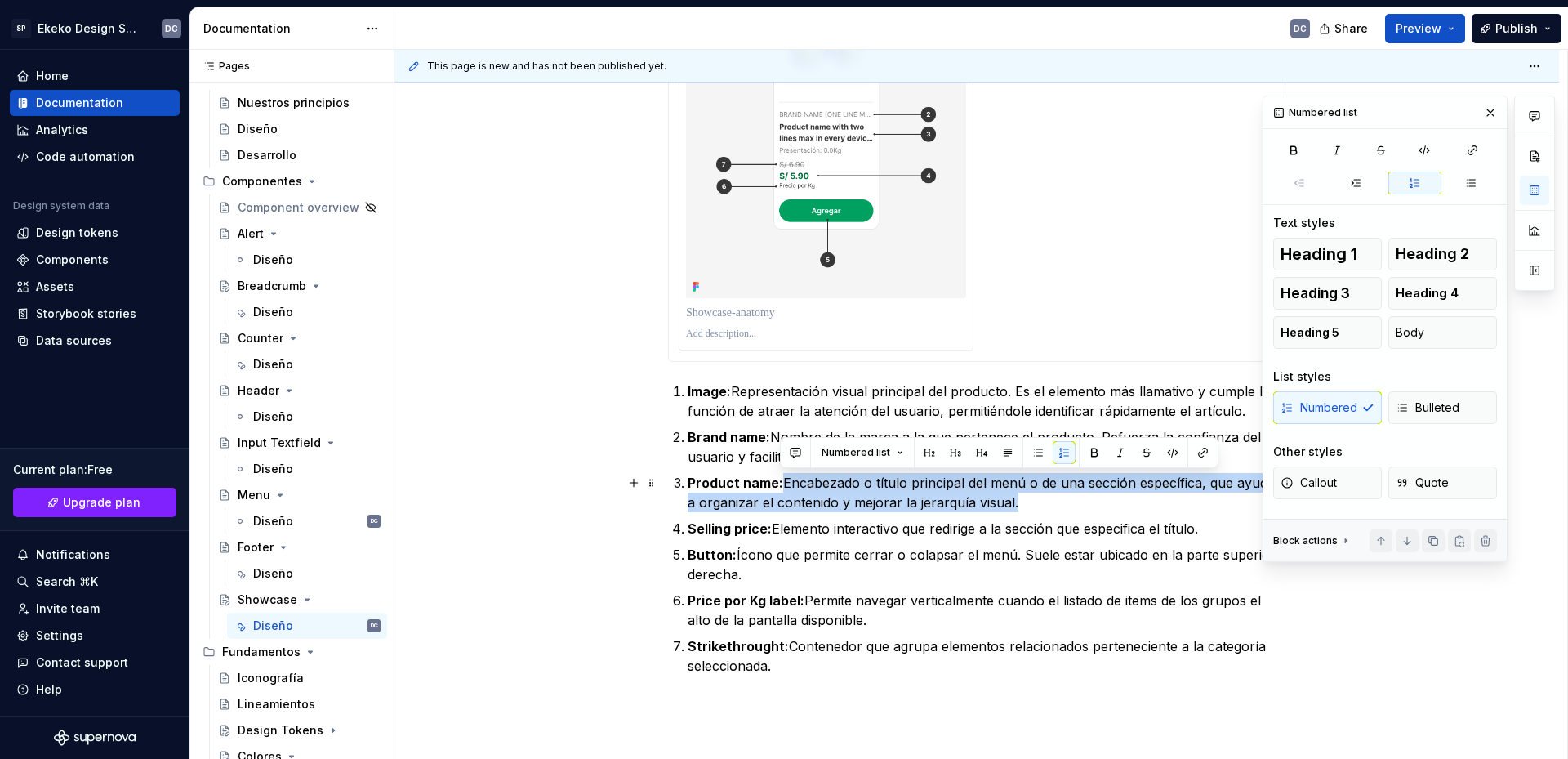
drag, startPoint x: 782, startPoint y: 484, endPoint x: 1028, endPoint y: 503, distance: 246.7
click at [1028, 503] on p "Product name: Encabezado o título principal del menú o de una sección específic…" at bounding box center [987, 492] width 598 height 39
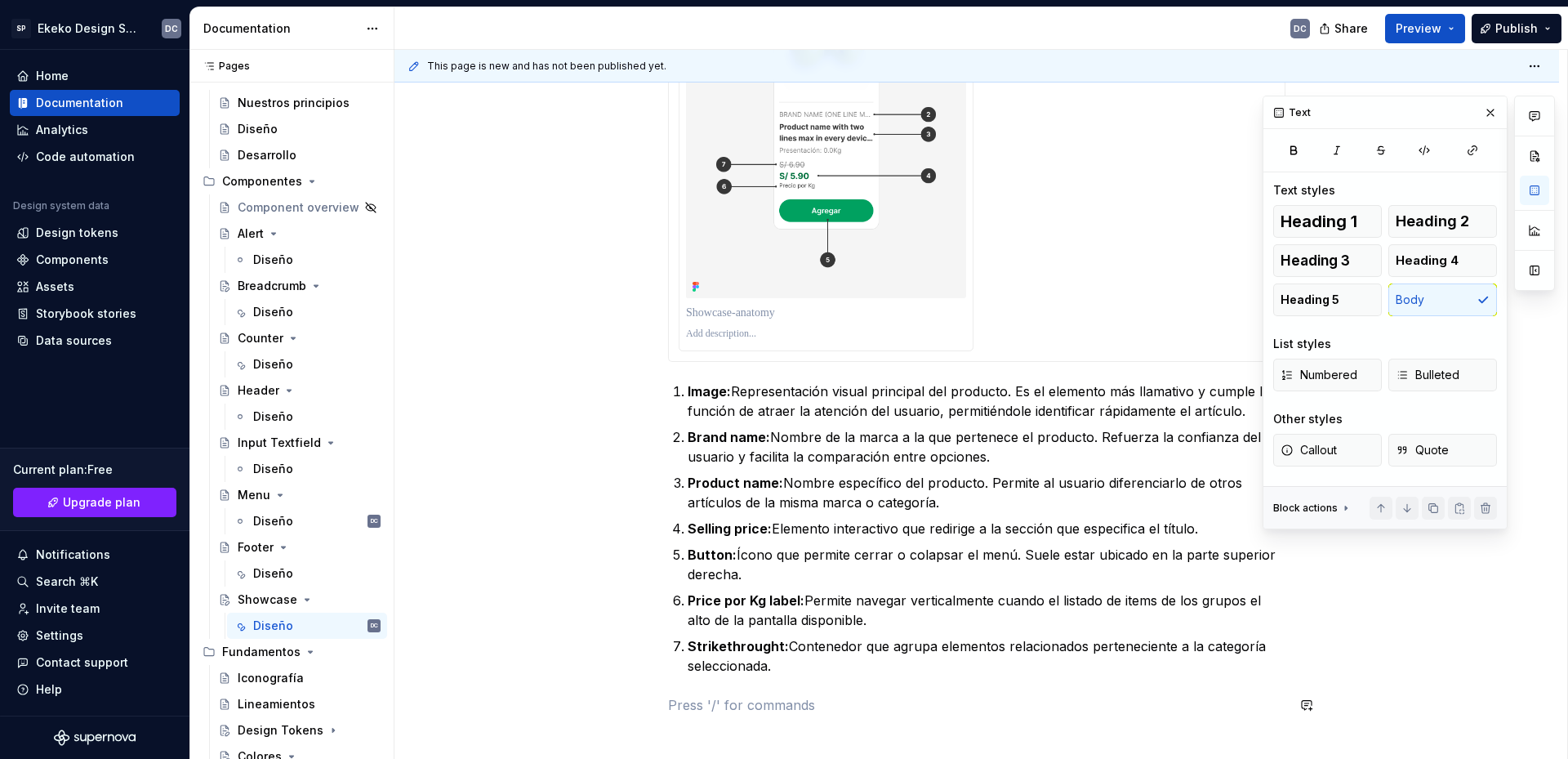
click at [786, 676] on div "Componente diseñado para destacar productos de forma atractiva y clara dentro d…" at bounding box center [976, 403] width 617 height 1269
click at [791, 662] on p "Strikethrought: Contenedor que agrupa elementos relacionados perteneciente a la…" at bounding box center [987, 656] width 598 height 39
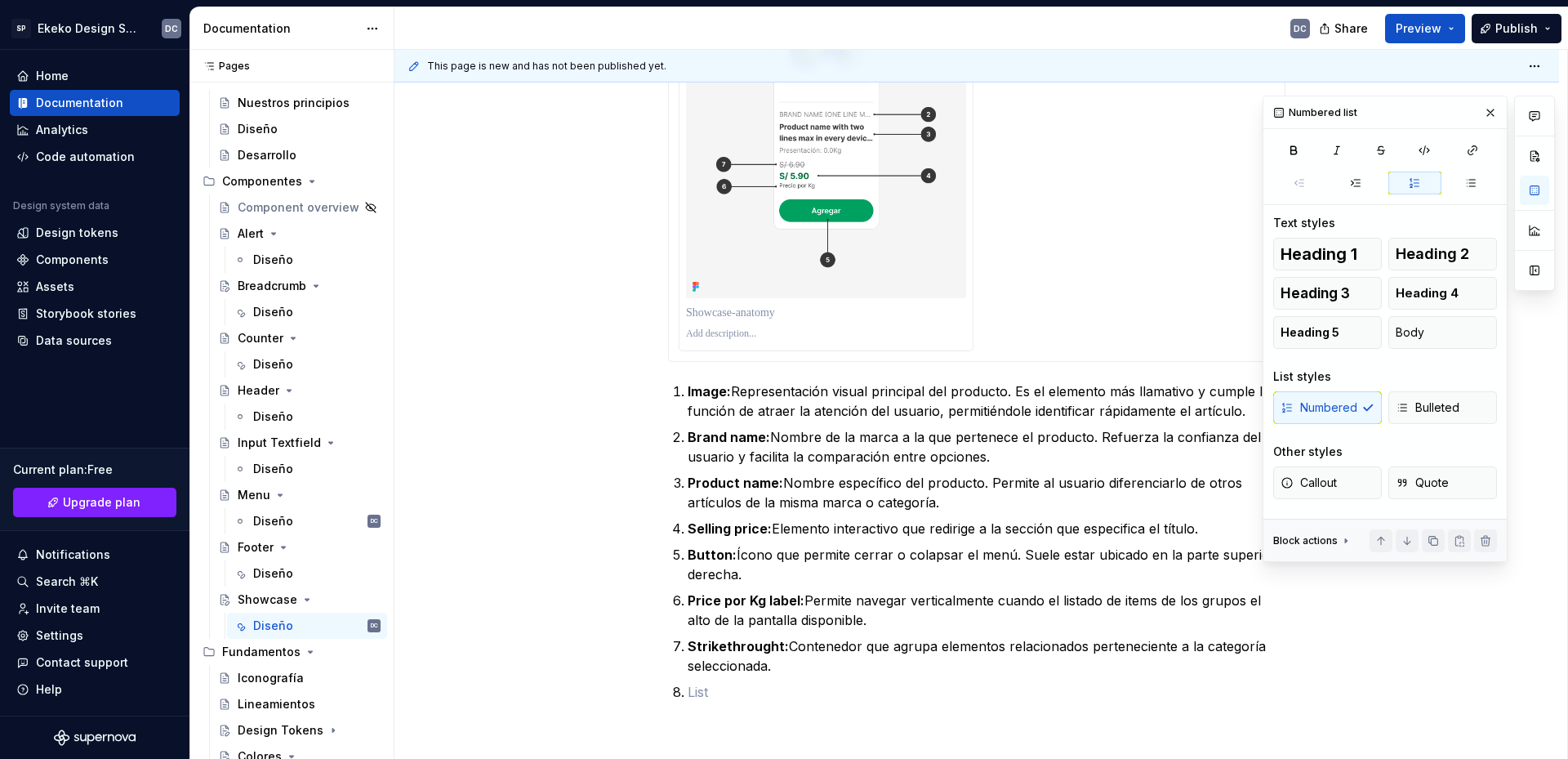
scroll to position [576, 0]
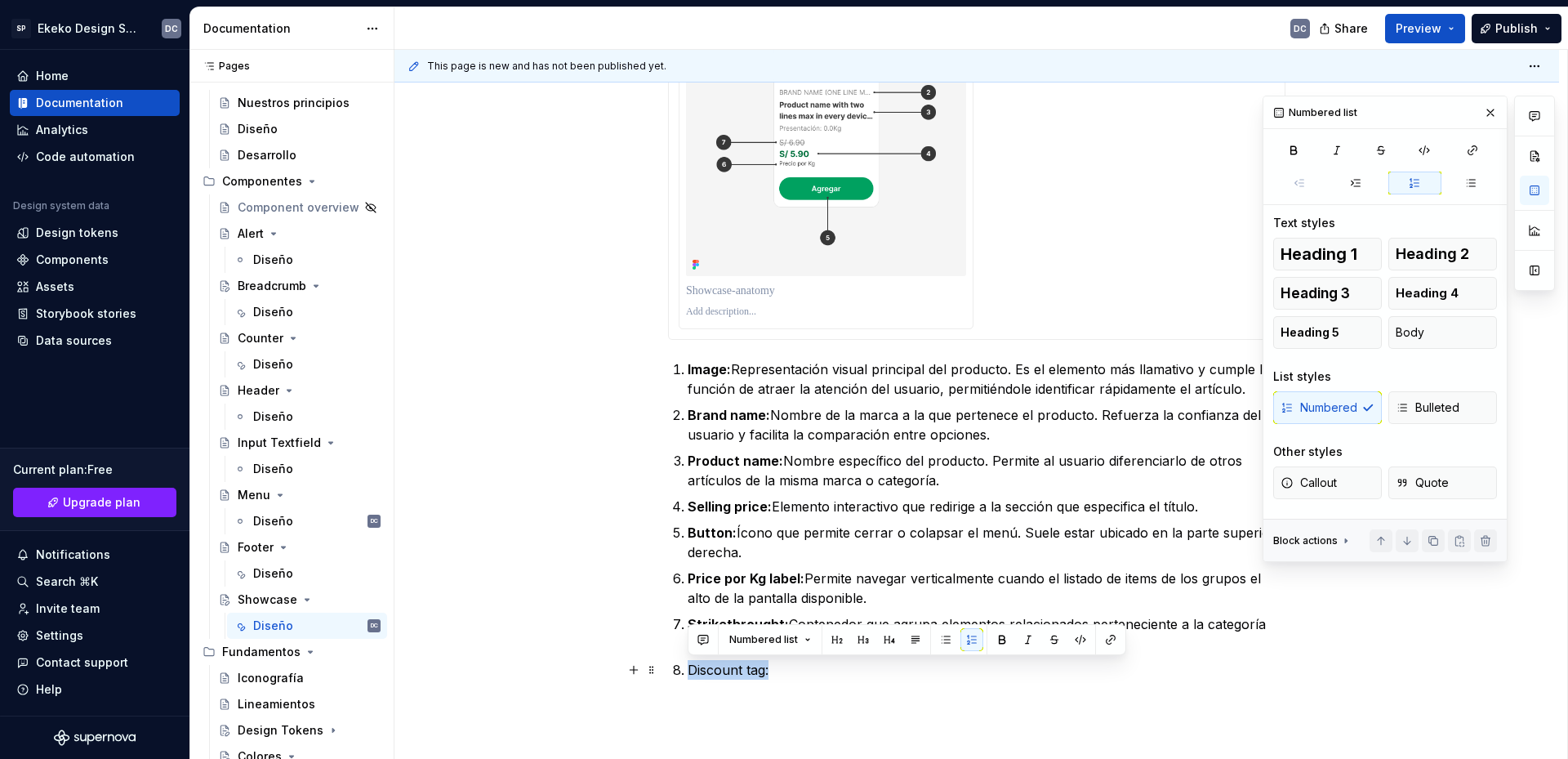
drag, startPoint x: 770, startPoint y: 674, endPoint x: 690, endPoint y: 674, distance: 80.0
click at [690, 674] on p "Discount tag:" at bounding box center [987, 669] width 598 height 19
click at [995, 642] on button "button" at bounding box center [1002, 640] width 23 height 23
click at [976, 661] on p "Discount tag:" at bounding box center [987, 669] width 598 height 19
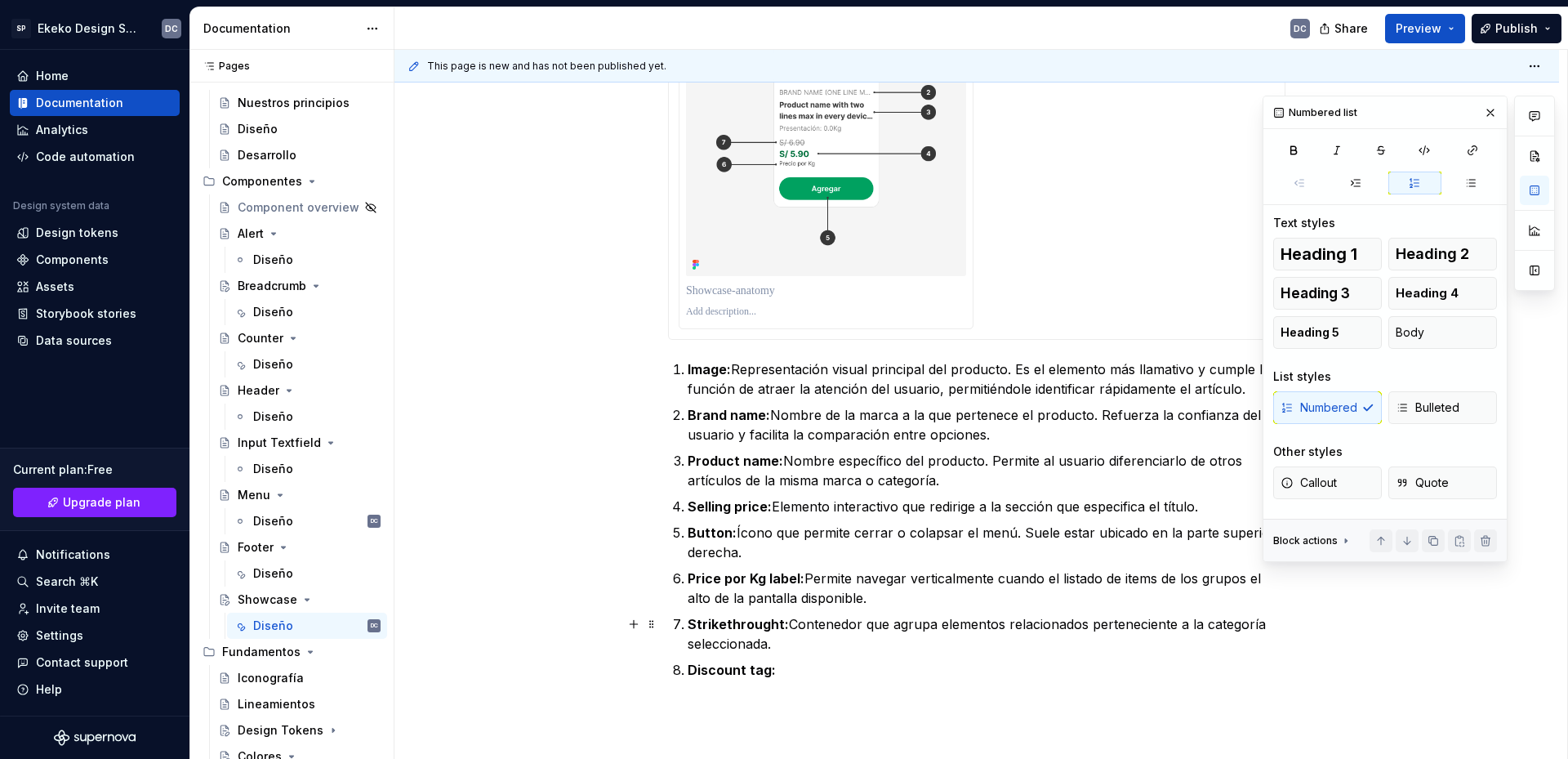
click at [954, 652] on p "Strikethrought: Contenedor que agrupa elementos relacionados perteneciente a la…" at bounding box center [987, 633] width 598 height 39
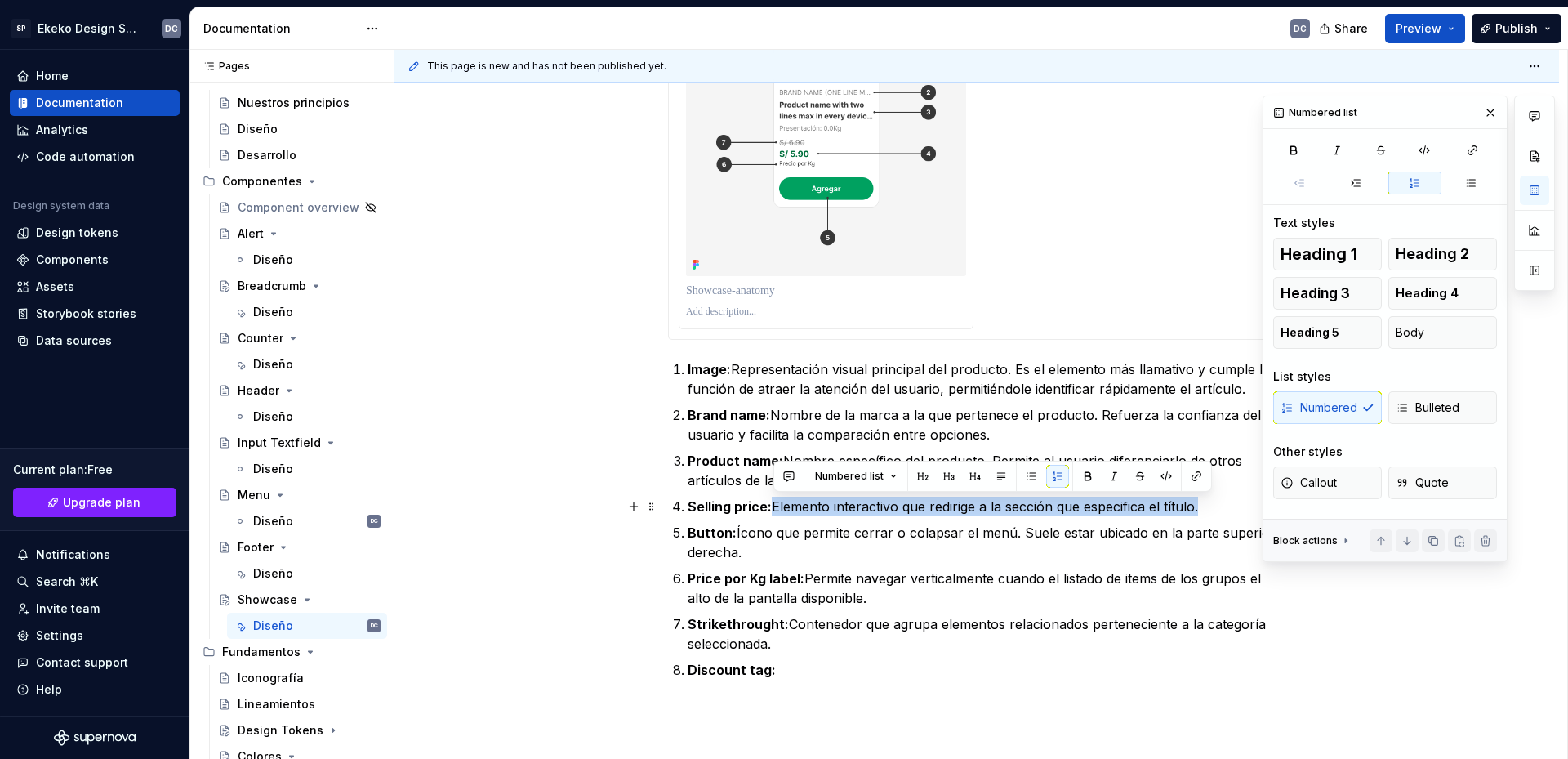
drag, startPoint x: 775, startPoint y: 508, endPoint x: 1204, endPoint y: 500, distance: 429.1
click at [1204, 500] on p "Selling price: Elemento interactivo que redirige a la sección que especifica el…" at bounding box center [987, 506] width 598 height 19
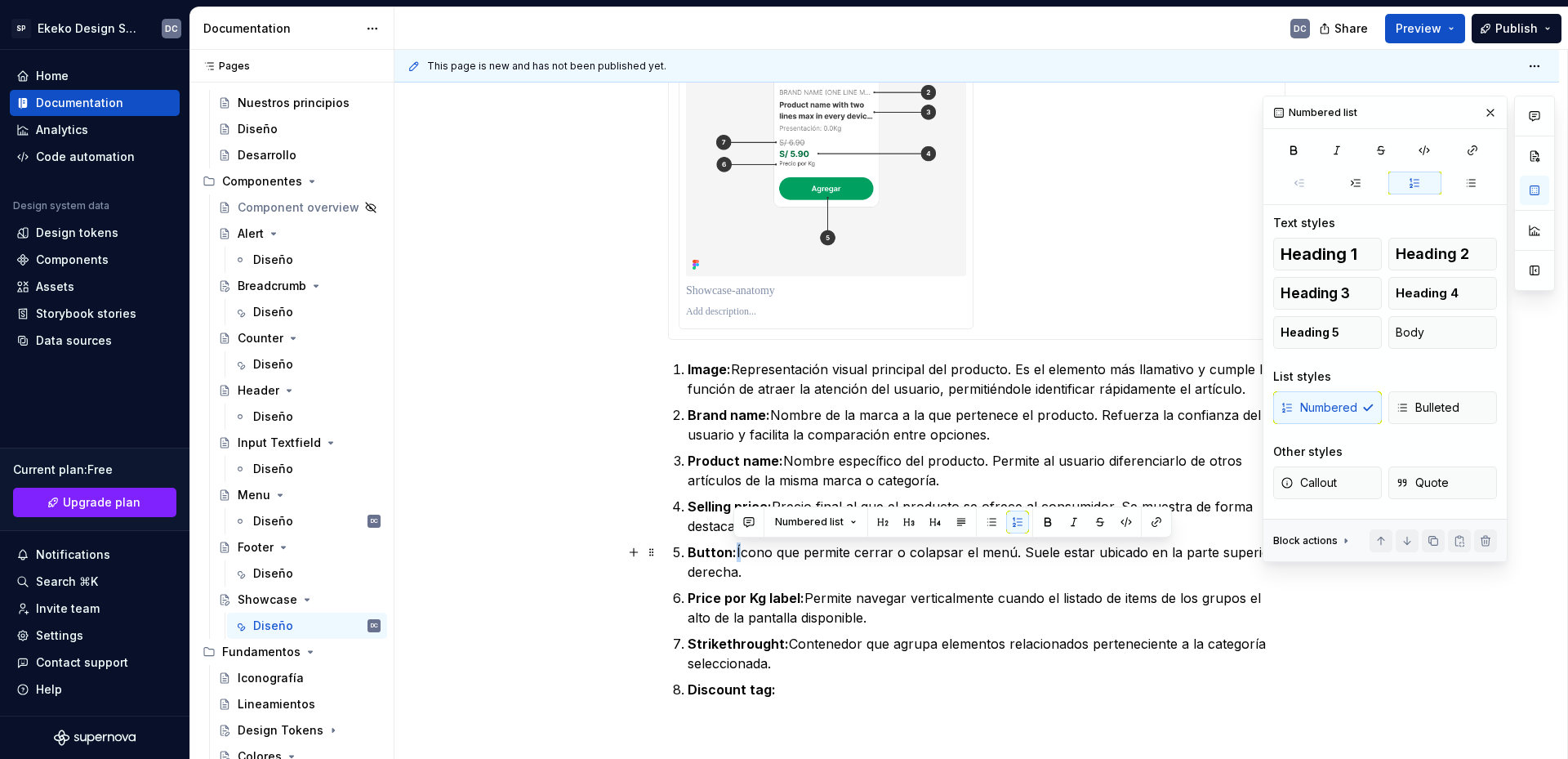
drag, startPoint x: 735, startPoint y: 553, endPoint x: 740, endPoint y: 562, distance: 10.3
click at [740, 562] on p "Button: Ícono que permite cerrar o colapsar el menú. Suele estar ubicado en la …" at bounding box center [987, 562] width 598 height 39
click at [747, 570] on p "Button: Ícono que permite cerrar o colapsar el menú. Suele estar ubicado en la …" at bounding box center [987, 562] width 598 height 39
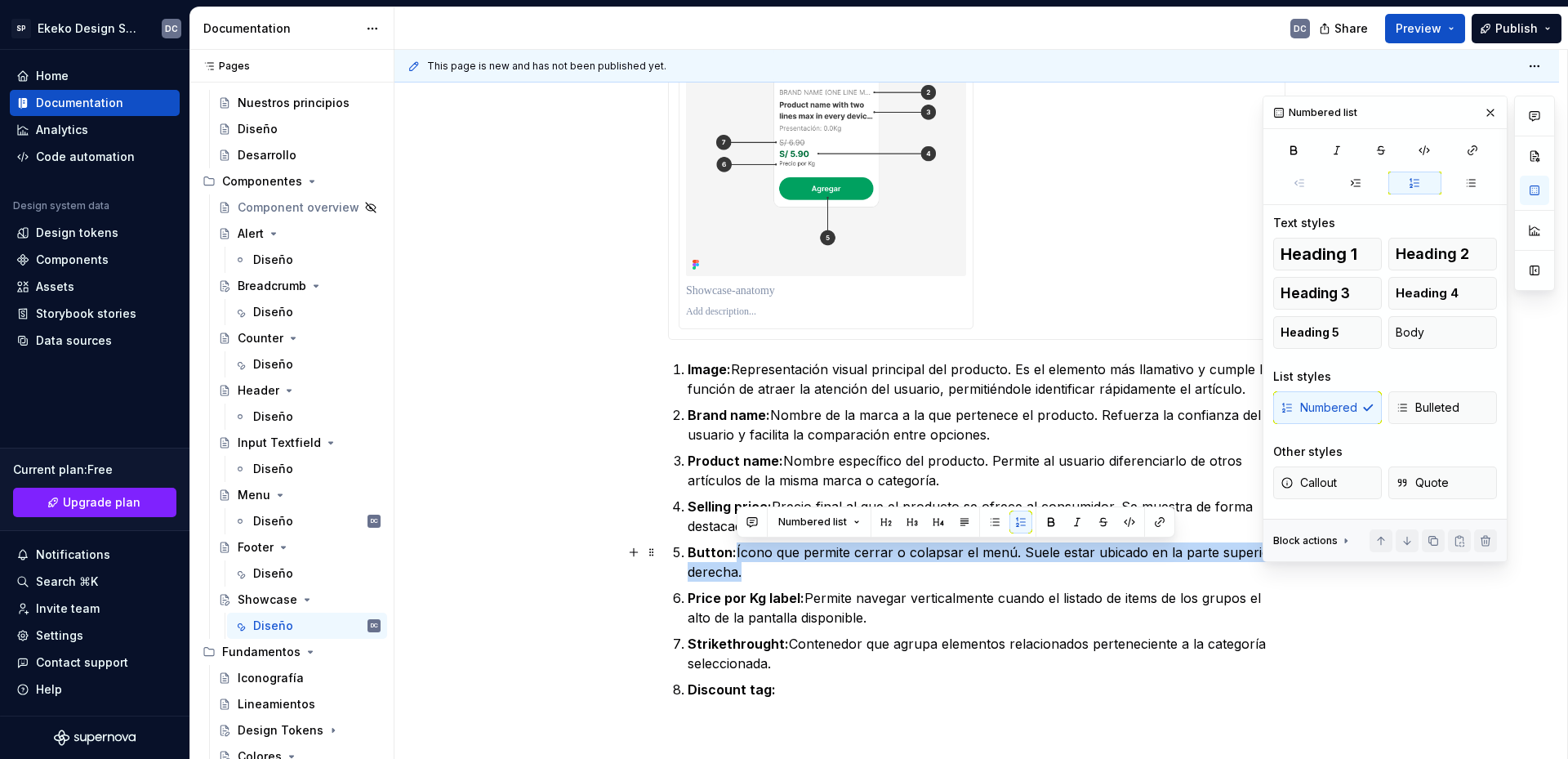
drag, startPoint x: 747, startPoint y: 575, endPoint x: 739, endPoint y: 554, distance: 22.5
click at [739, 554] on p "Button: Ícono que permite cerrar o colapsar el menú. Suele estar ubicado en la …" at bounding box center [987, 562] width 598 height 39
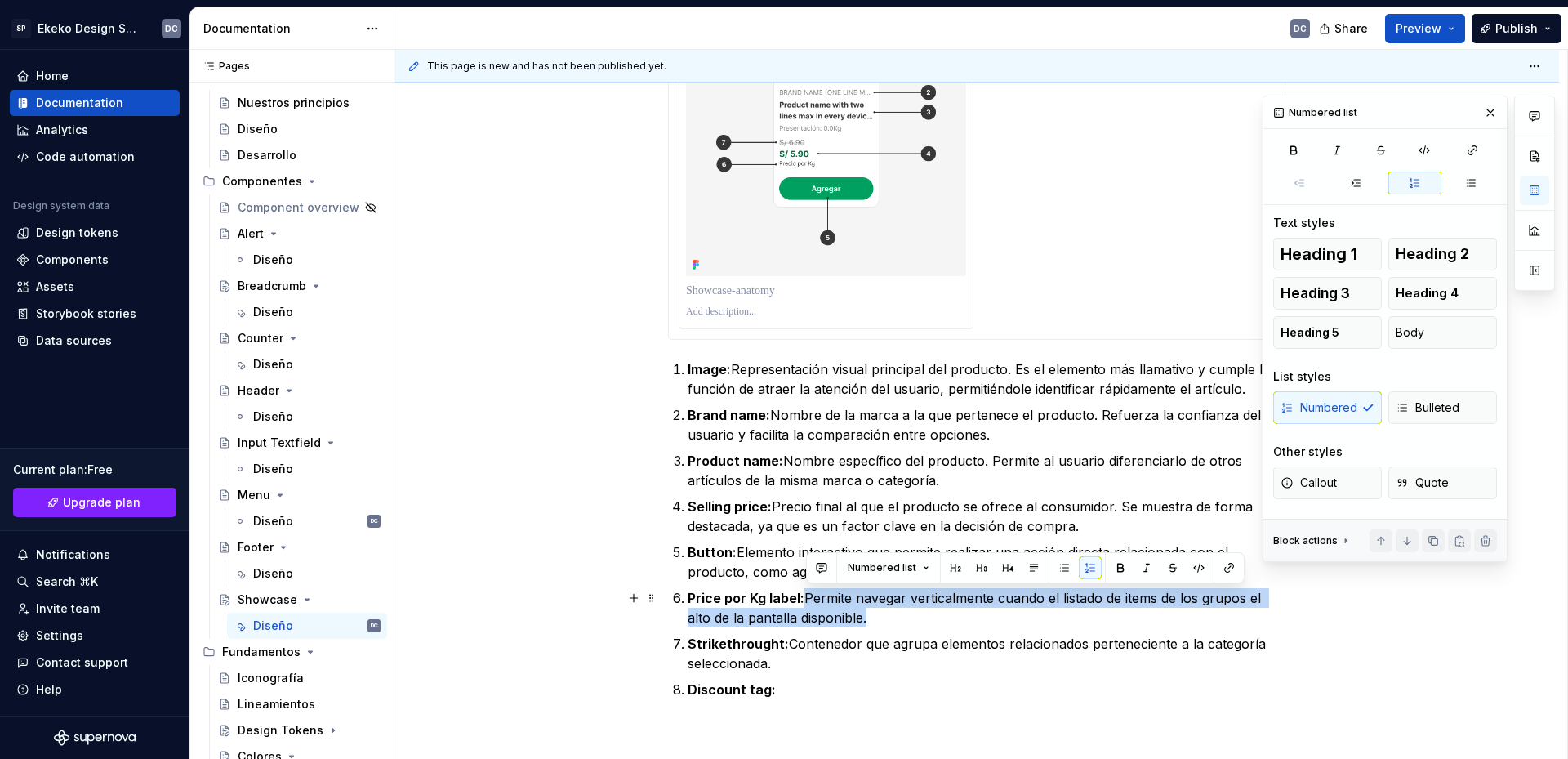
drag, startPoint x: 869, startPoint y: 615, endPoint x: 810, endPoint y: 600, distance: 60.9
click at [810, 600] on p "Price por Kg label: Permite navegar verticalmente cuando el listado de items de…" at bounding box center [987, 608] width 598 height 39
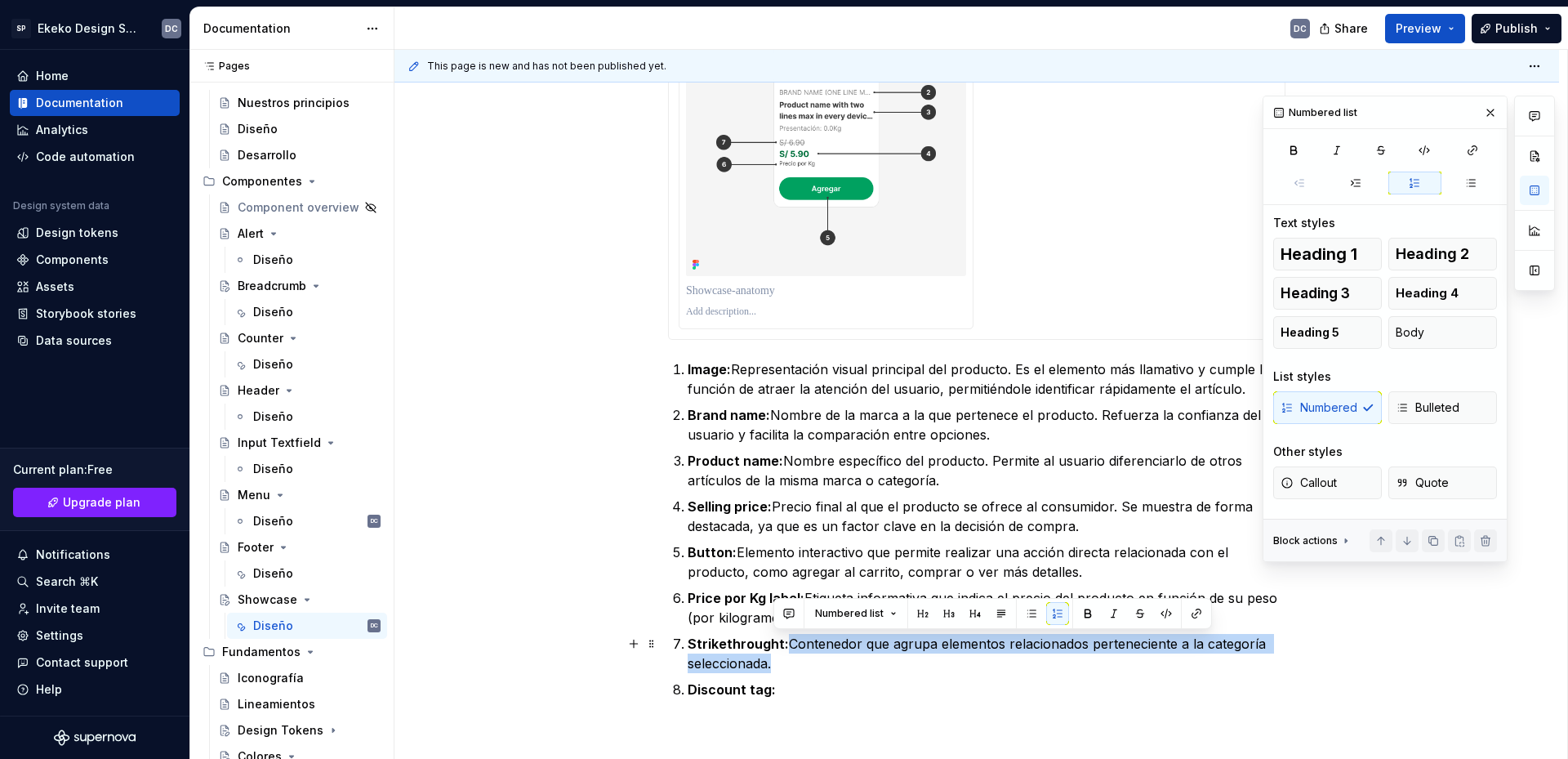
drag, startPoint x: 789, startPoint y: 645, endPoint x: 793, endPoint y: 653, distance: 8.9
click at [793, 653] on p "Strikethrought: Contenedor que agrupa elementos relacionados perteneciente a la…" at bounding box center [987, 653] width 598 height 39
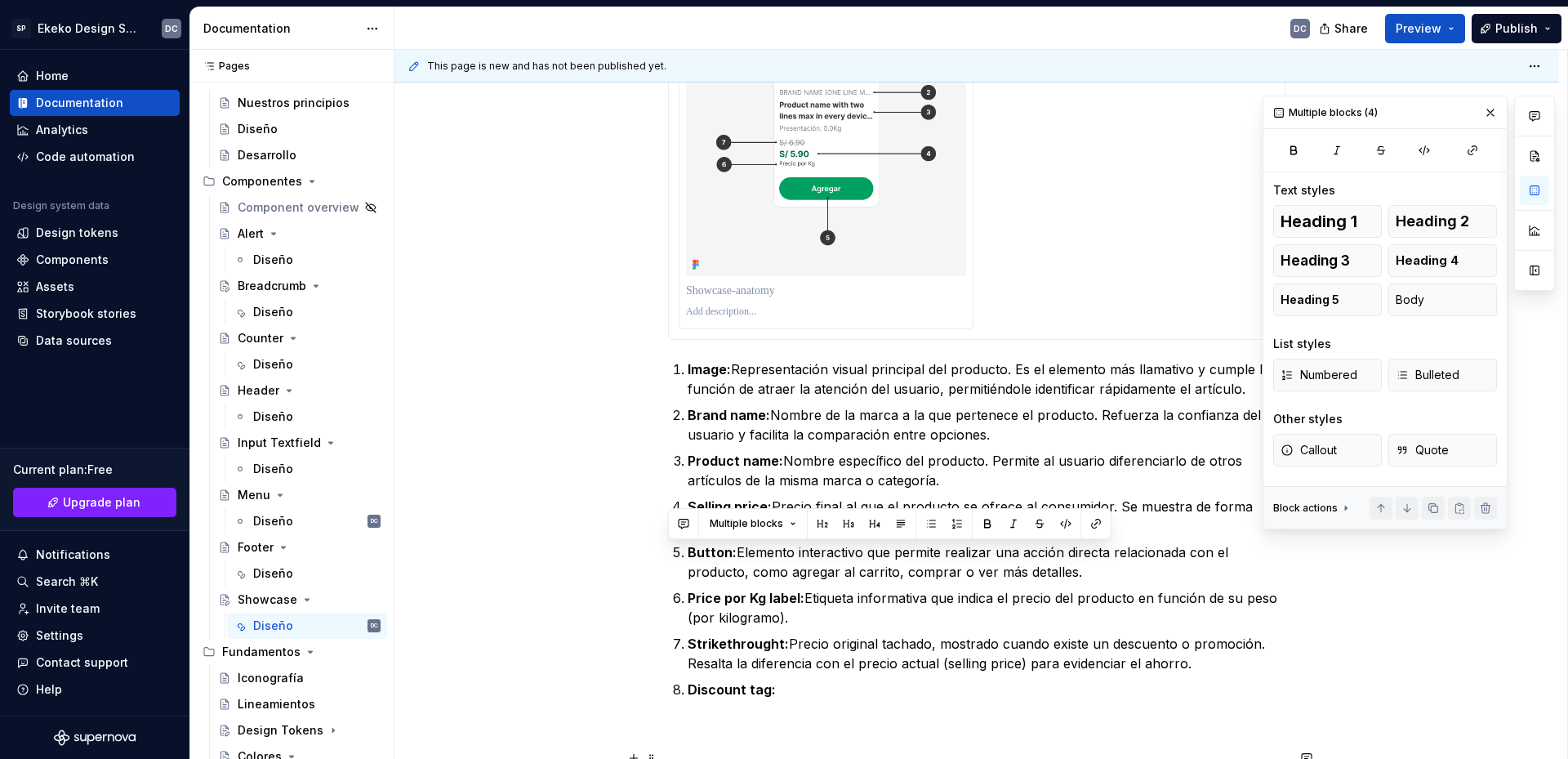
scroll to position [846, 0]
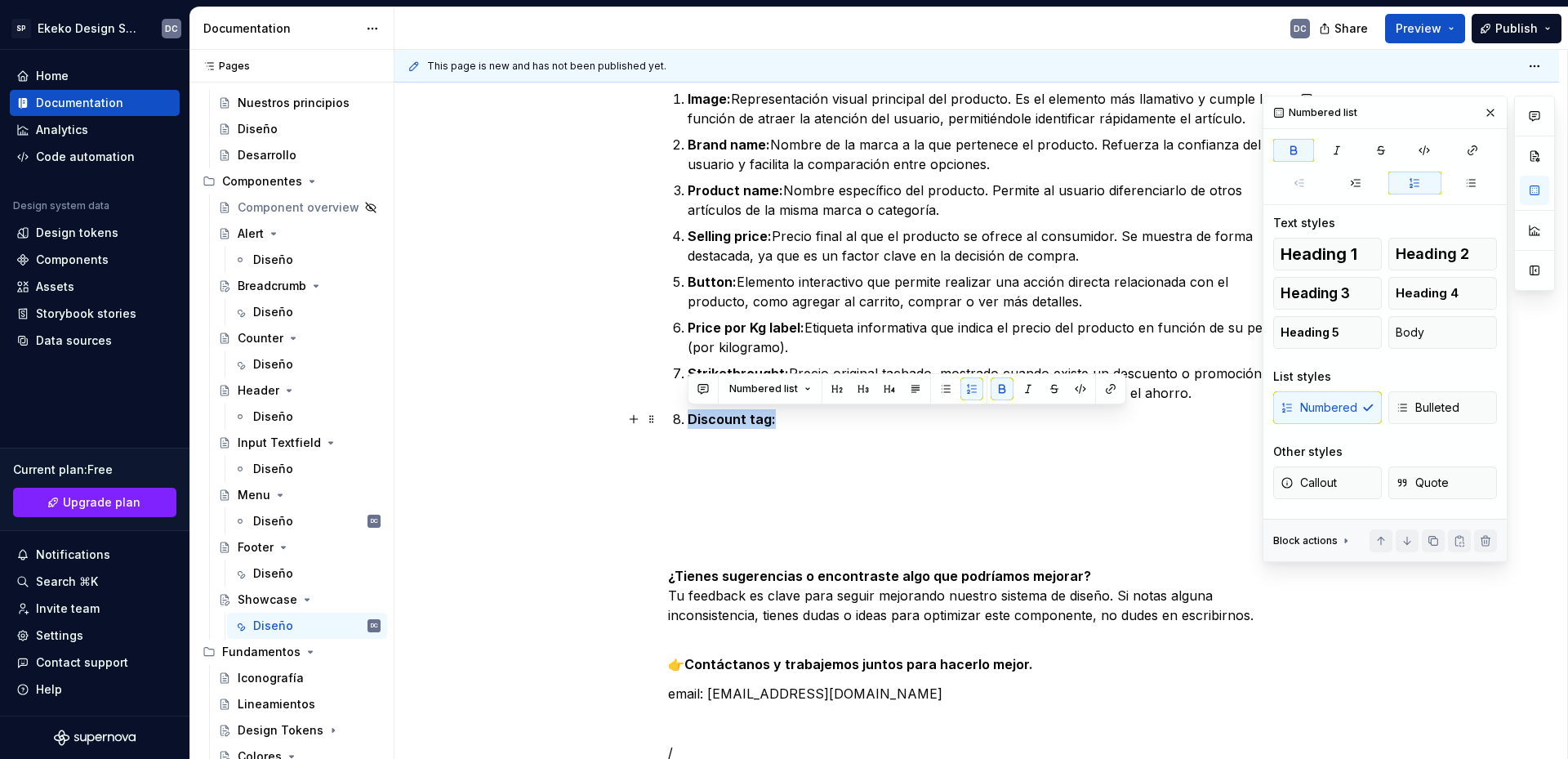
drag, startPoint x: 824, startPoint y: 685, endPoint x: 690, endPoint y: 424, distance: 293.4
click at [690, 424] on p "Discount tag:" at bounding box center [987, 419] width 598 height 19
copy strong "Discount tag:"
click at [792, 428] on p "Discount tag:" at bounding box center [987, 419] width 598 height 19
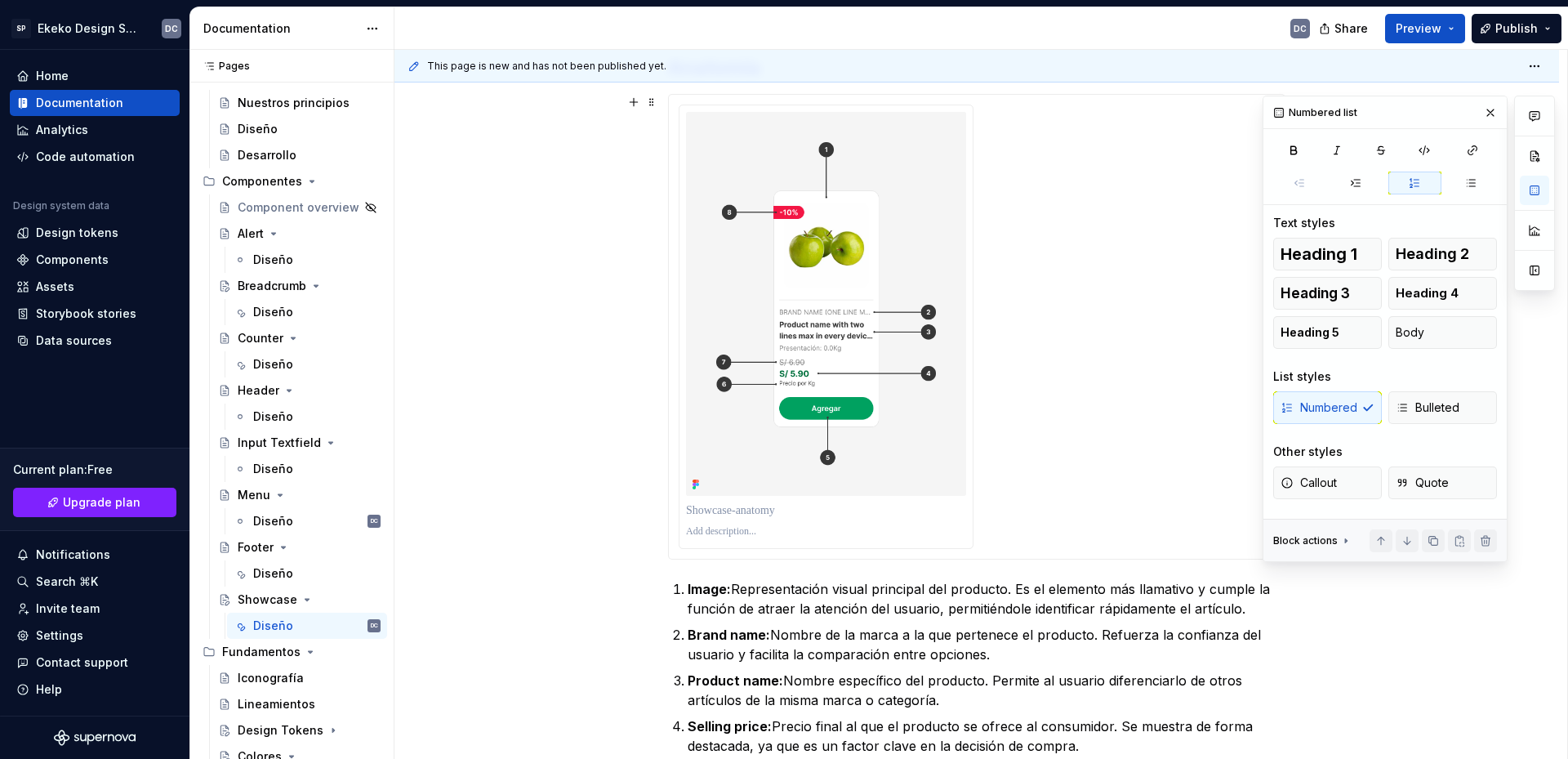
scroll to position [274, 0]
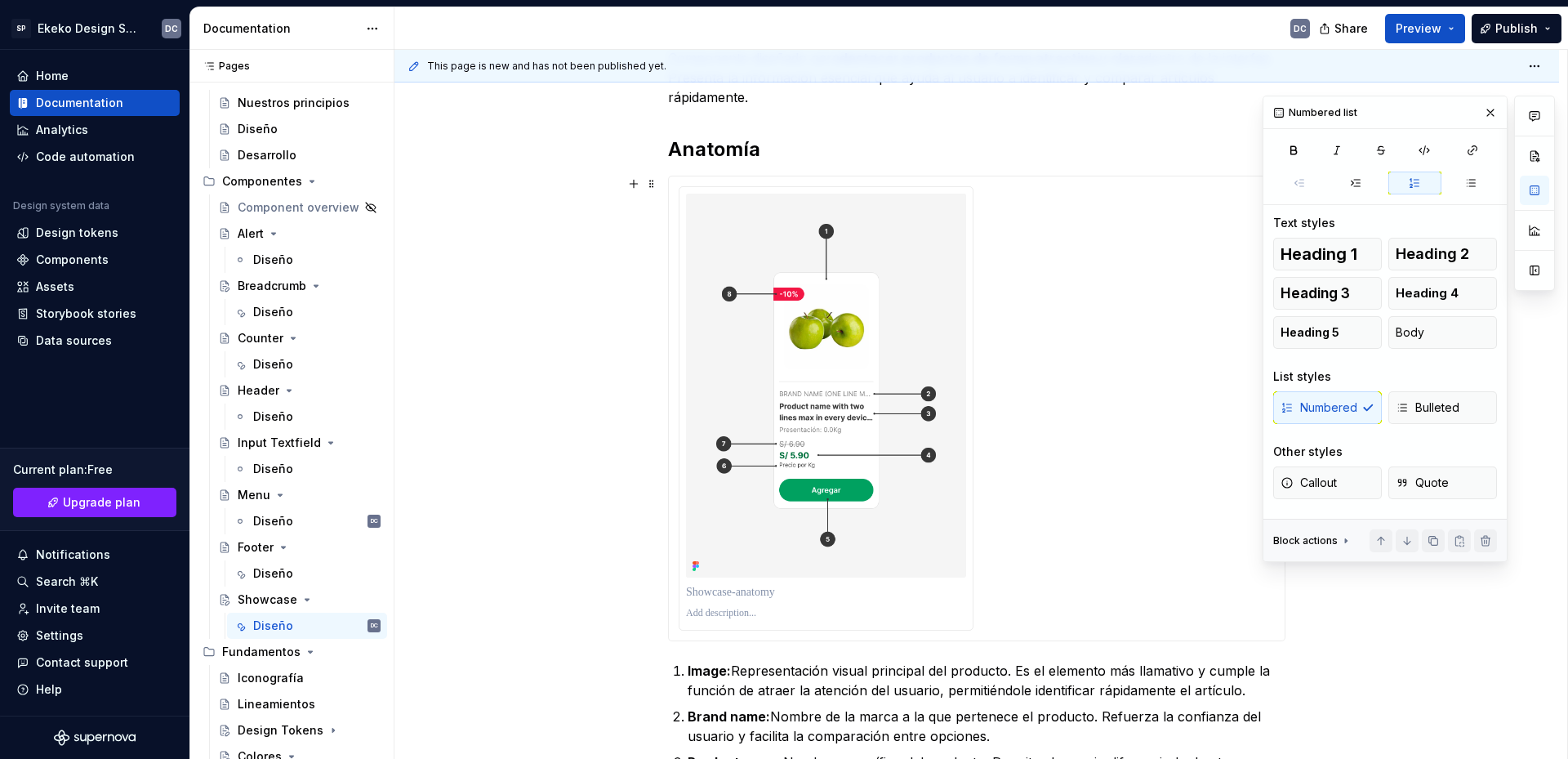
click at [1065, 428] on div at bounding box center [977, 408] width 596 height 444
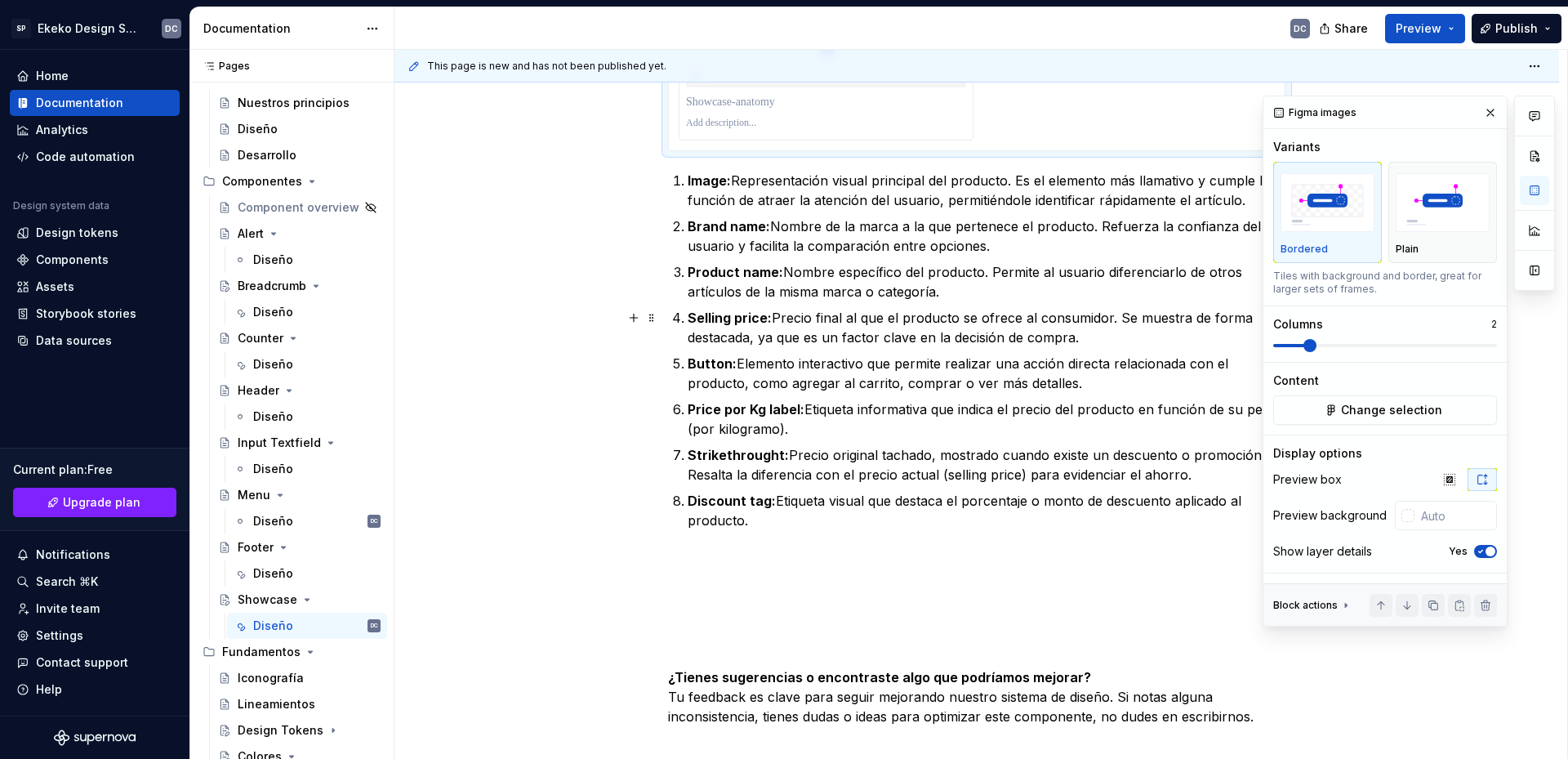
scroll to position [1010, 0]
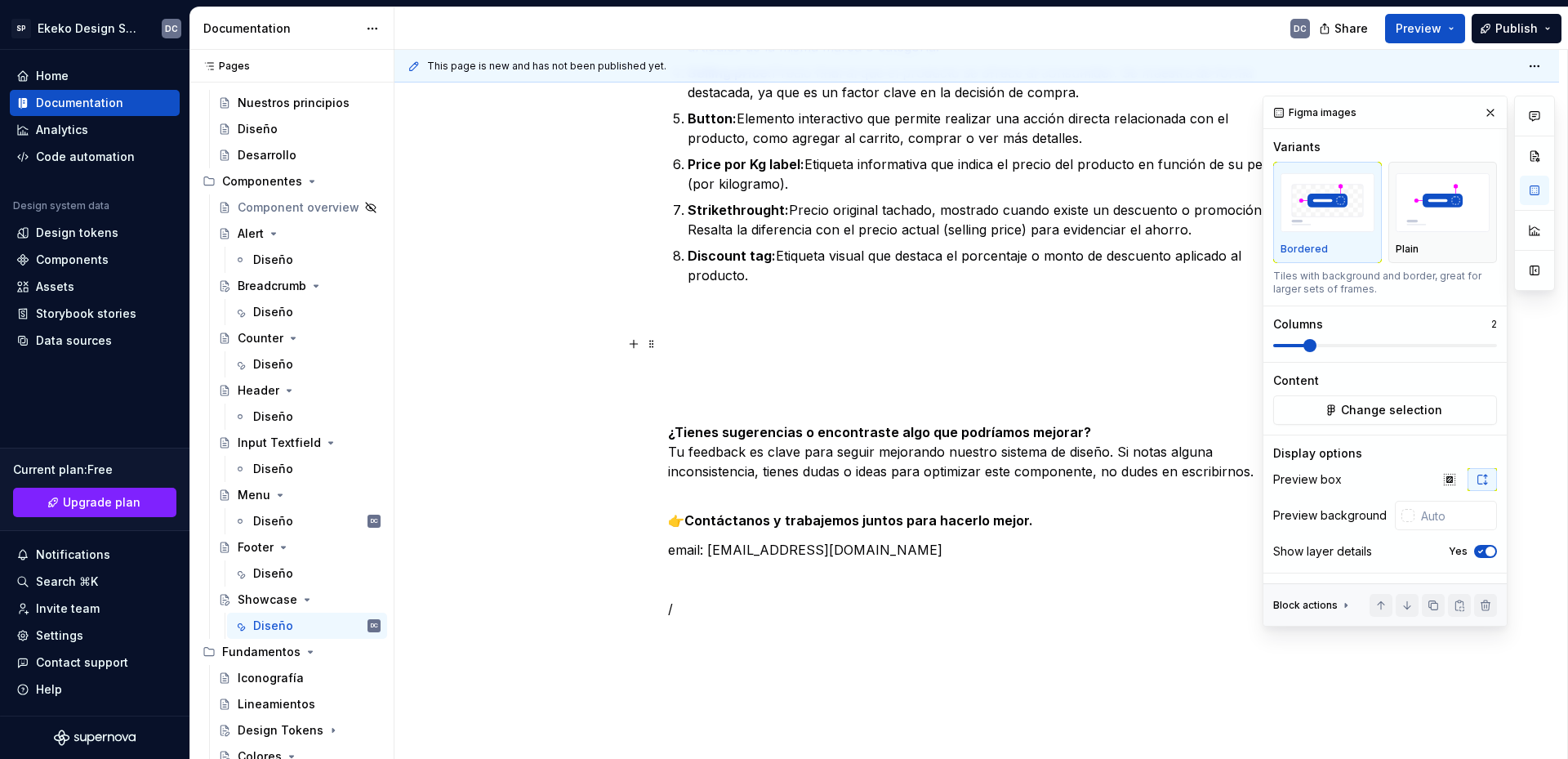
click at [762, 334] on p at bounding box center [976, 343] width 617 height 19
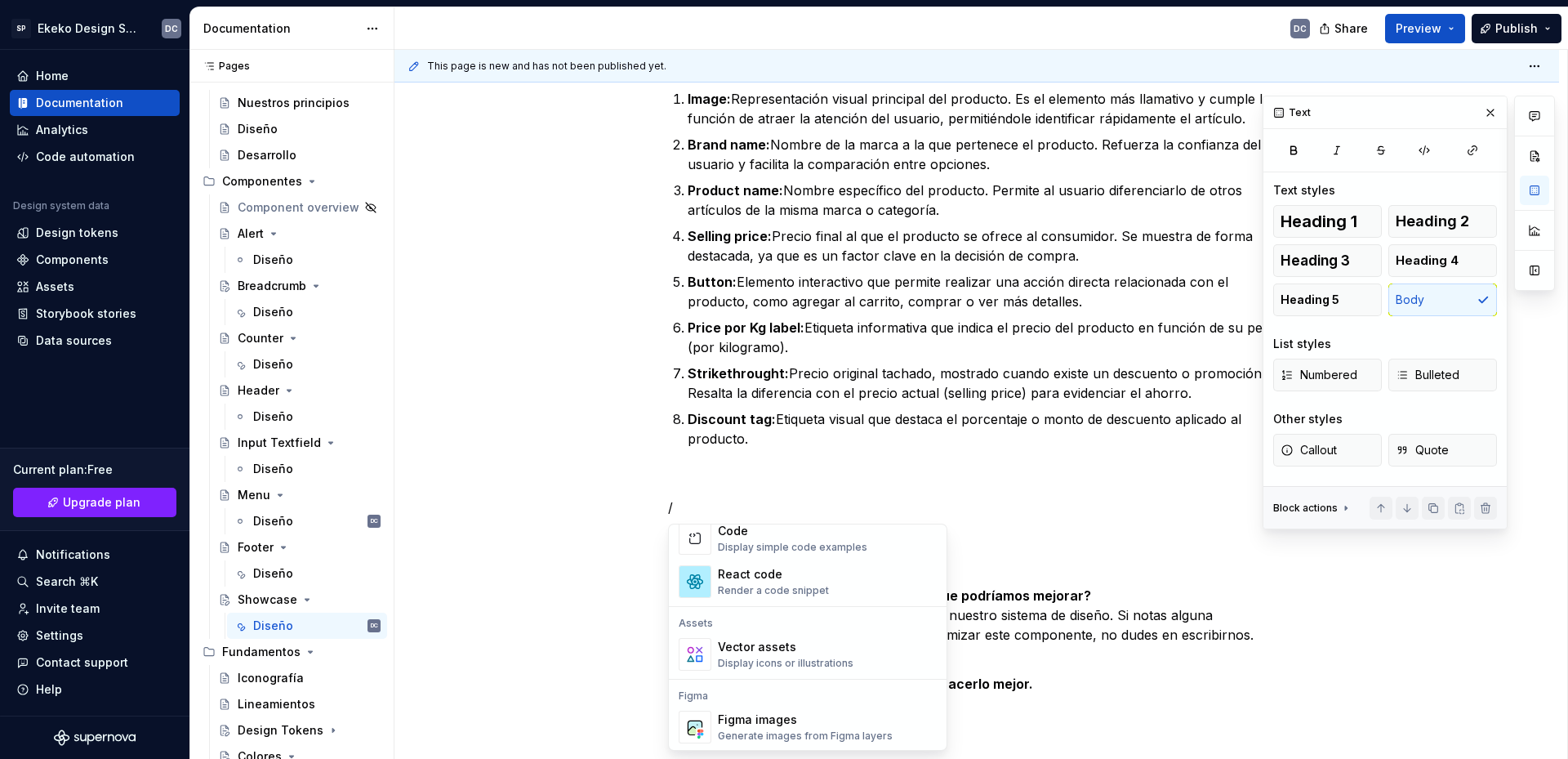
scroll to position [1389, 0]
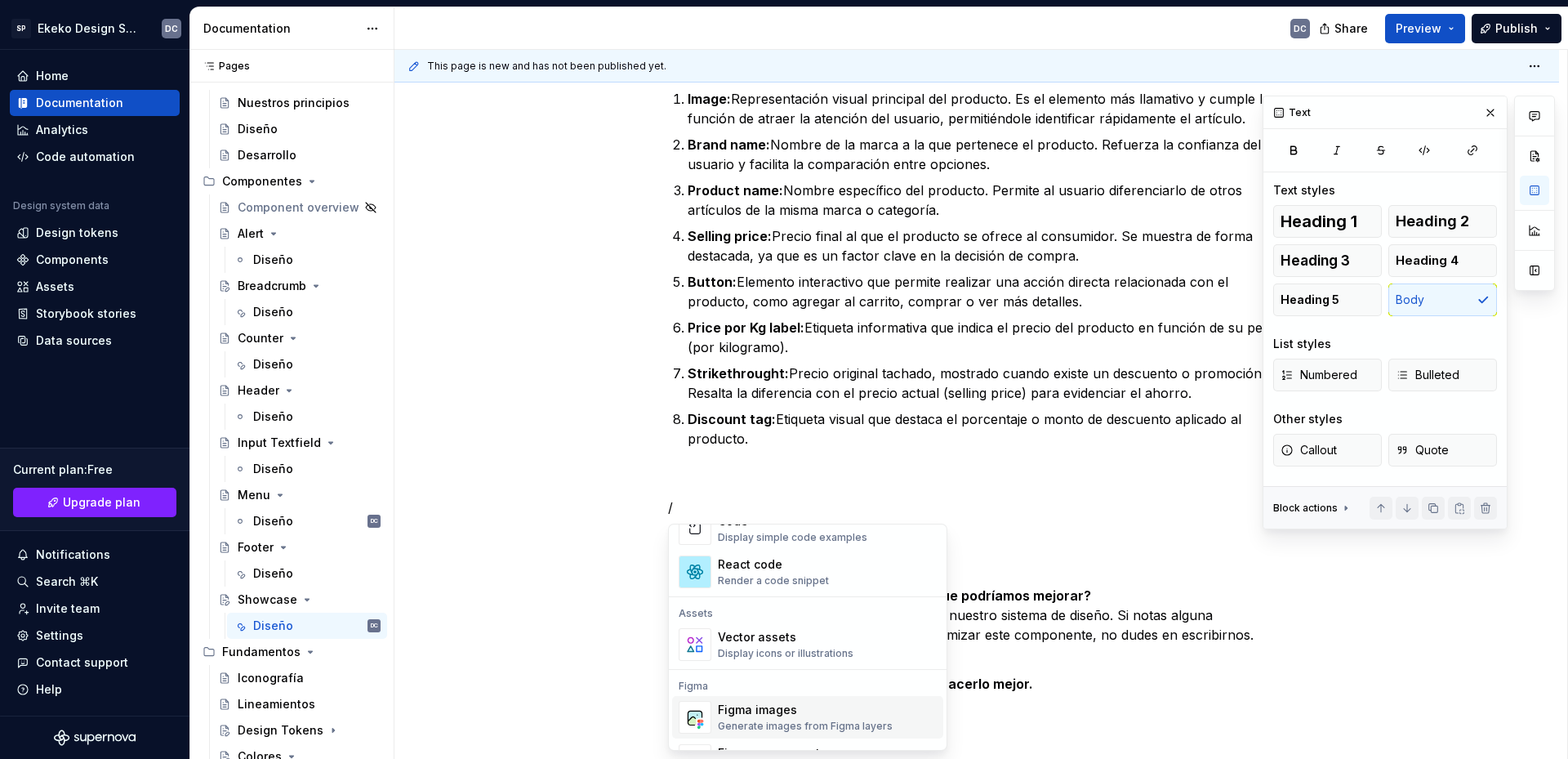
click at [774, 708] on div "Figma images" at bounding box center [806, 710] width 175 height 17
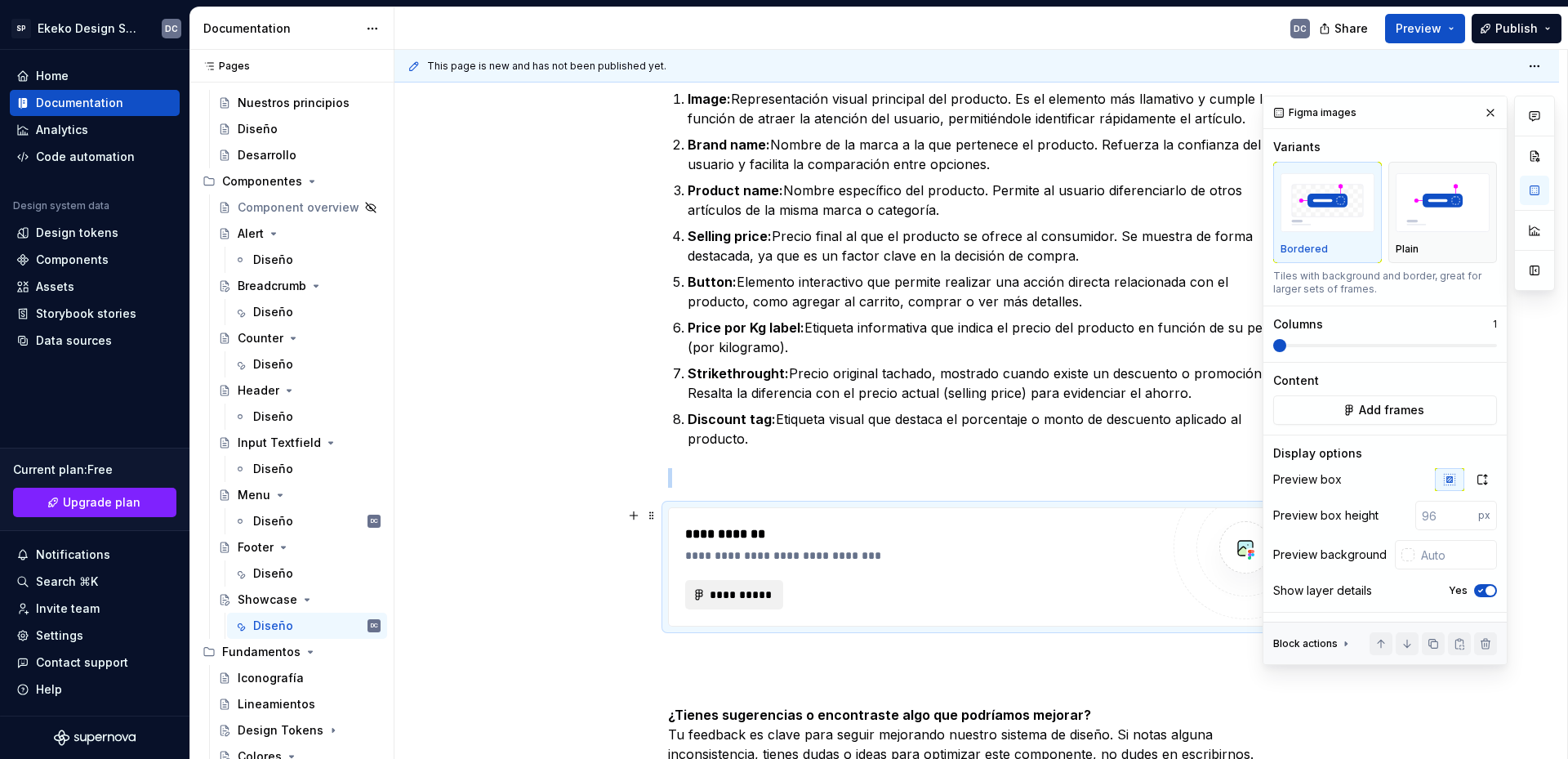
click at [768, 592] on span "**********" at bounding box center [740, 595] width 63 height 17
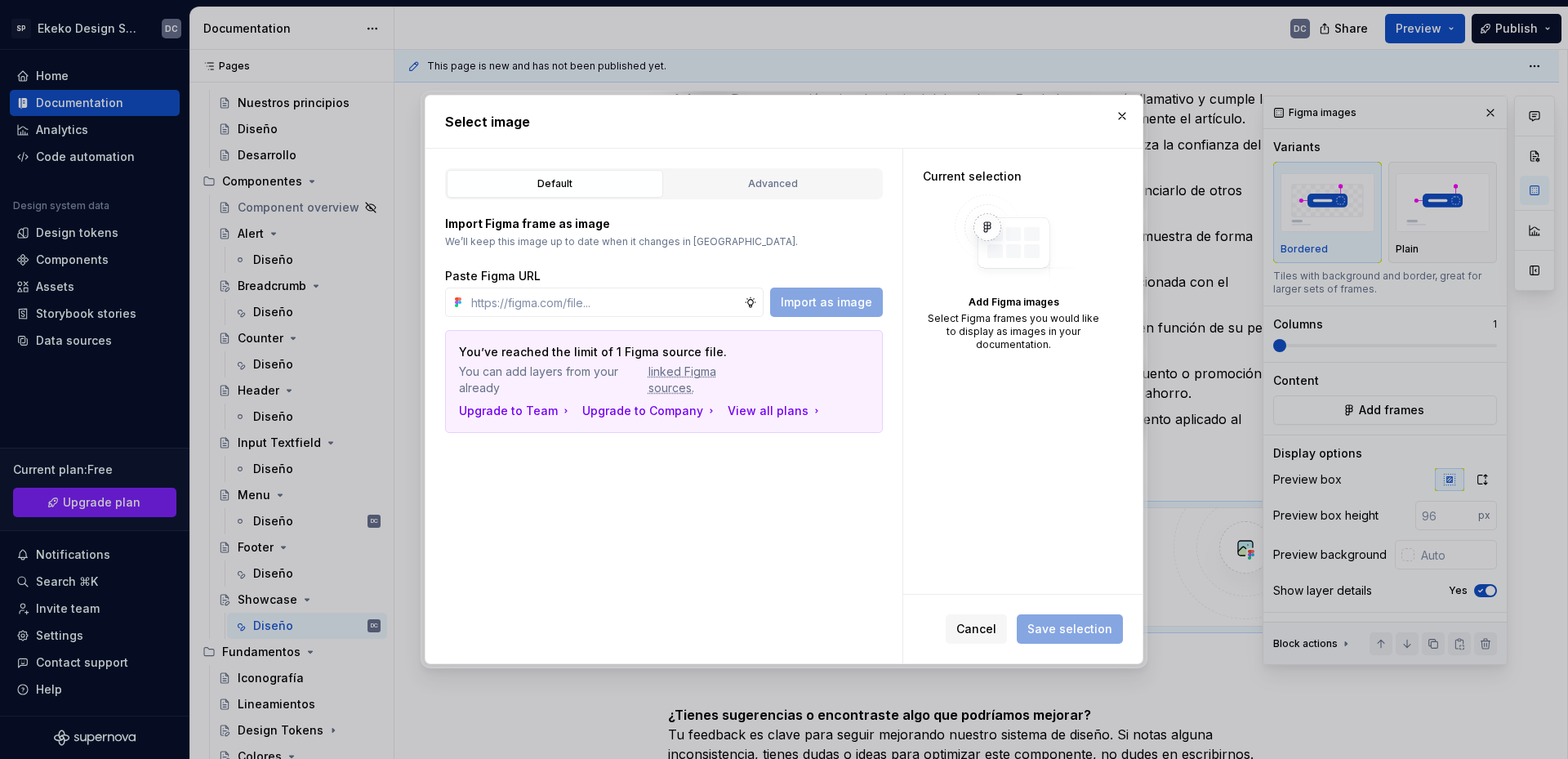
click at [789, 169] on div "Default Advanced" at bounding box center [663, 184] width 438 height 31
click at [790, 175] on button "Advanced" at bounding box center [773, 184] width 217 height 28
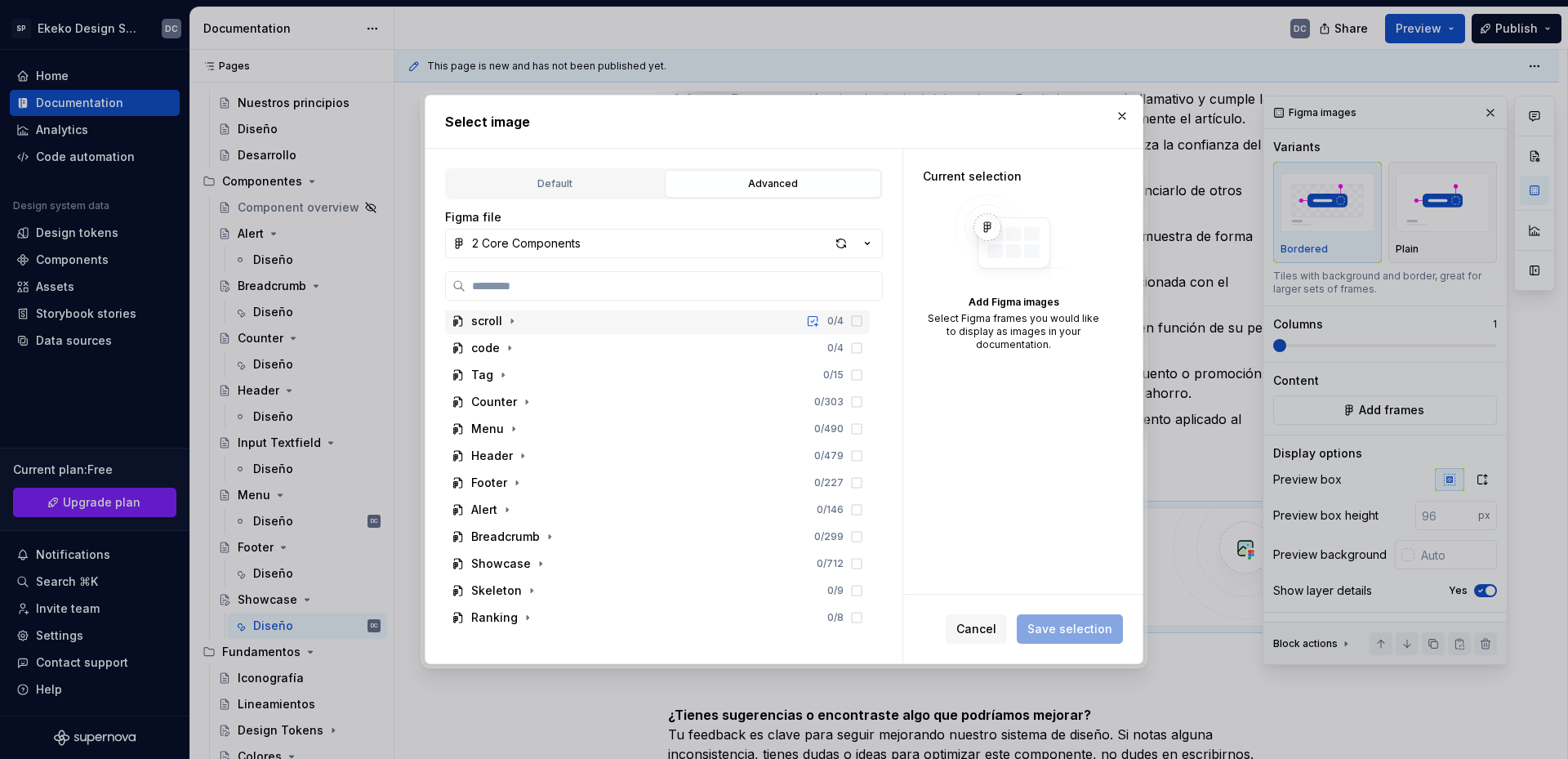
scroll to position [490, 0]
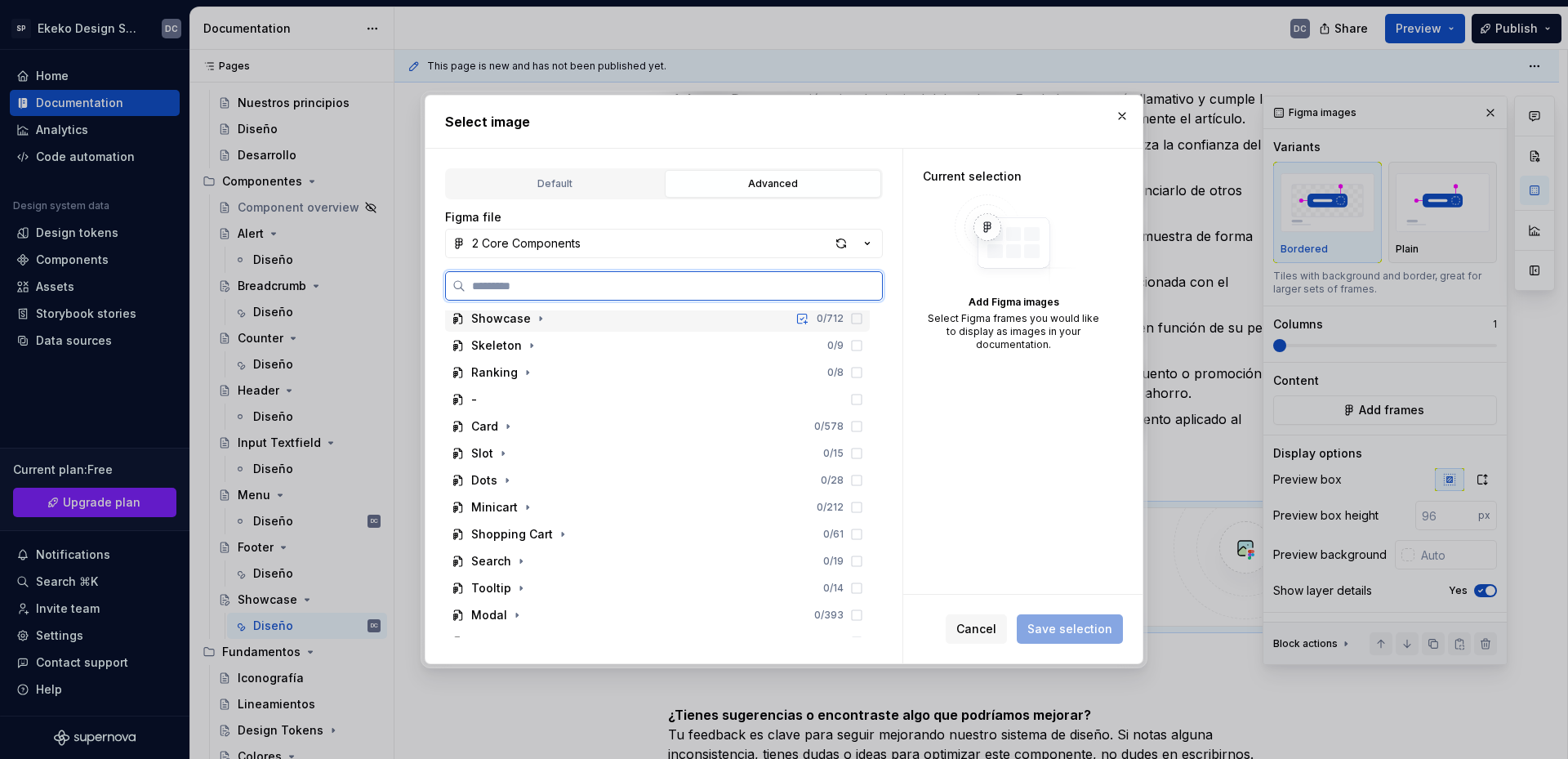
click at [578, 322] on div "Showcase 0 / 712" at bounding box center [657, 318] width 425 height 26
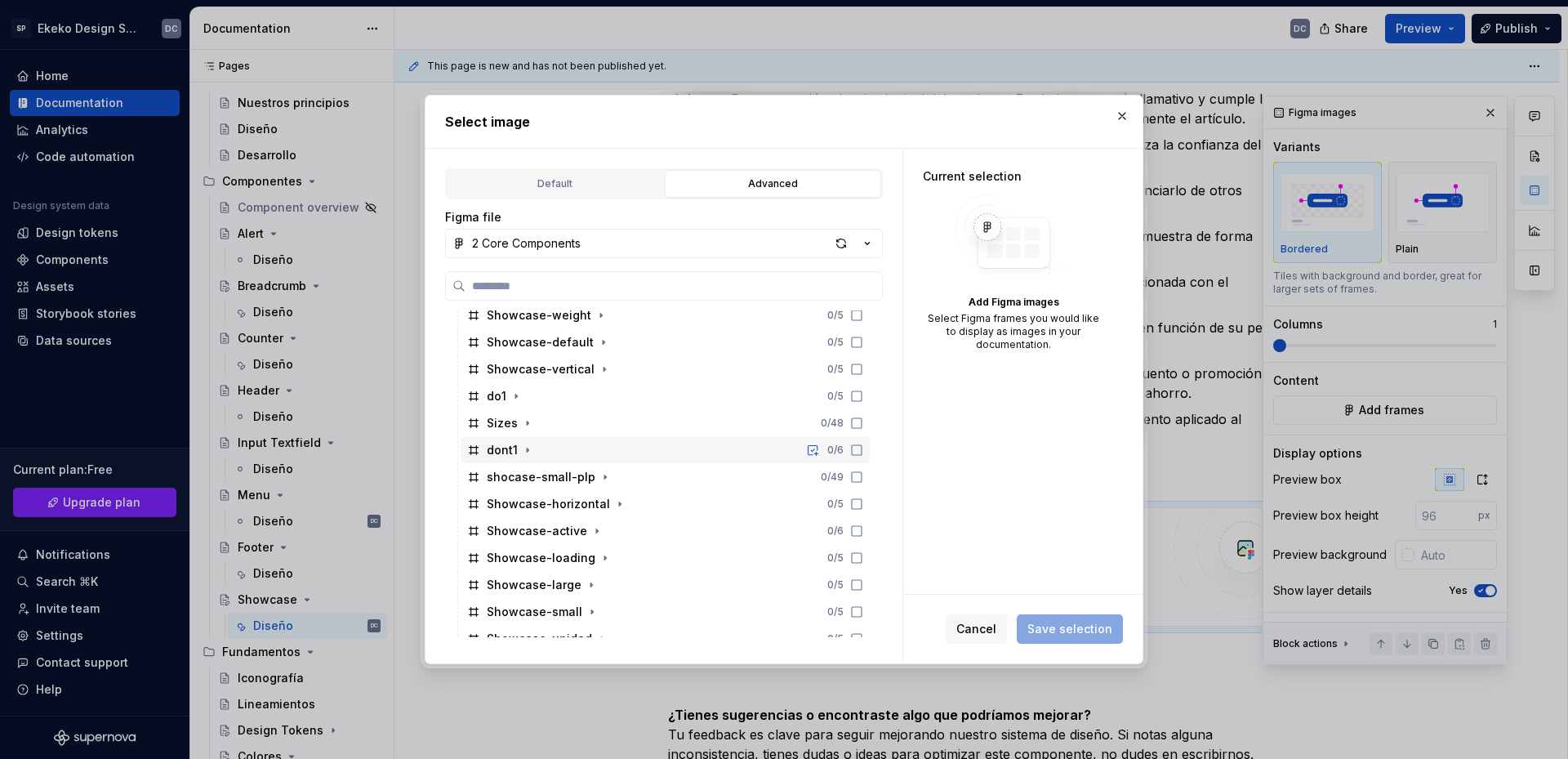
scroll to position [899, 0]
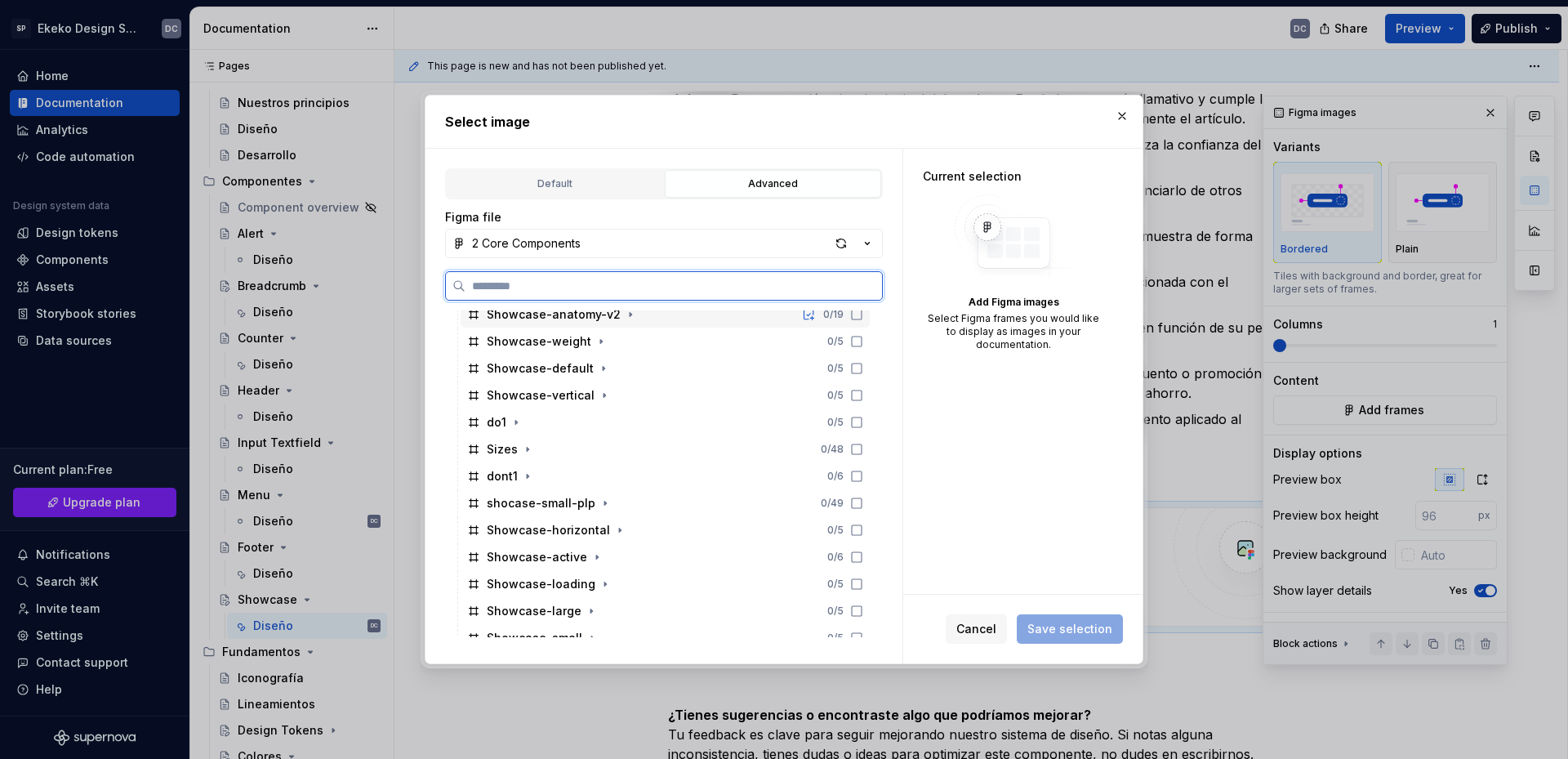
click at [651, 317] on div "Showcase-anatomy-v2 0 / 19" at bounding box center [665, 315] width 409 height 26
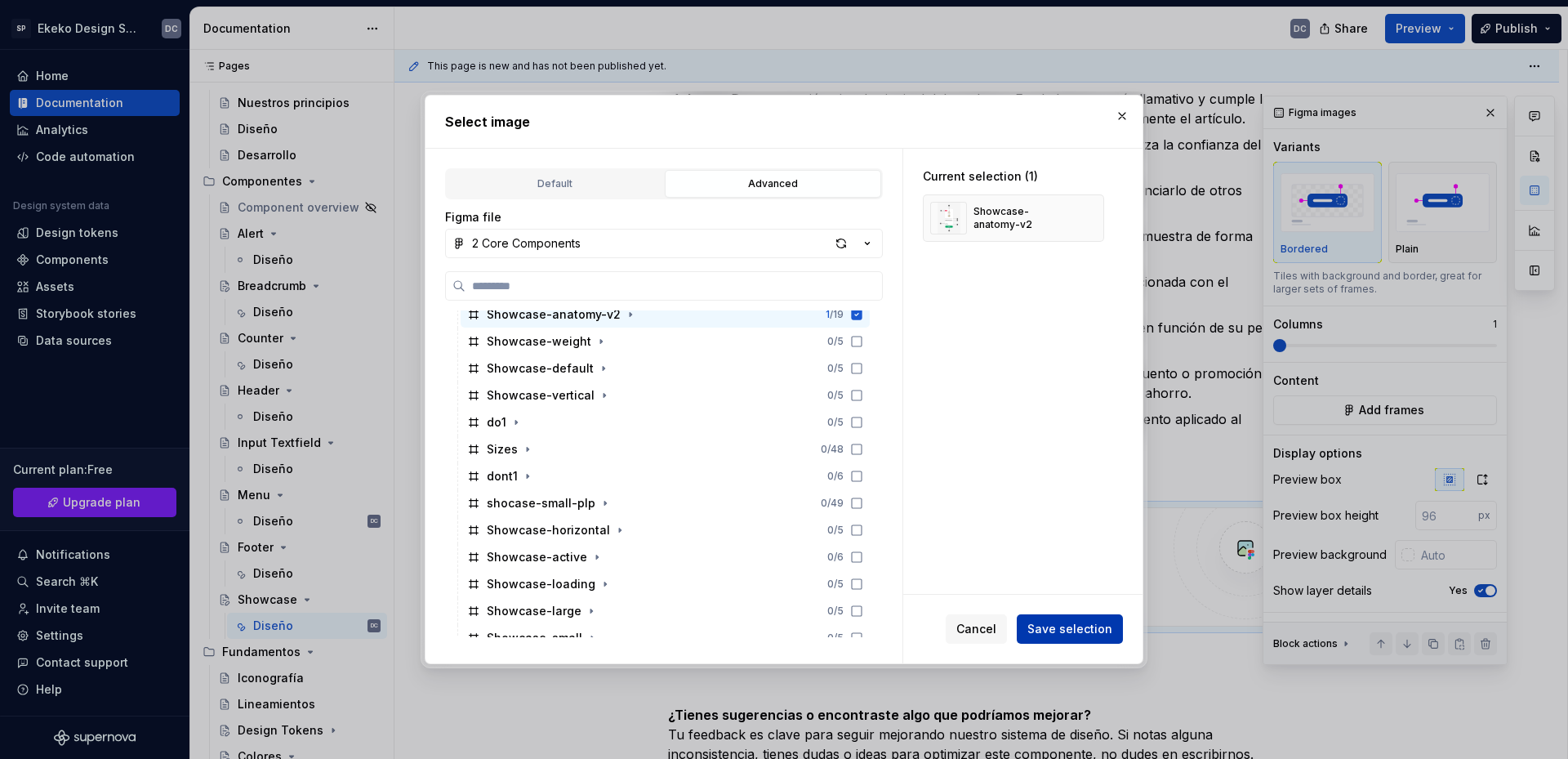
click at [1040, 619] on button "Save selection" at bounding box center [1070, 629] width 106 height 29
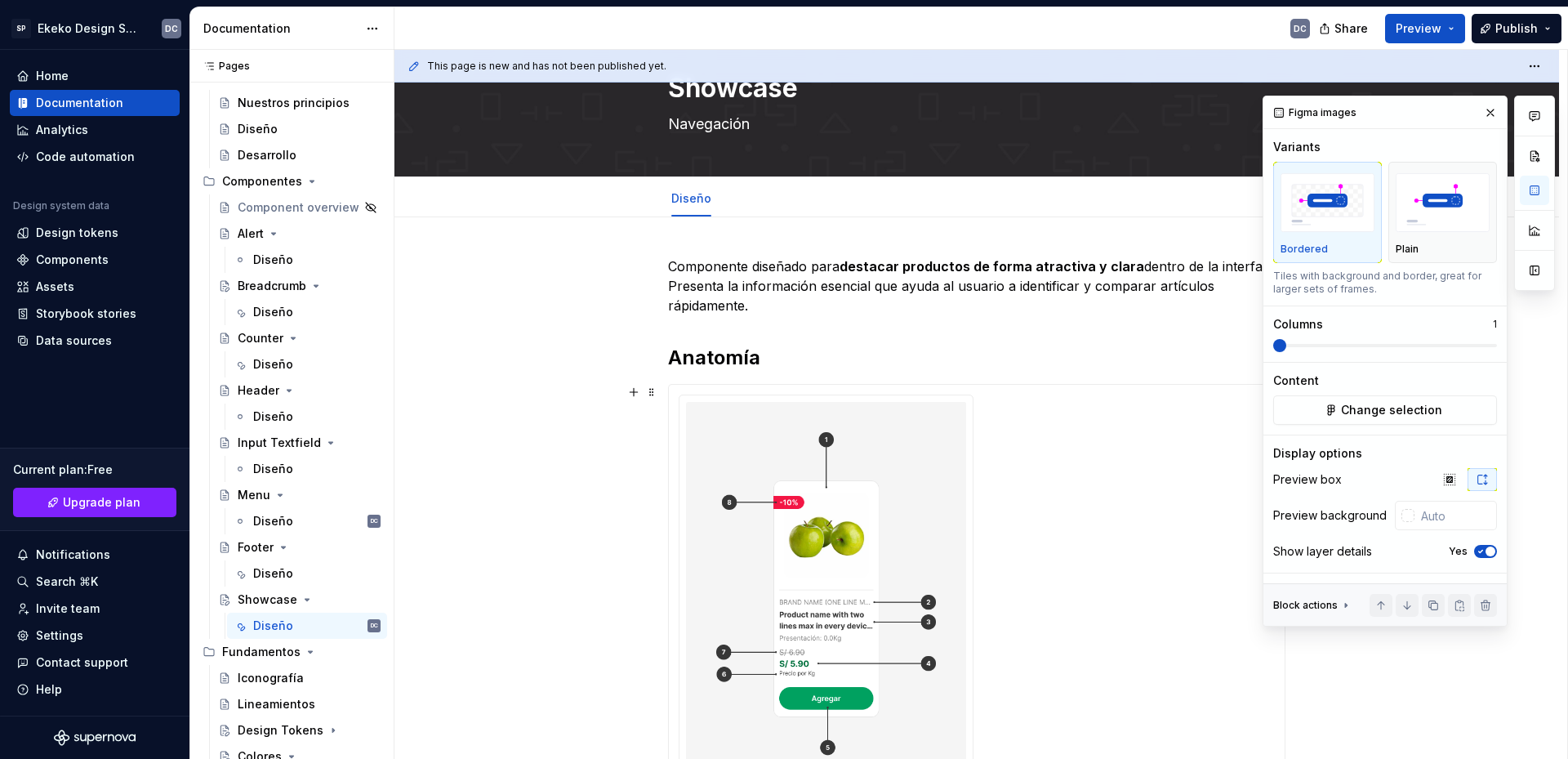
scroll to position [245, 0]
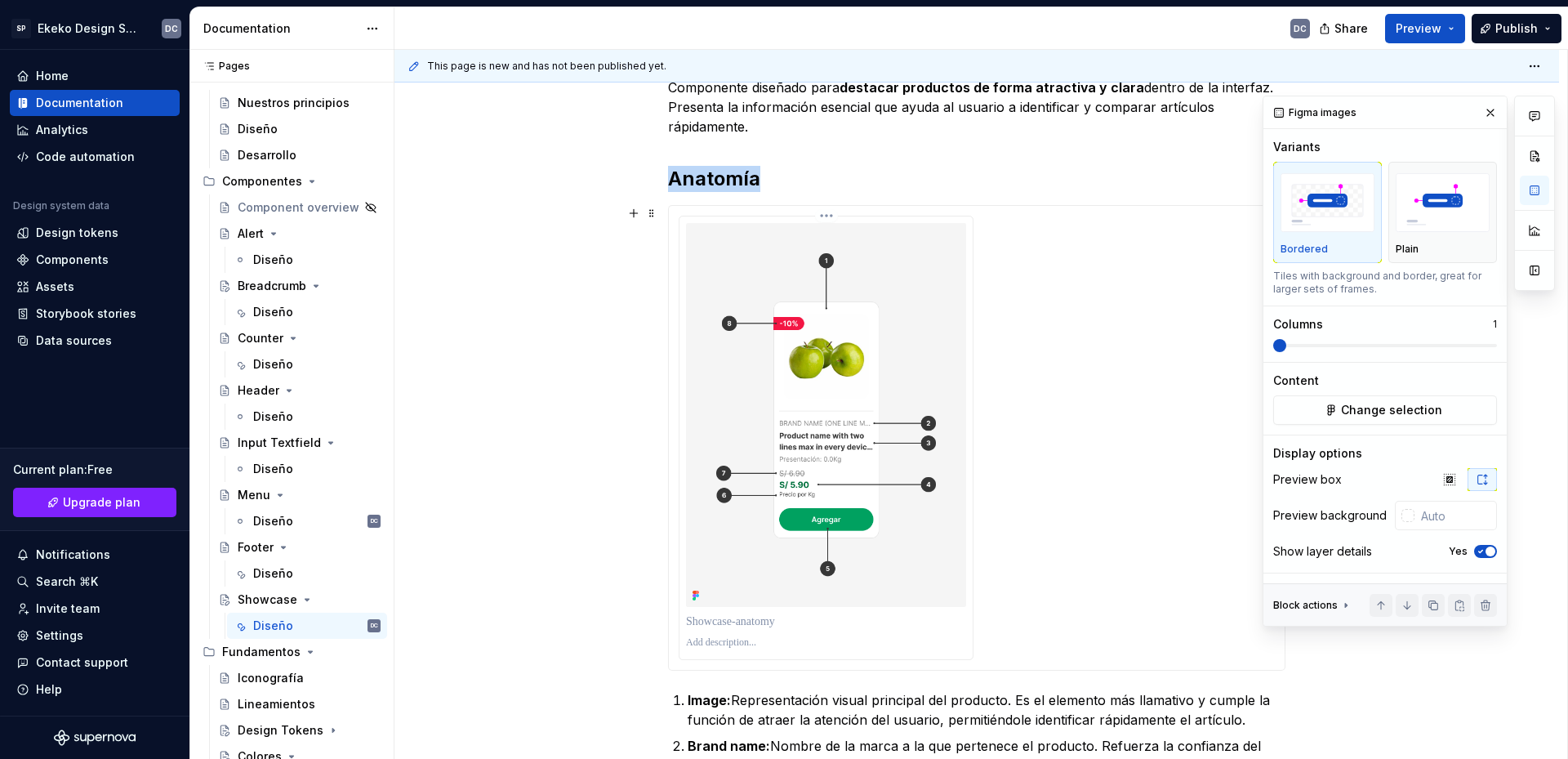
click at [927, 524] on img at bounding box center [826, 415] width 280 height 384
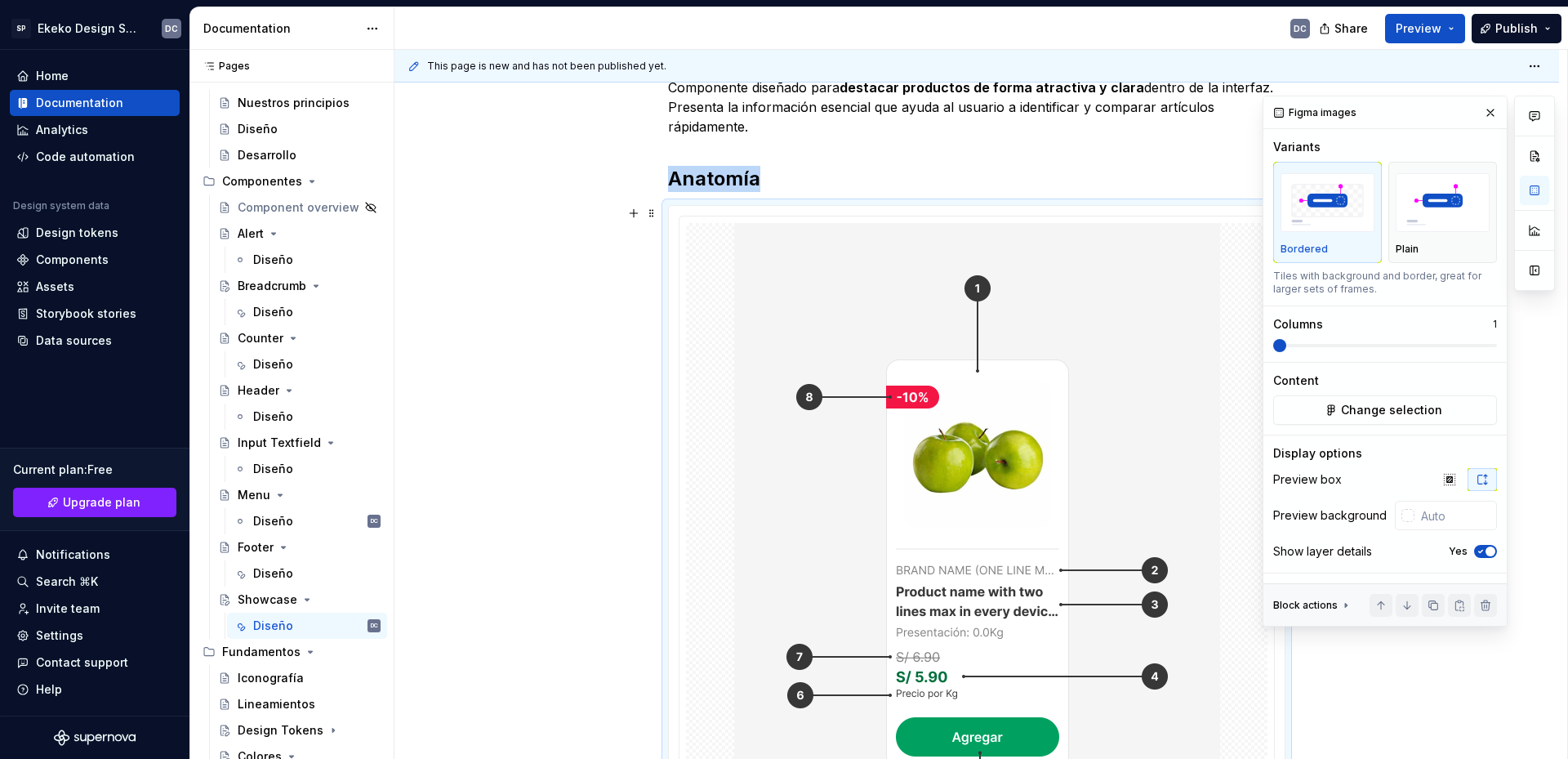
scroll to position [400, 0]
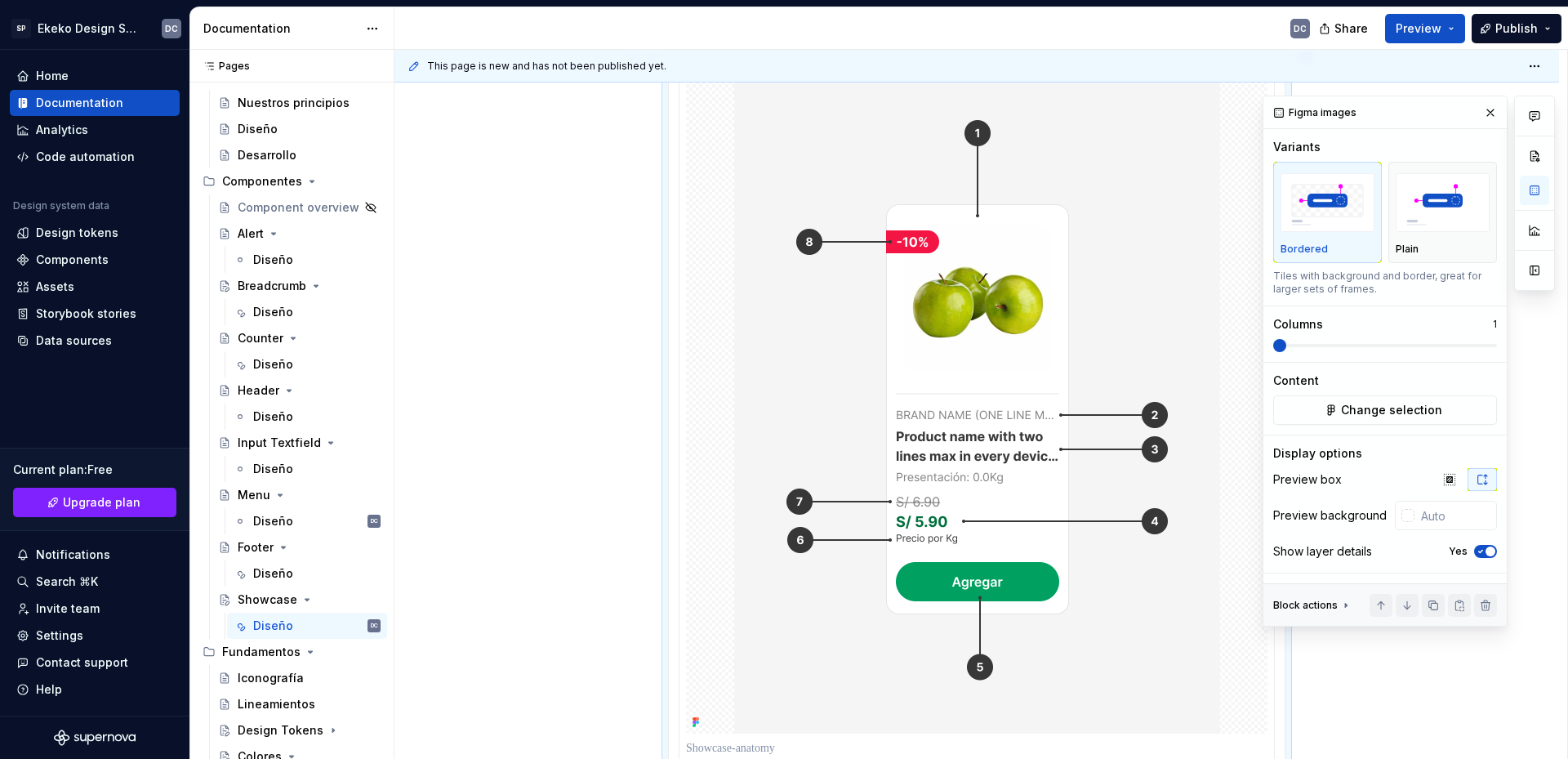
click at [1282, 352] on span at bounding box center [1280, 345] width 13 height 13
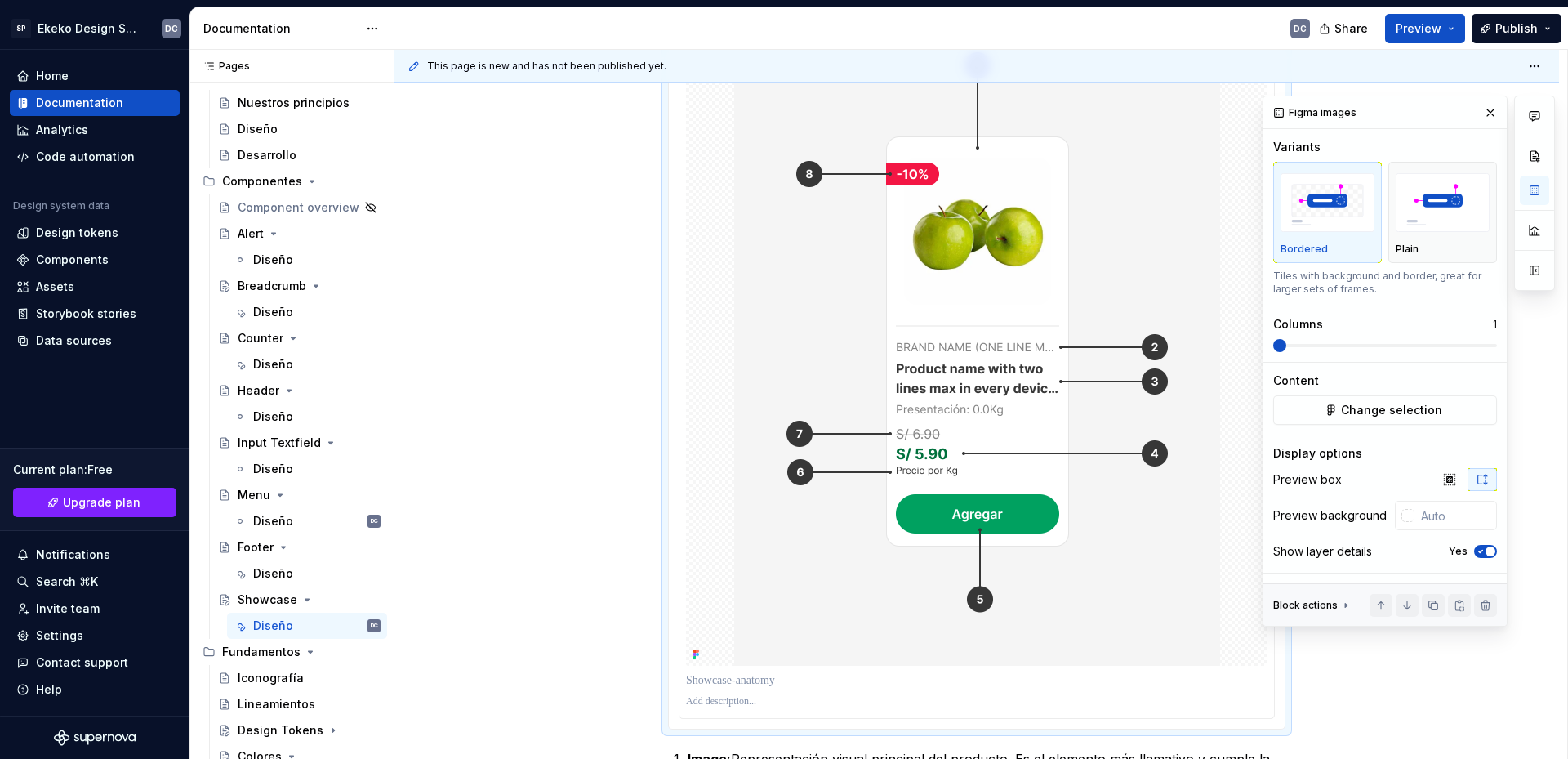
scroll to position [318, 0]
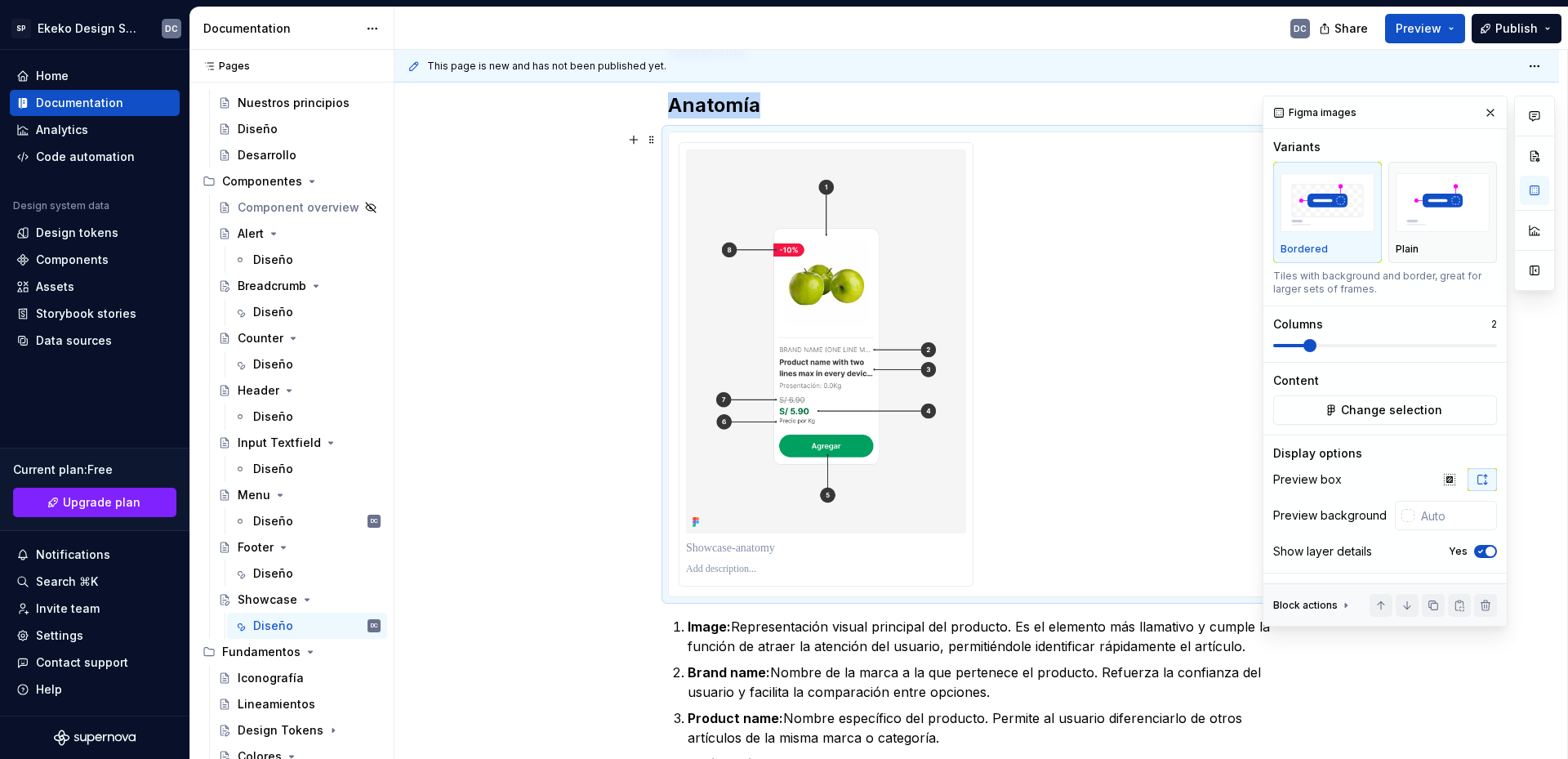
click at [1304, 342] on span at bounding box center [1310, 345] width 13 height 13
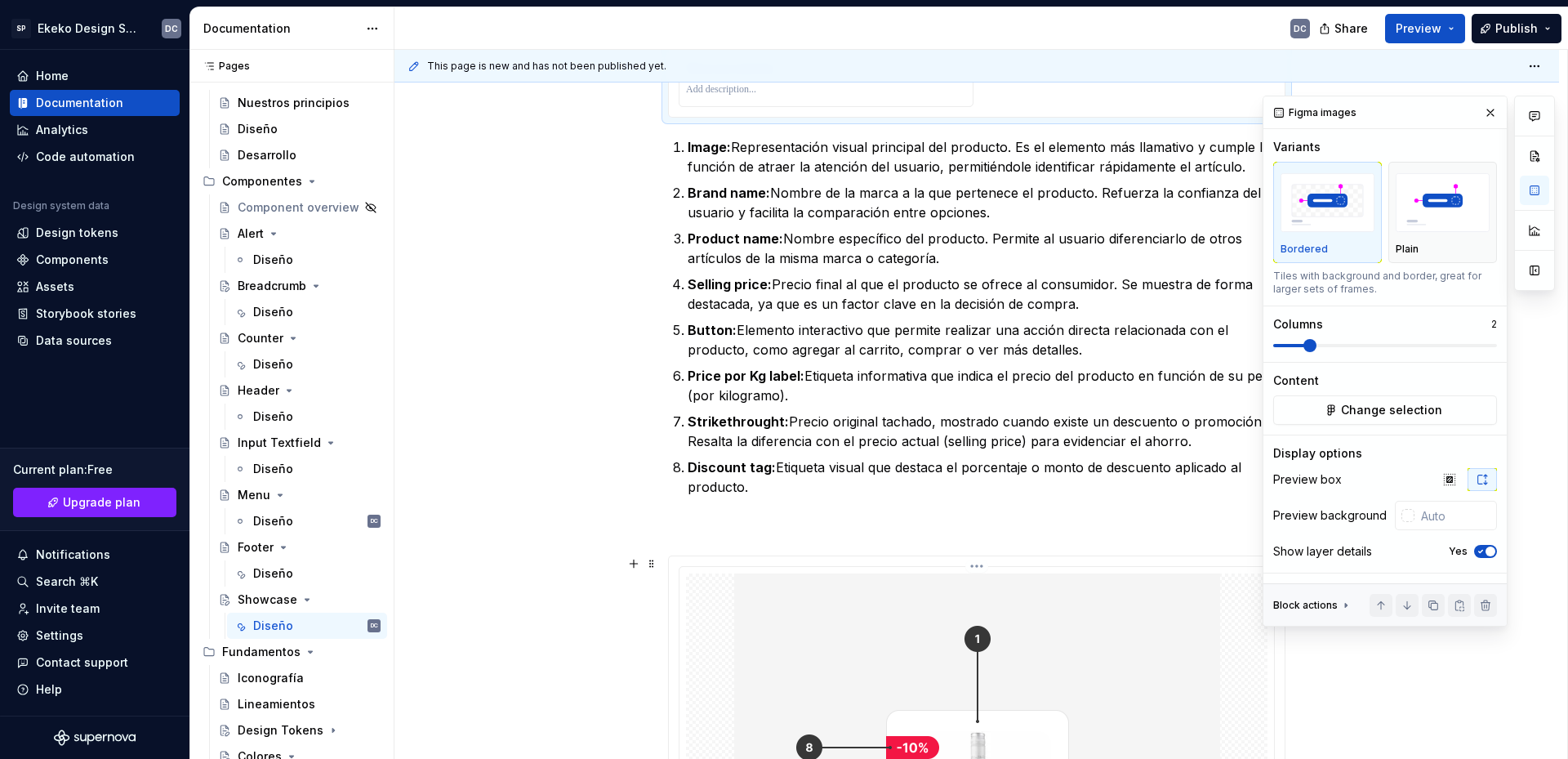
scroll to position [972, 0]
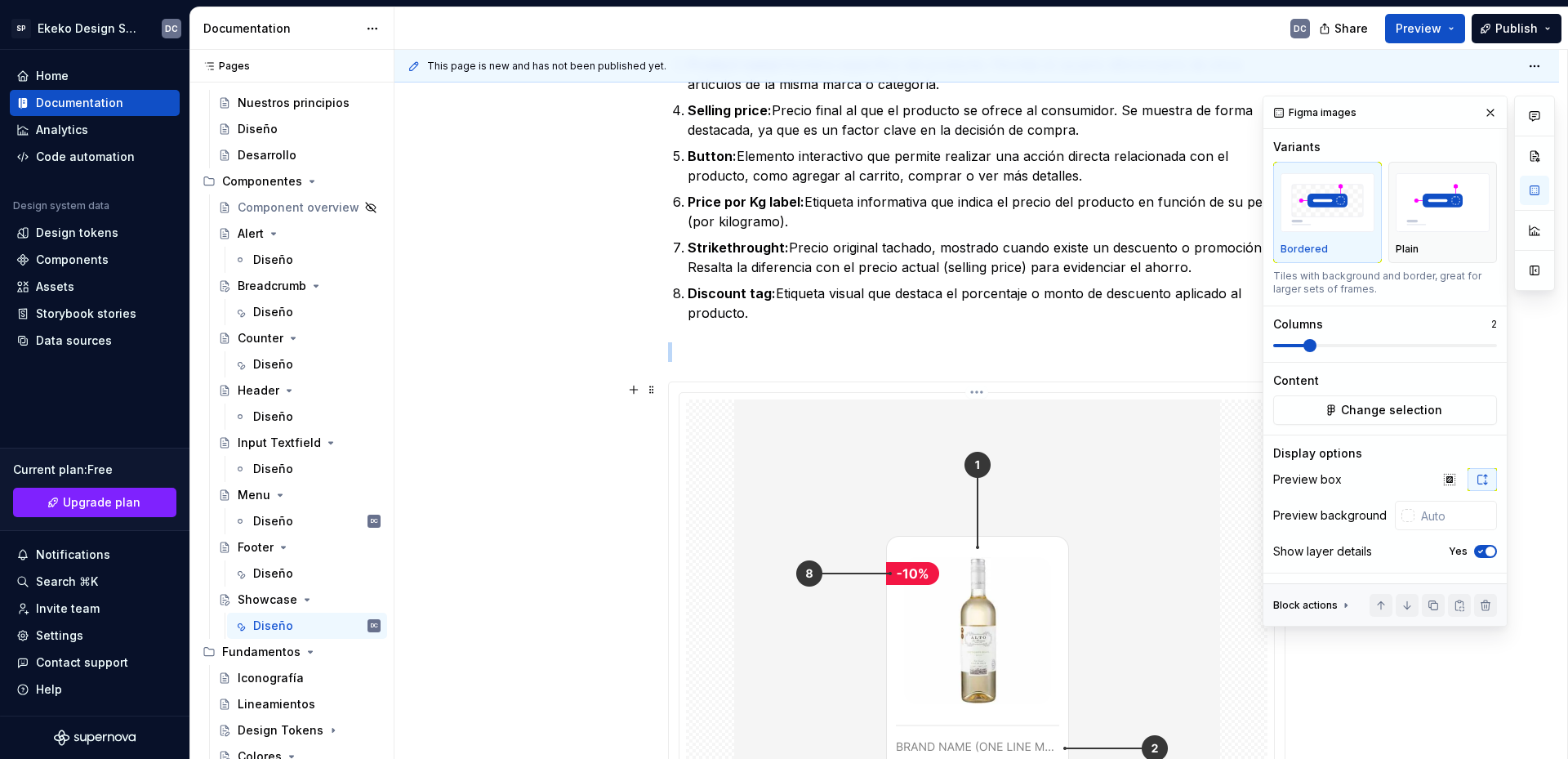
click at [1044, 537] on img at bounding box center [977, 732] width 486 height 666
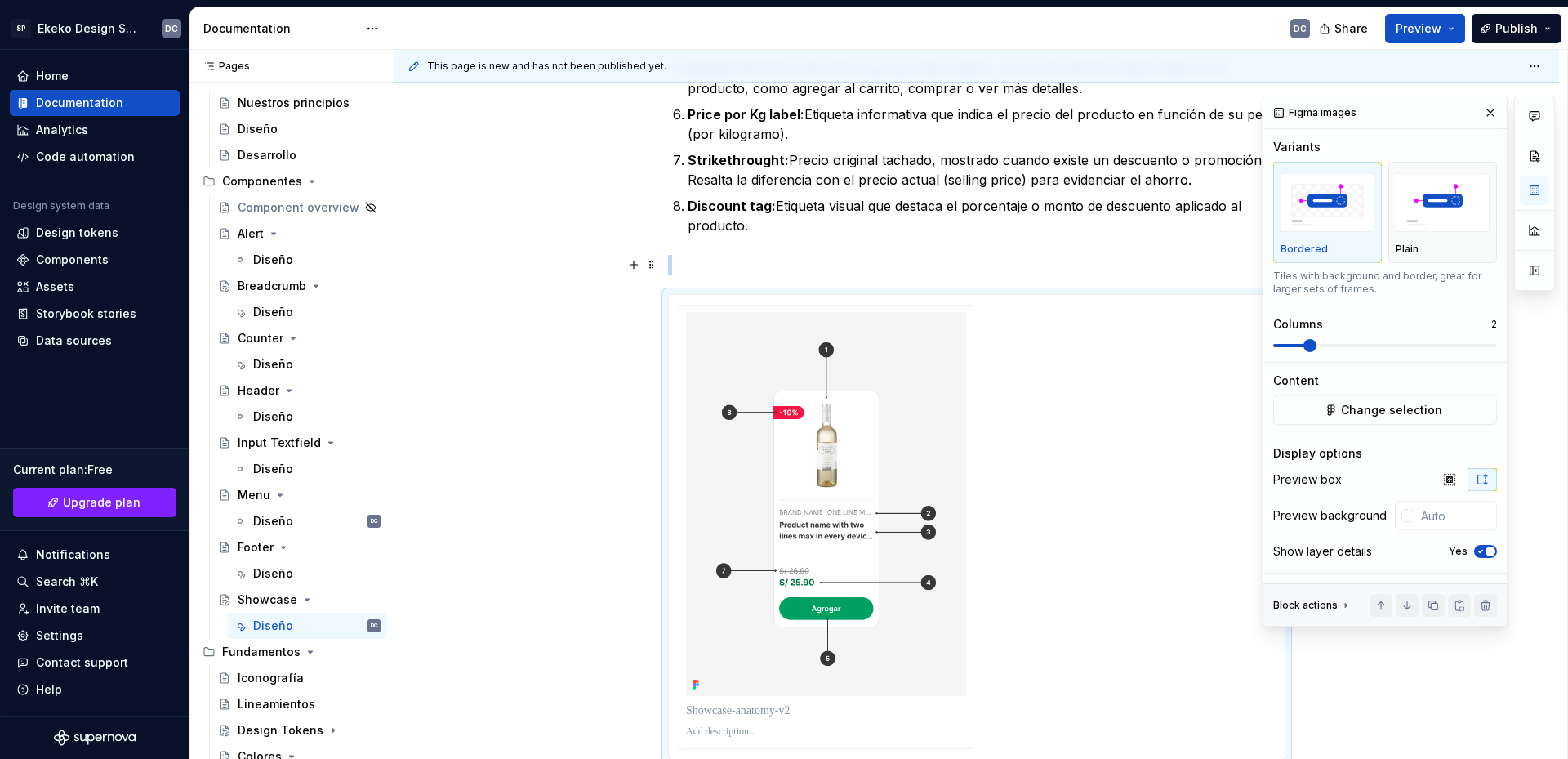
click at [1304, 341] on span at bounding box center [1310, 345] width 13 height 13
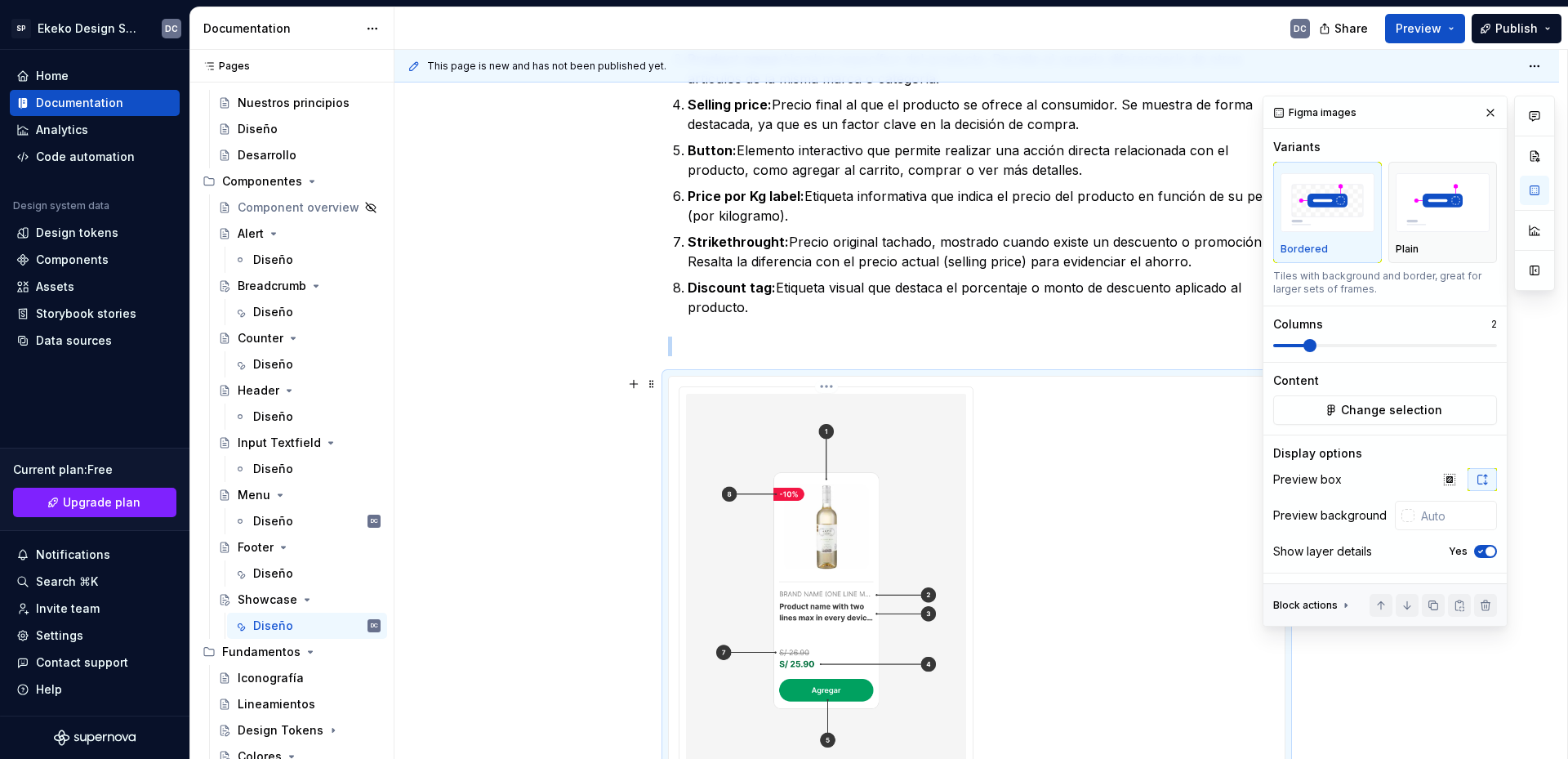
scroll to position [815, 0]
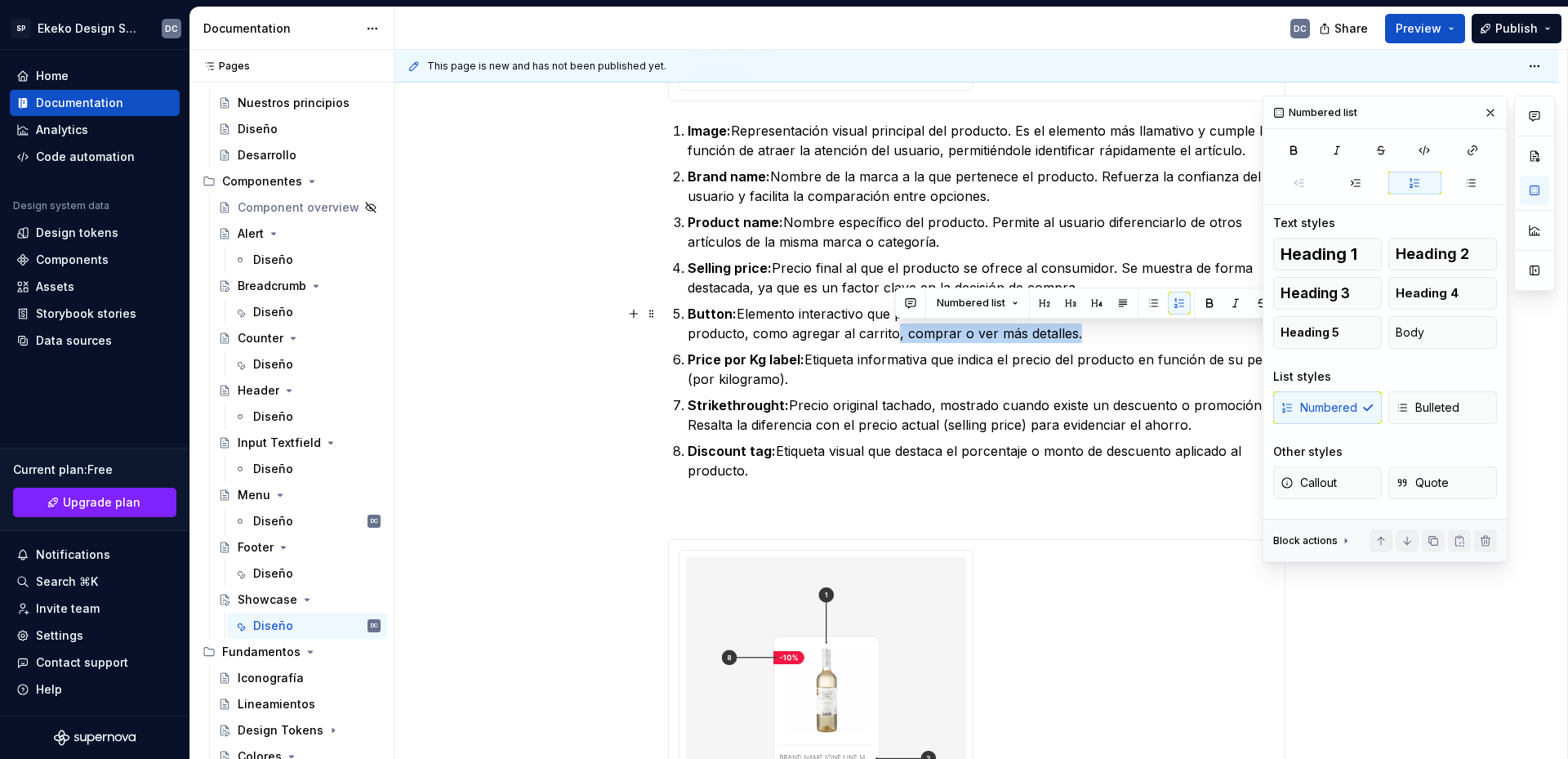
drag, startPoint x: 1079, startPoint y: 333, endPoint x: 894, endPoint y: 337, distance: 185.0
click at [894, 337] on p "Button: Elemento interactivo que permite realizar una acción directa relacionad…" at bounding box center [987, 323] width 598 height 39
click at [1001, 494] on div "Componente diseñado para destacar productos de forma atractiva y clara dentro d…" at bounding box center [976, 408] width 617 height 1801
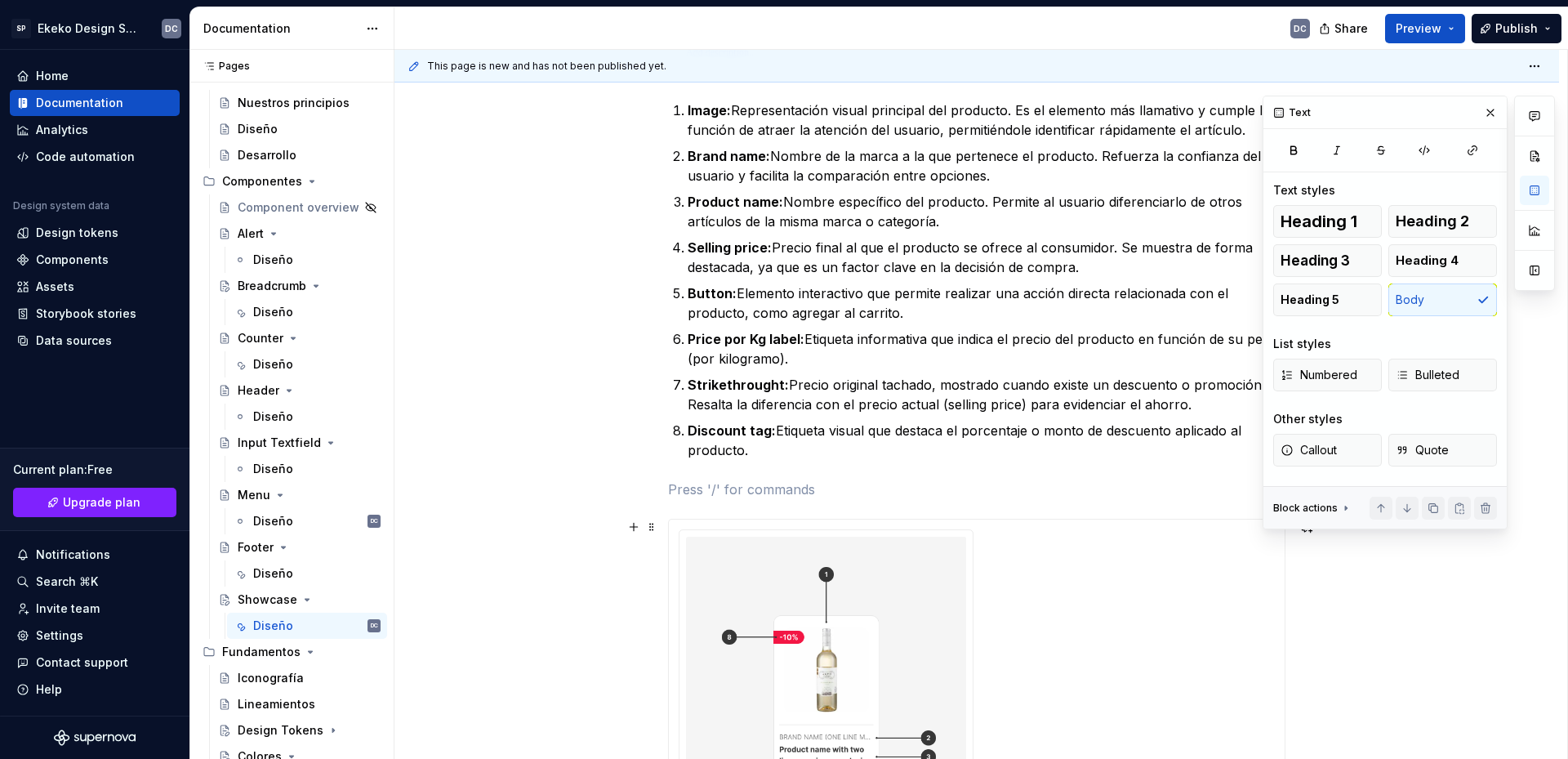
scroll to position [1062, 0]
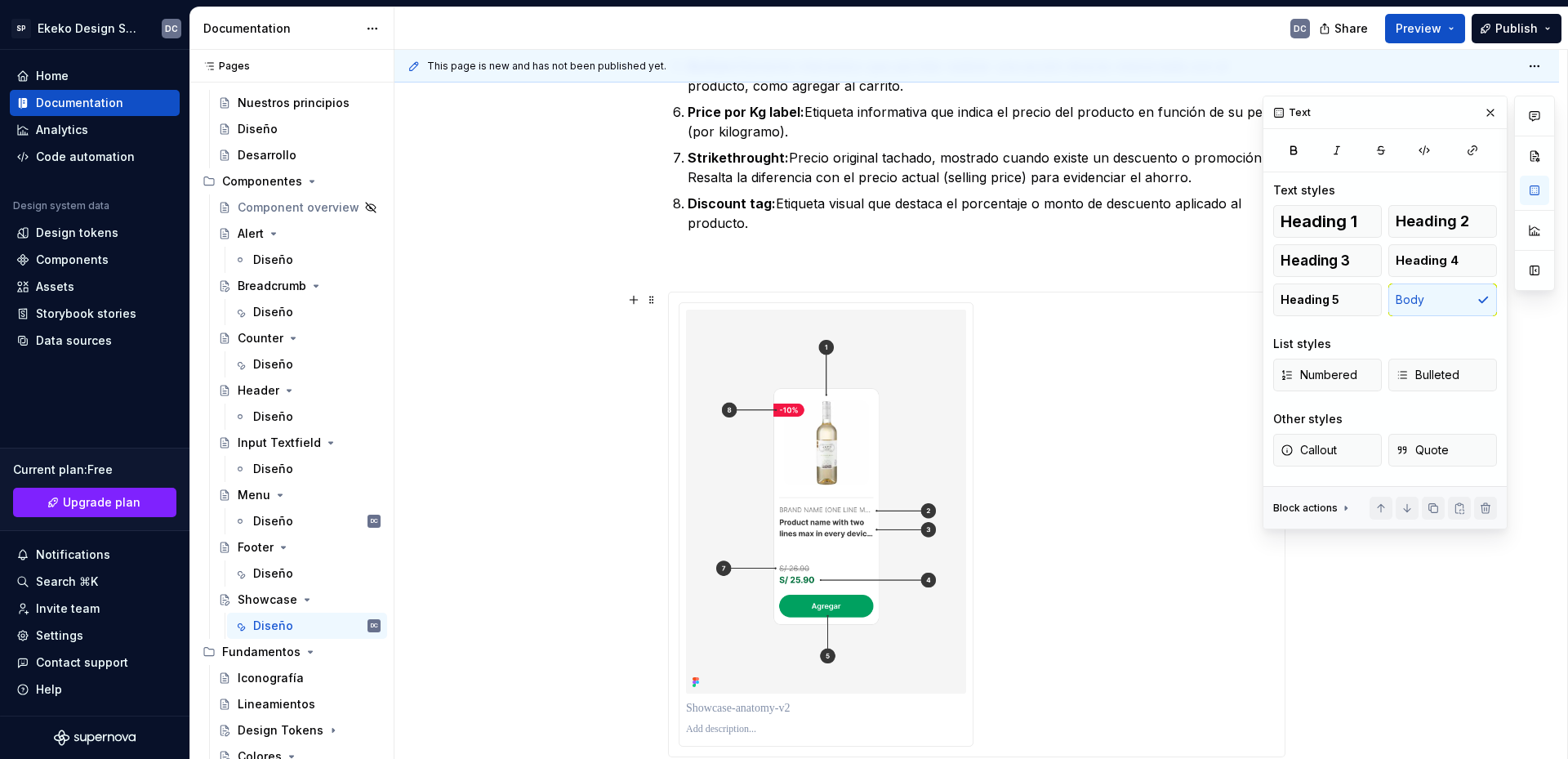
type textarea "*"
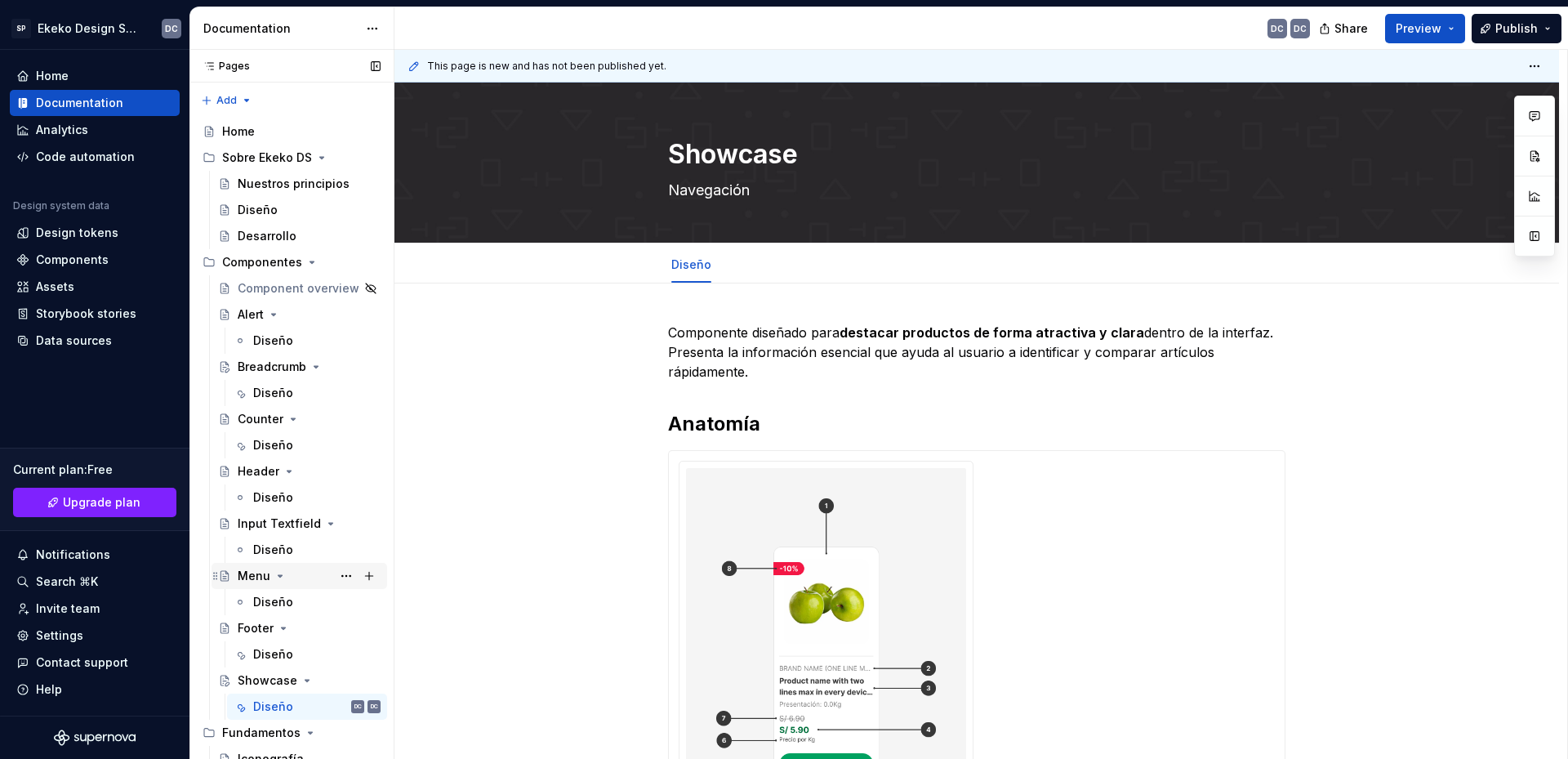
click at [257, 577] on div "Menu" at bounding box center [254, 576] width 33 height 17
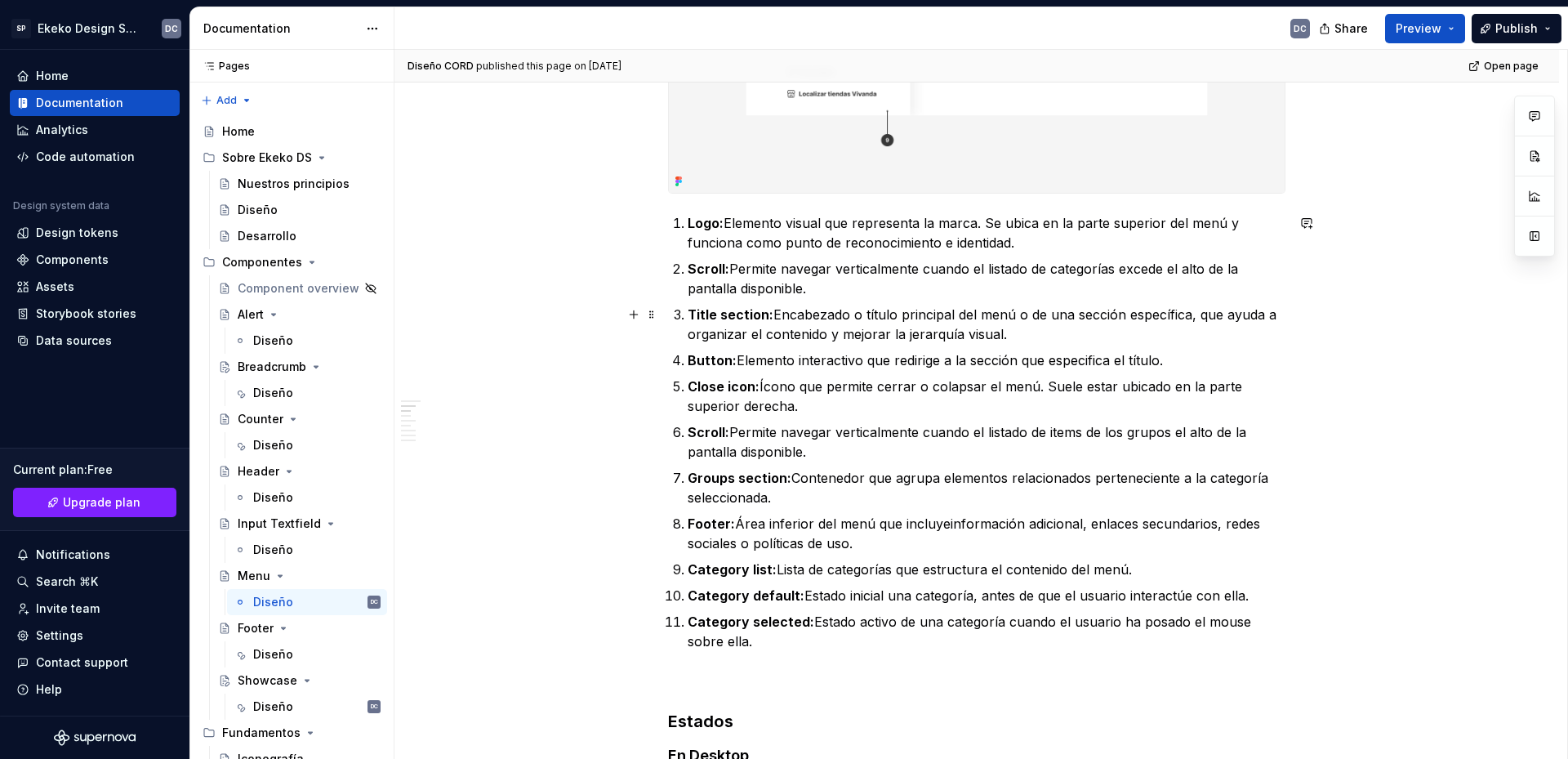
scroll to position [899, 0]
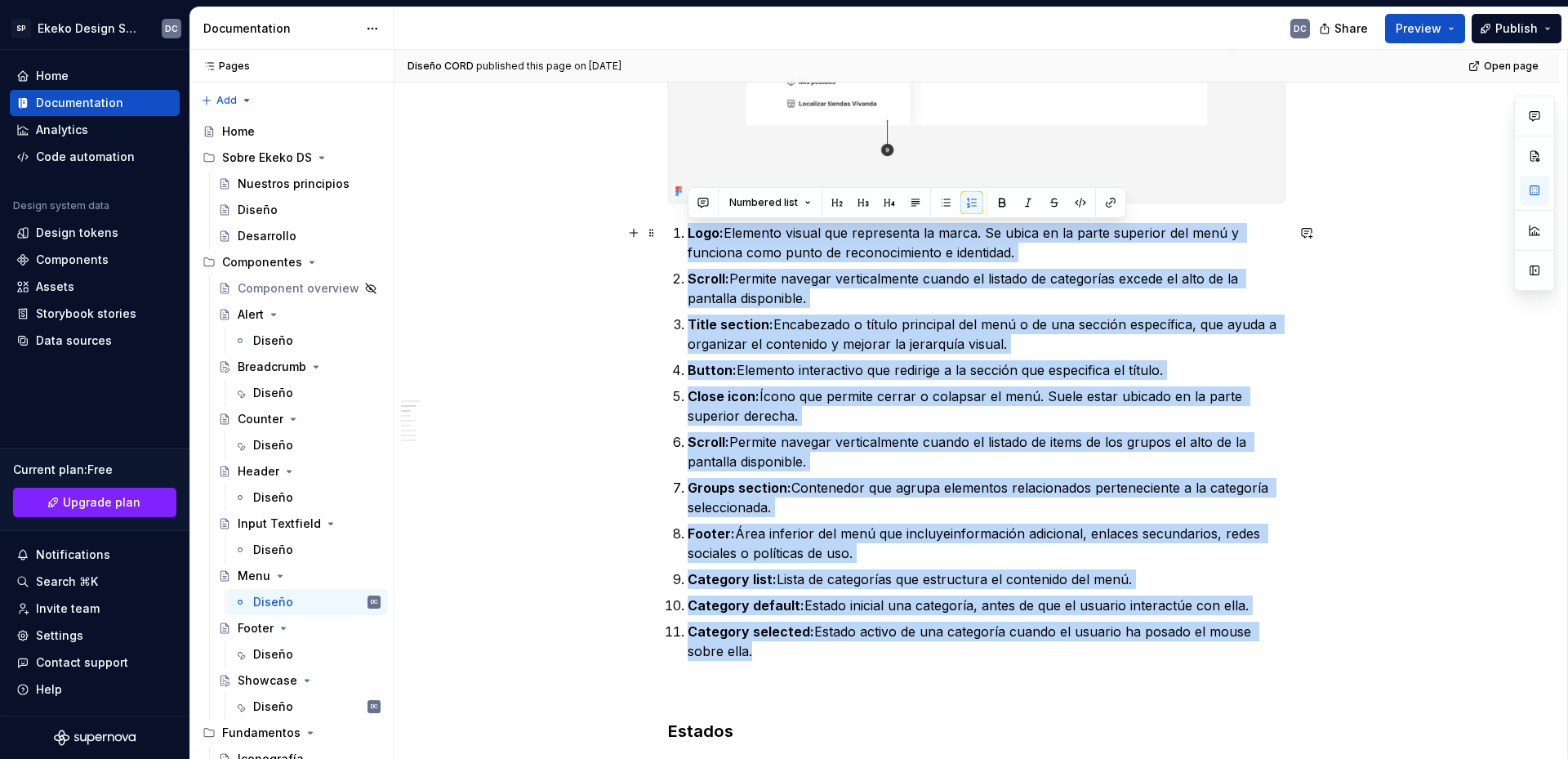
drag, startPoint x: 763, startPoint y: 651, endPoint x: 663, endPoint y: 234, distance: 428.8
copy ol "Logo: Elemento visual que representa la marca. Se ubica en la parte superior de…"
click at [1261, 437] on p "Scroll: Permite navegar verticalmente cuando el listado de items de los grupos …" at bounding box center [987, 452] width 598 height 39
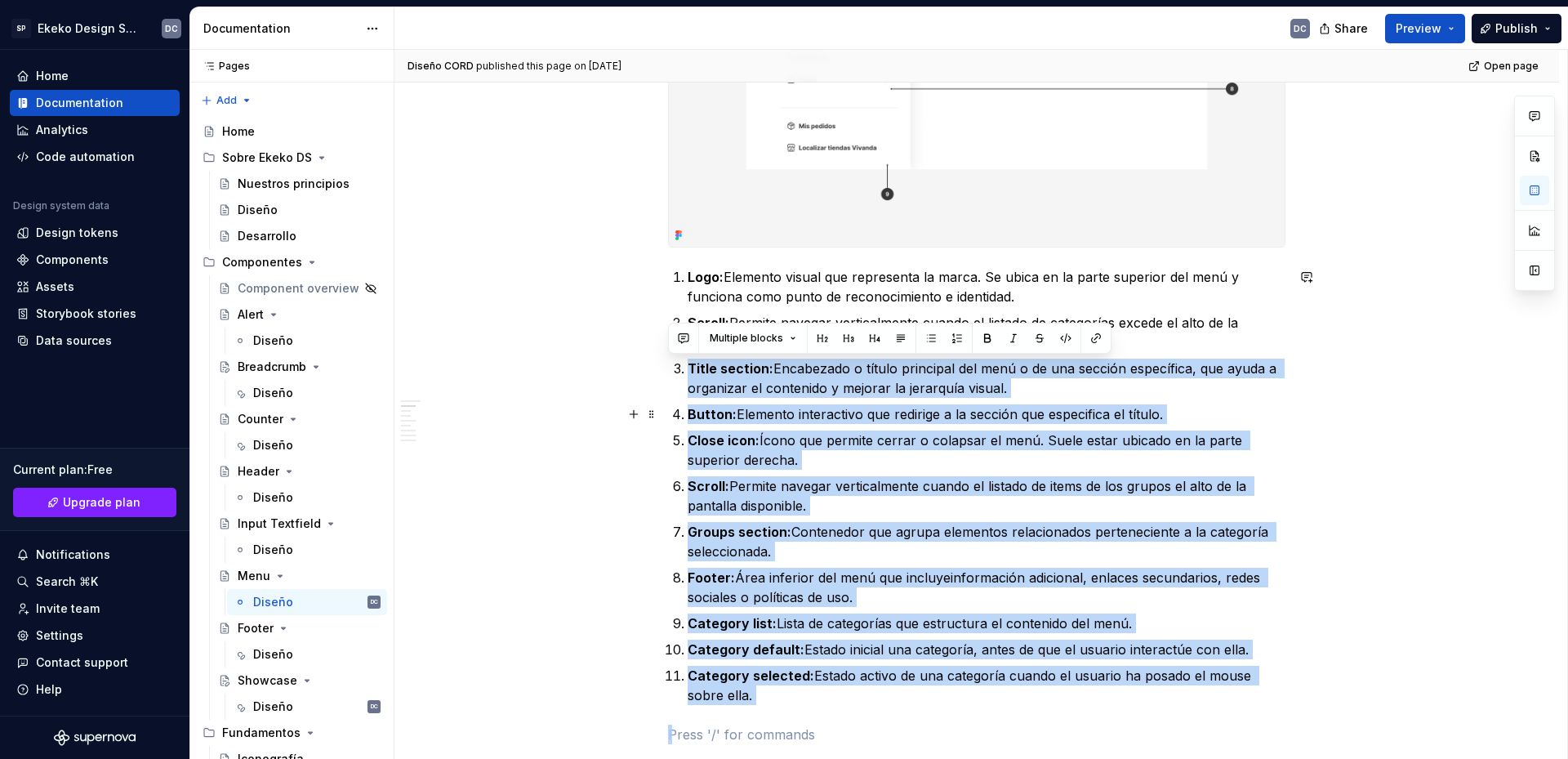
scroll to position [817, 0]
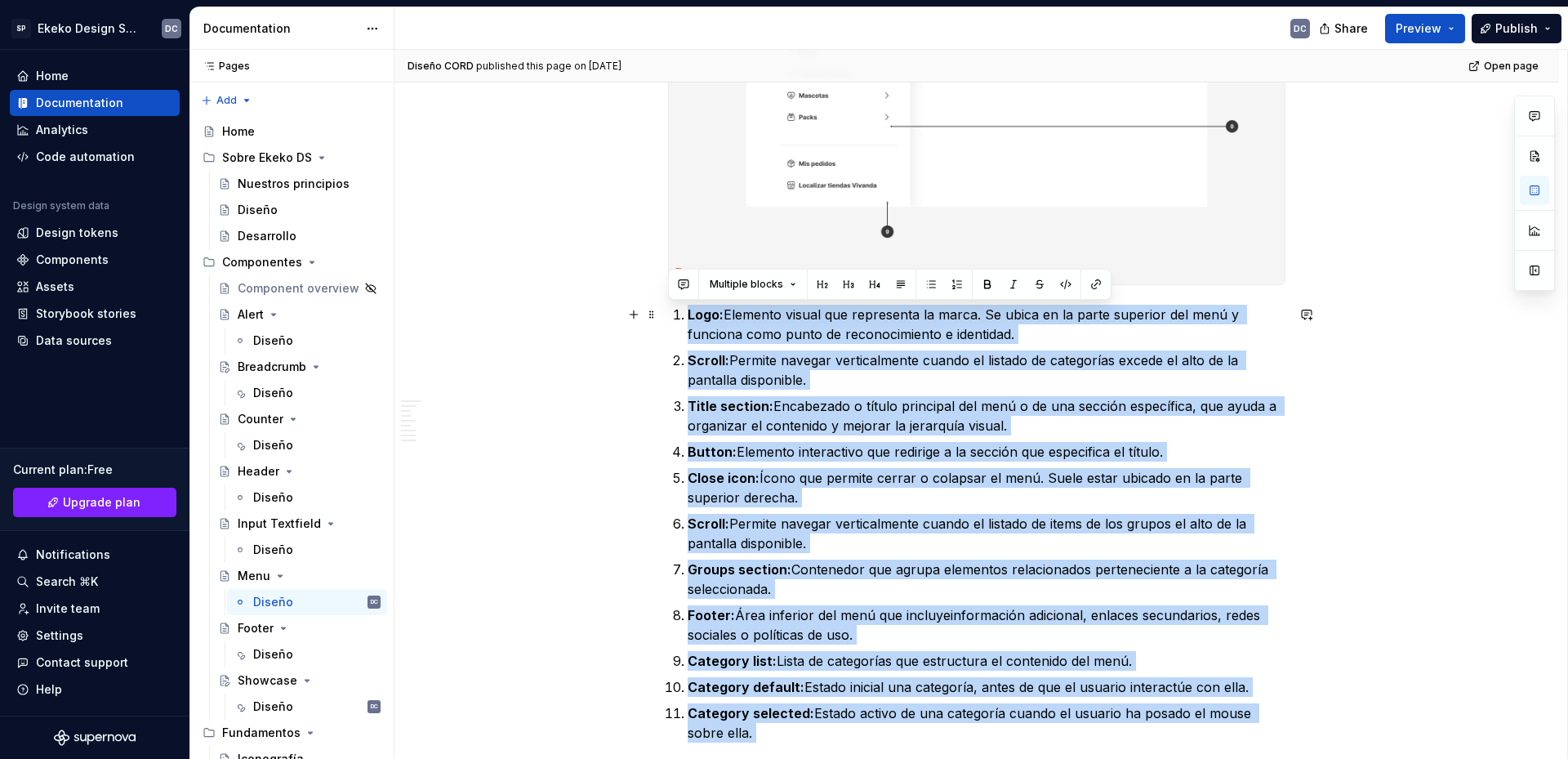
drag, startPoint x: 802, startPoint y: 416, endPoint x: 674, endPoint y: 321, distance: 159.4
copy ol "Logo: Elemento visual que representa la marca. Se ubica en la parte superior de…"
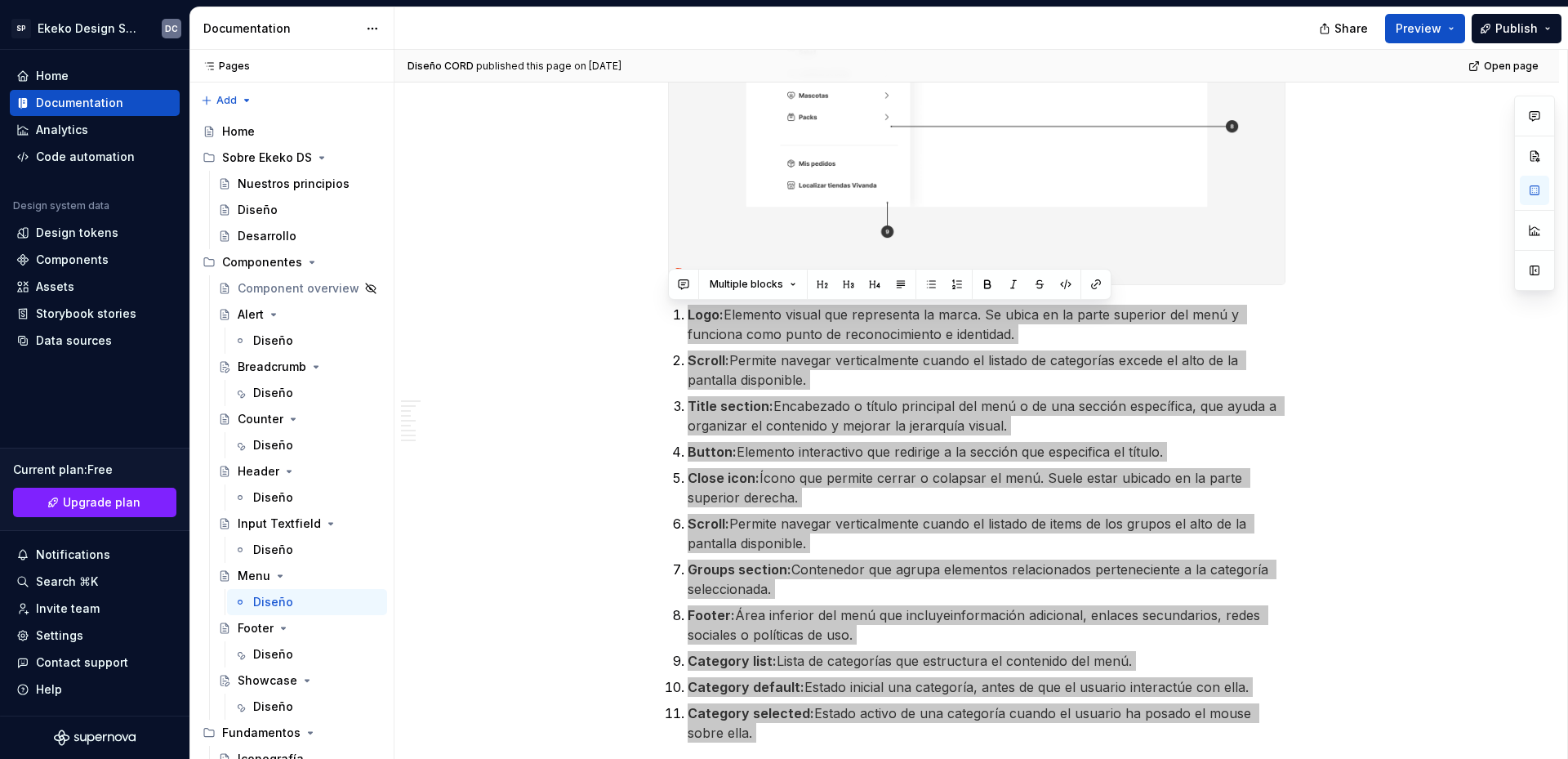
type textarea "*"
